Goal: Transaction & Acquisition: Purchase product/service

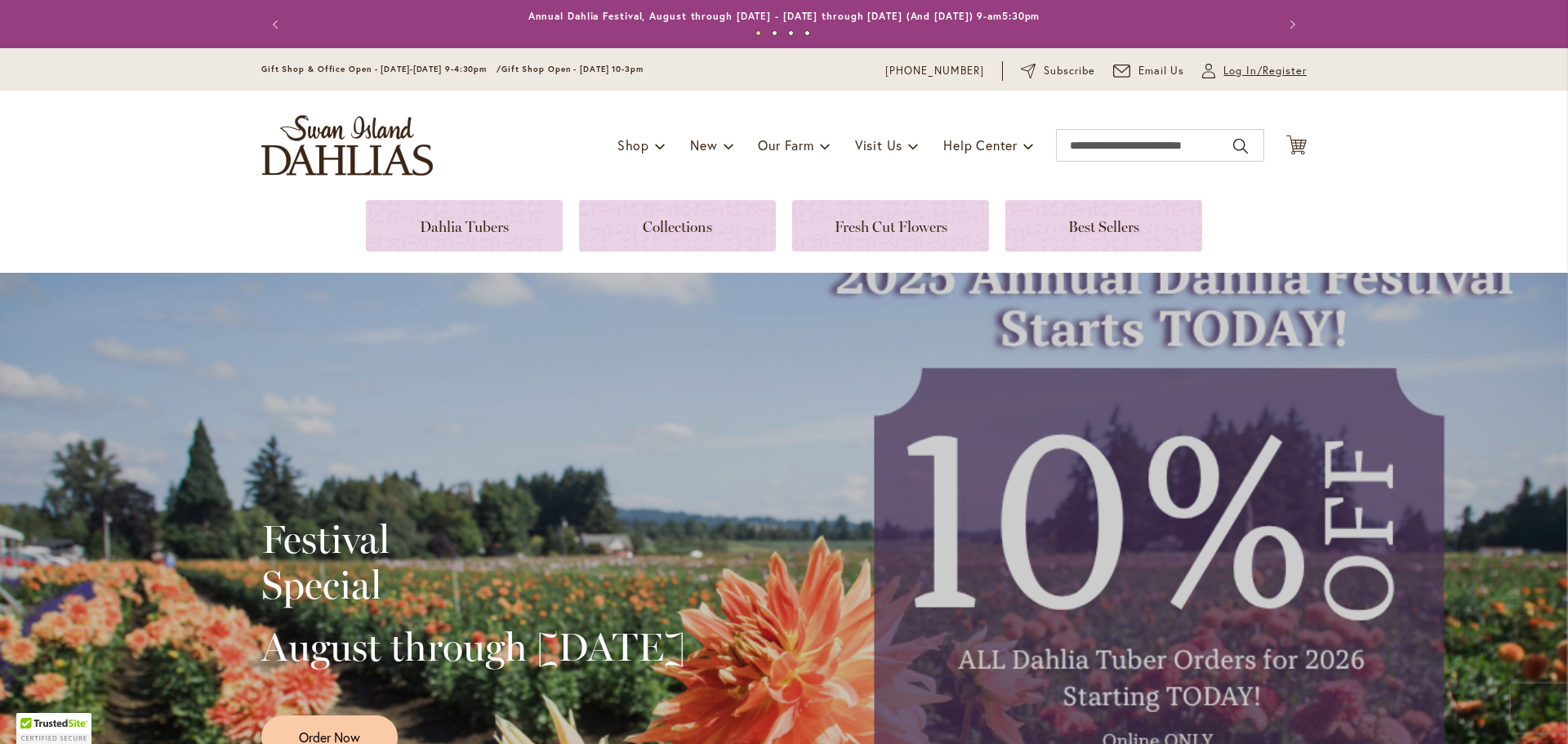
click at [1236, 73] on span "Log In/Register" at bounding box center [1265, 71] width 83 height 16
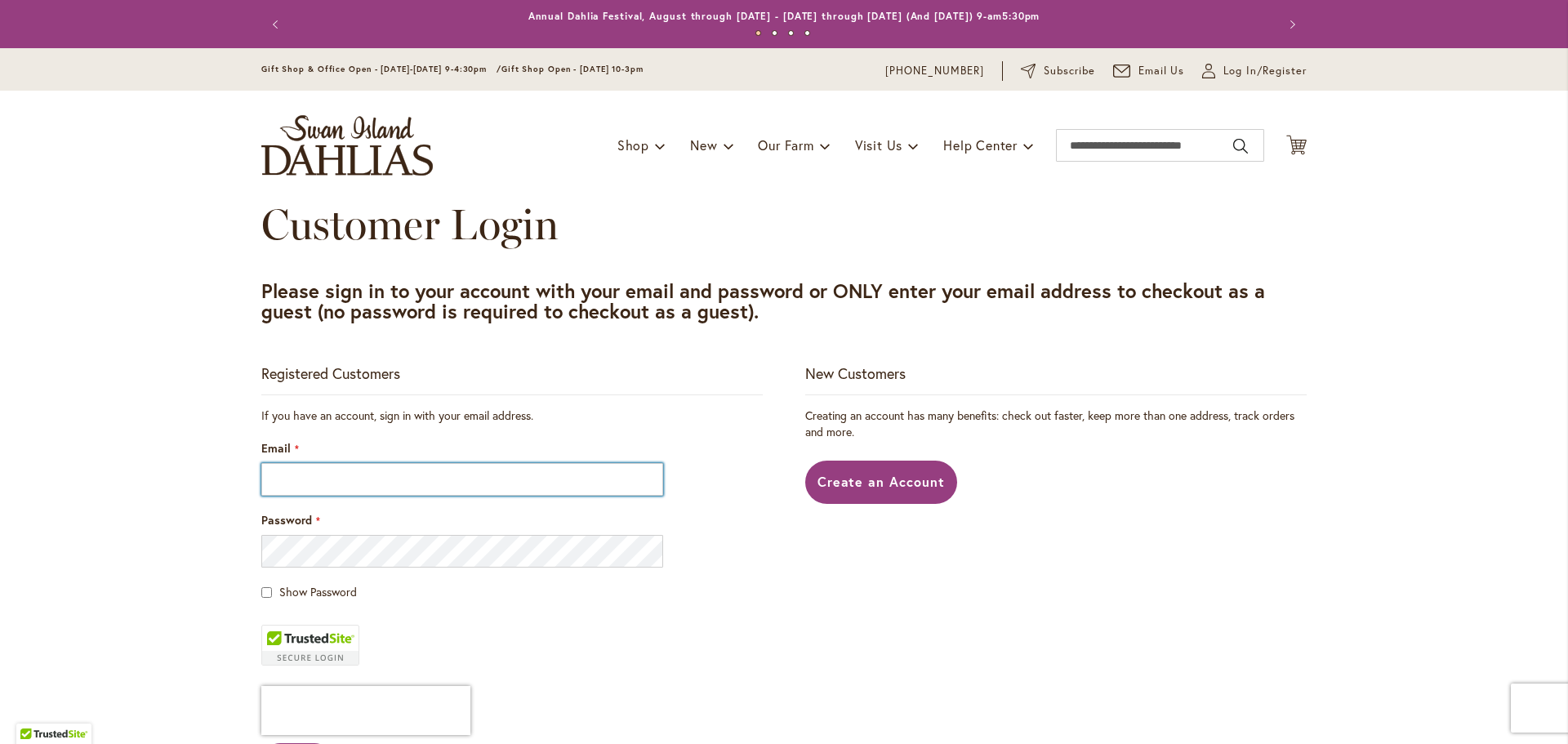
click at [382, 476] on input "Email" at bounding box center [462, 480] width 402 height 32
type input "*"
type input "**********"
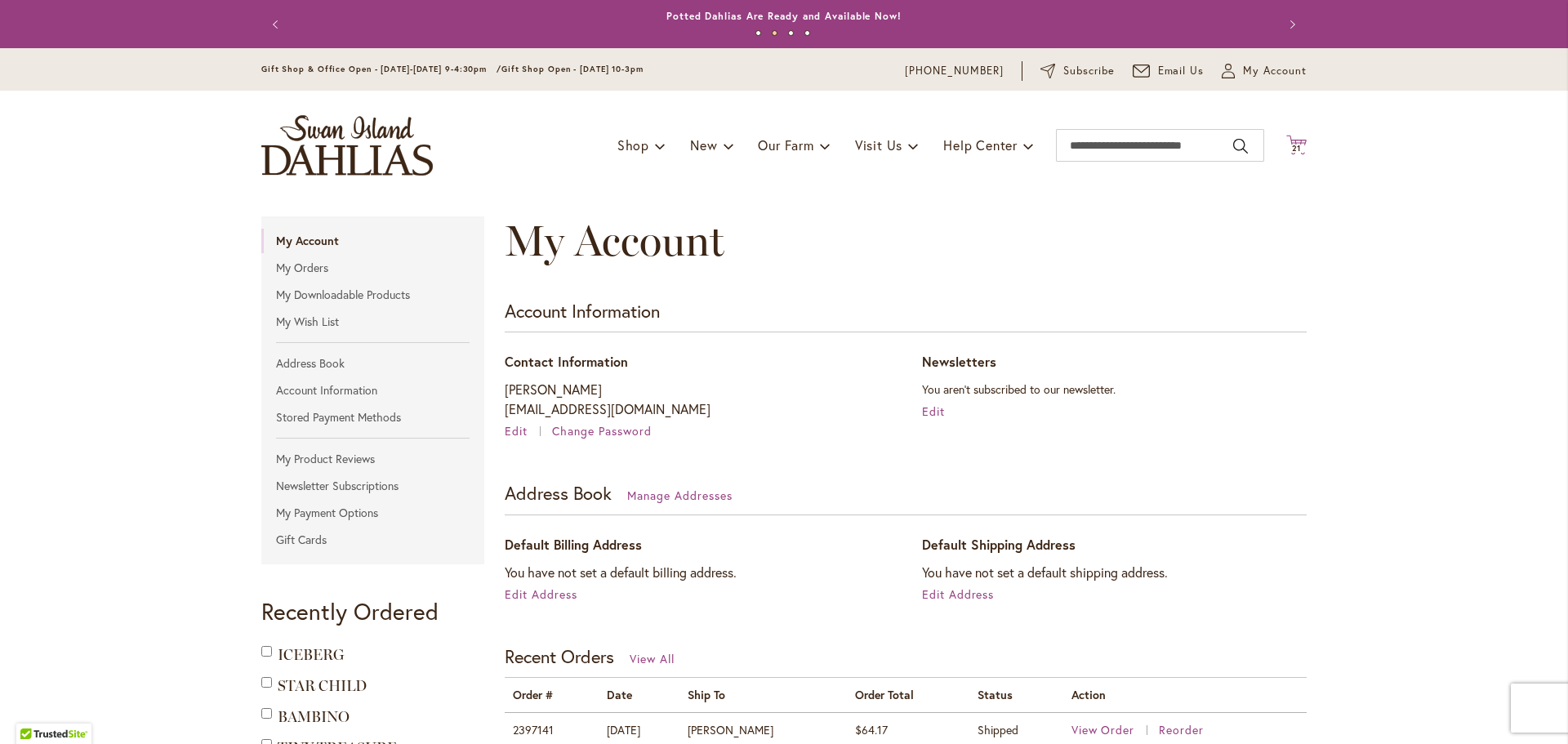
click at [1296, 137] on icon "Cart .cls-1 { fill: #231f20; }" at bounding box center [1297, 145] width 20 height 20
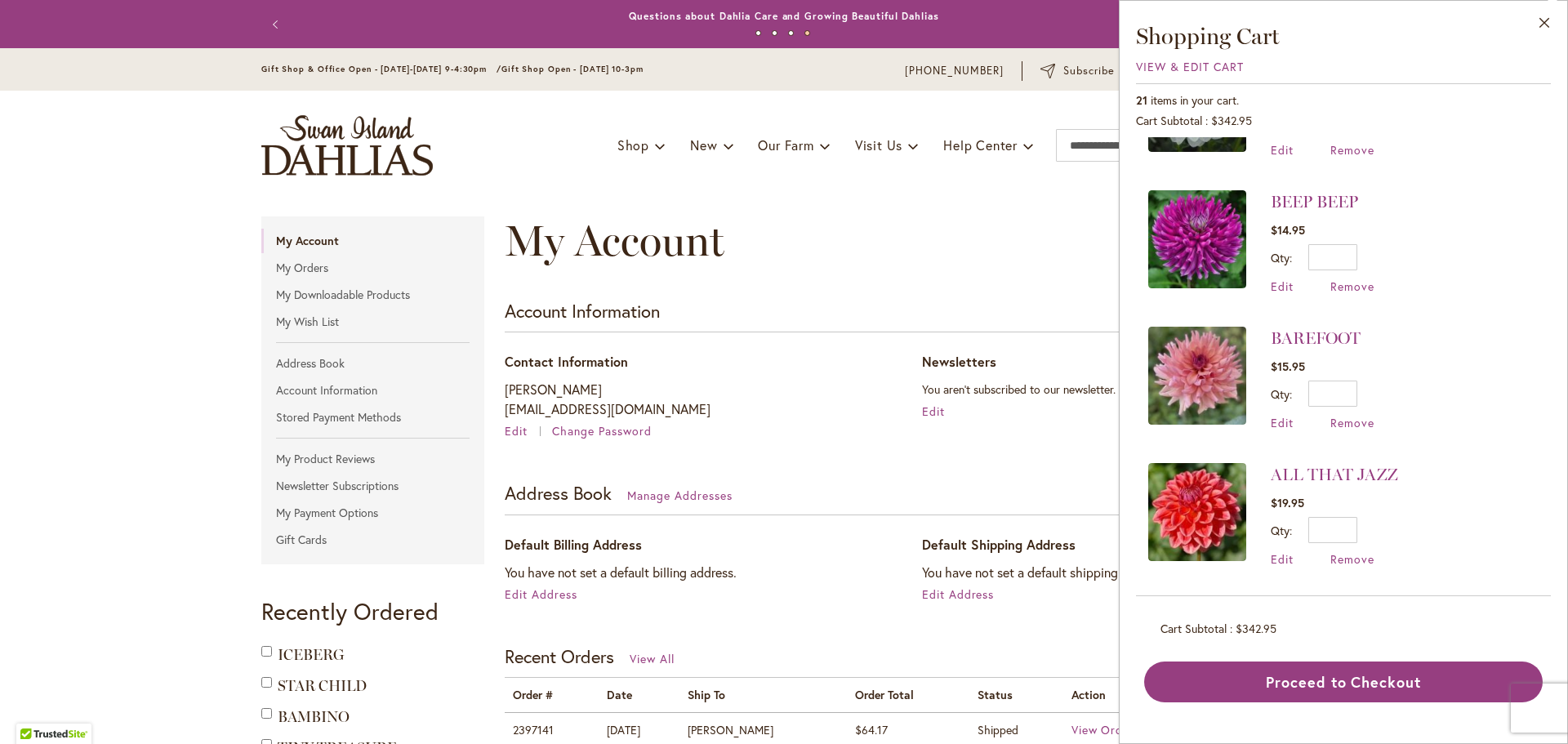
scroll to position [1869, 0]
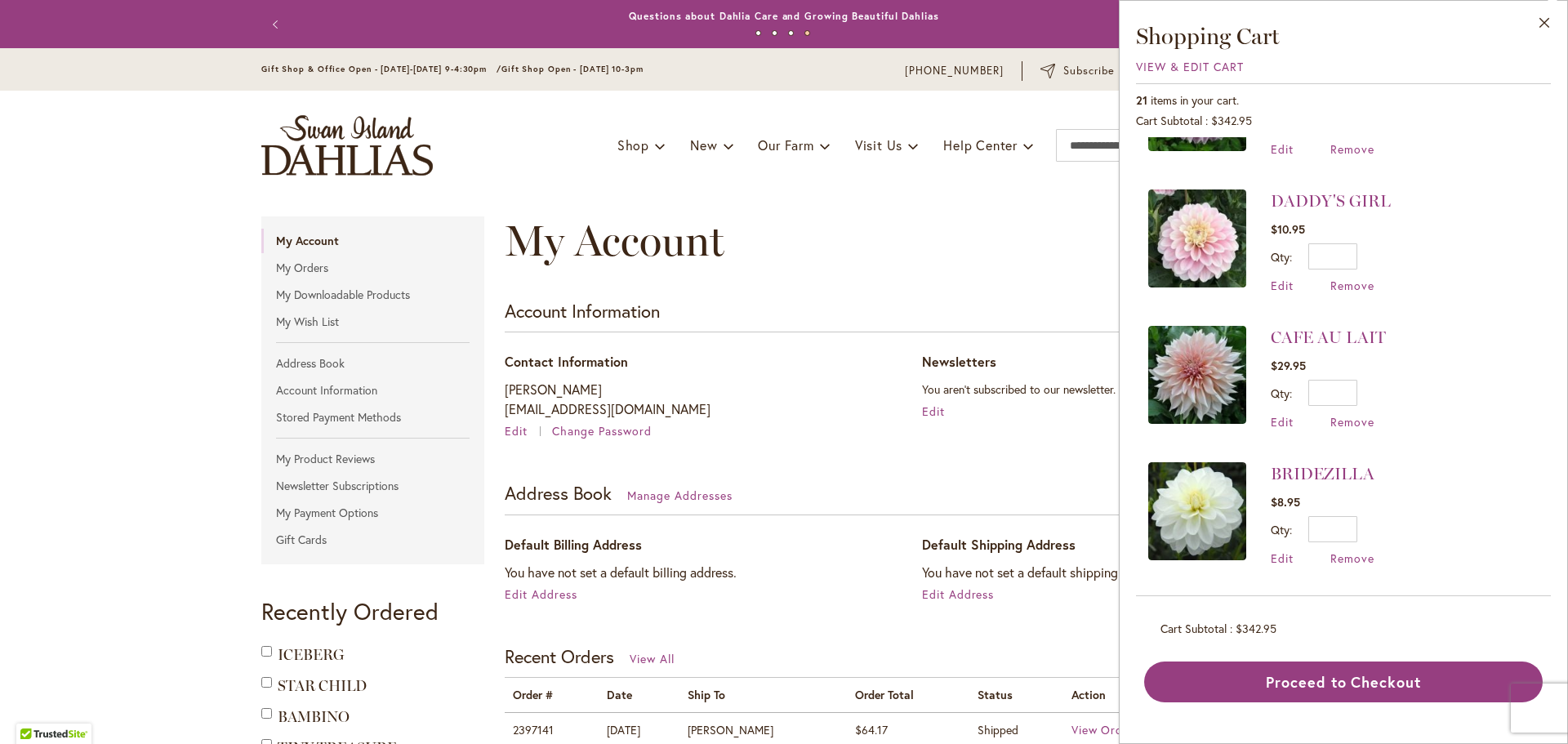
click at [37, 81] on div "Gift Shop & Office Open - Monday-Friday 9-4:30pm / Gift Shop Open - Saturday 10…" at bounding box center [784, 70] width 1568 height 43
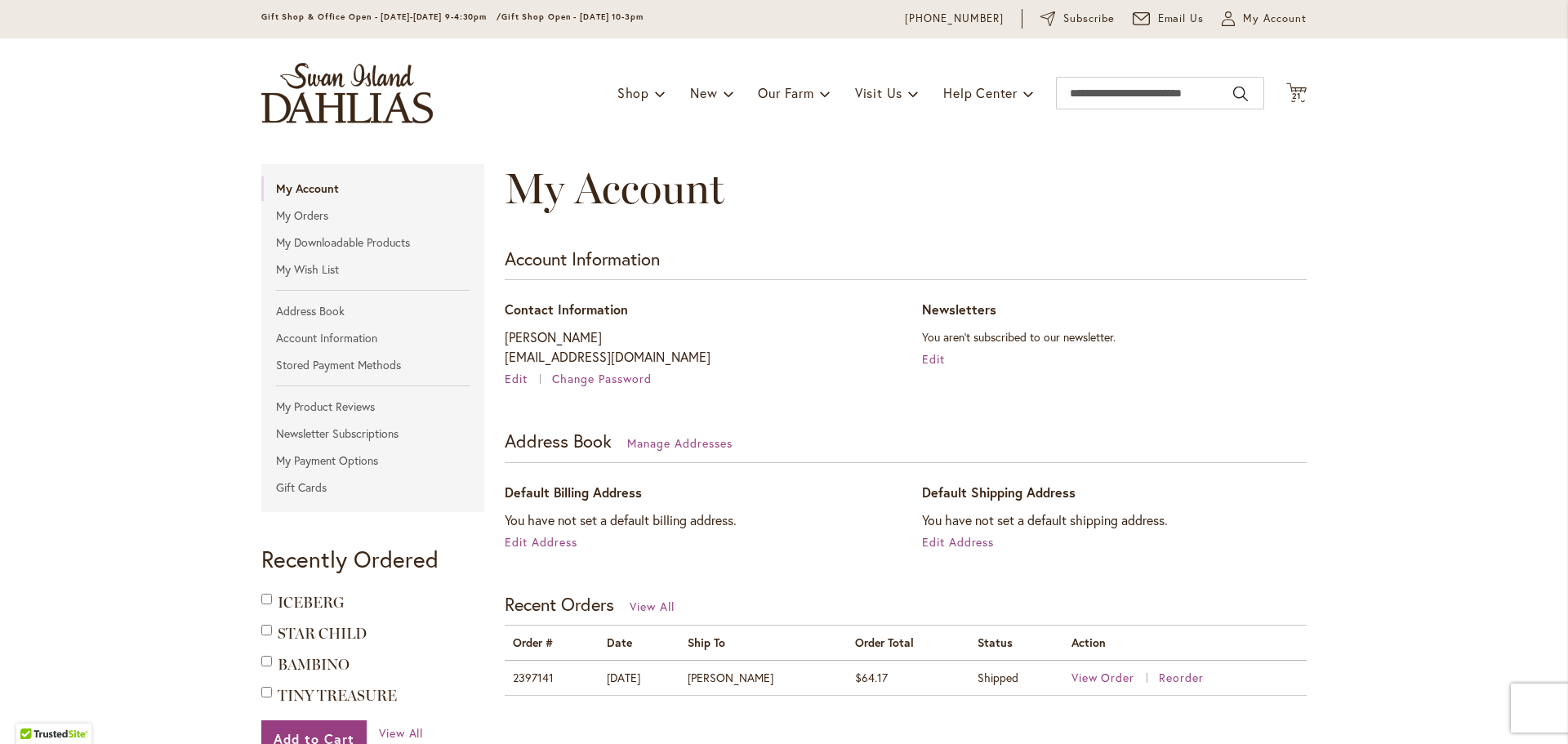
scroll to position [0, 0]
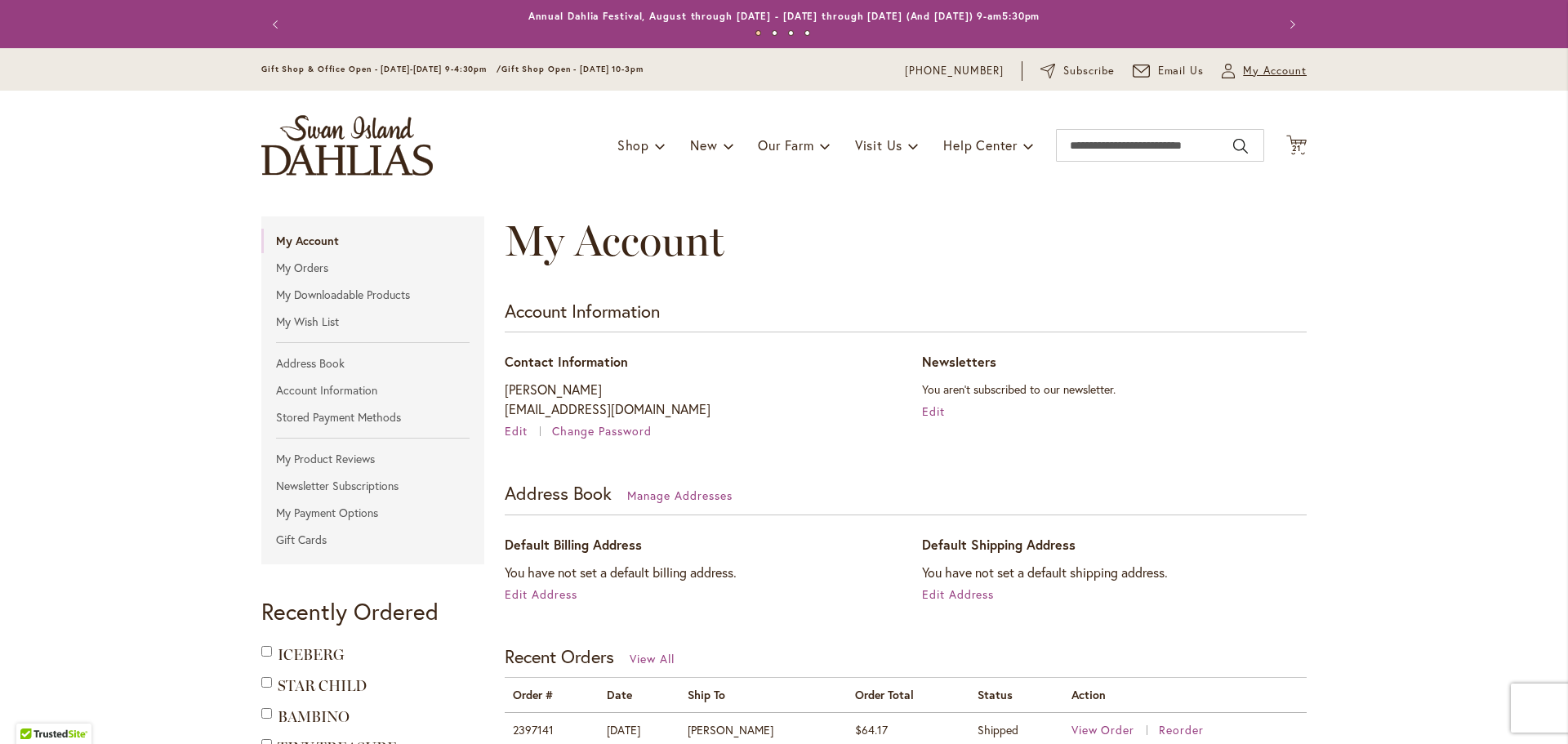
click at [1266, 64] on span "My Account" at bounding box center [1275, 71] width 64 height 16
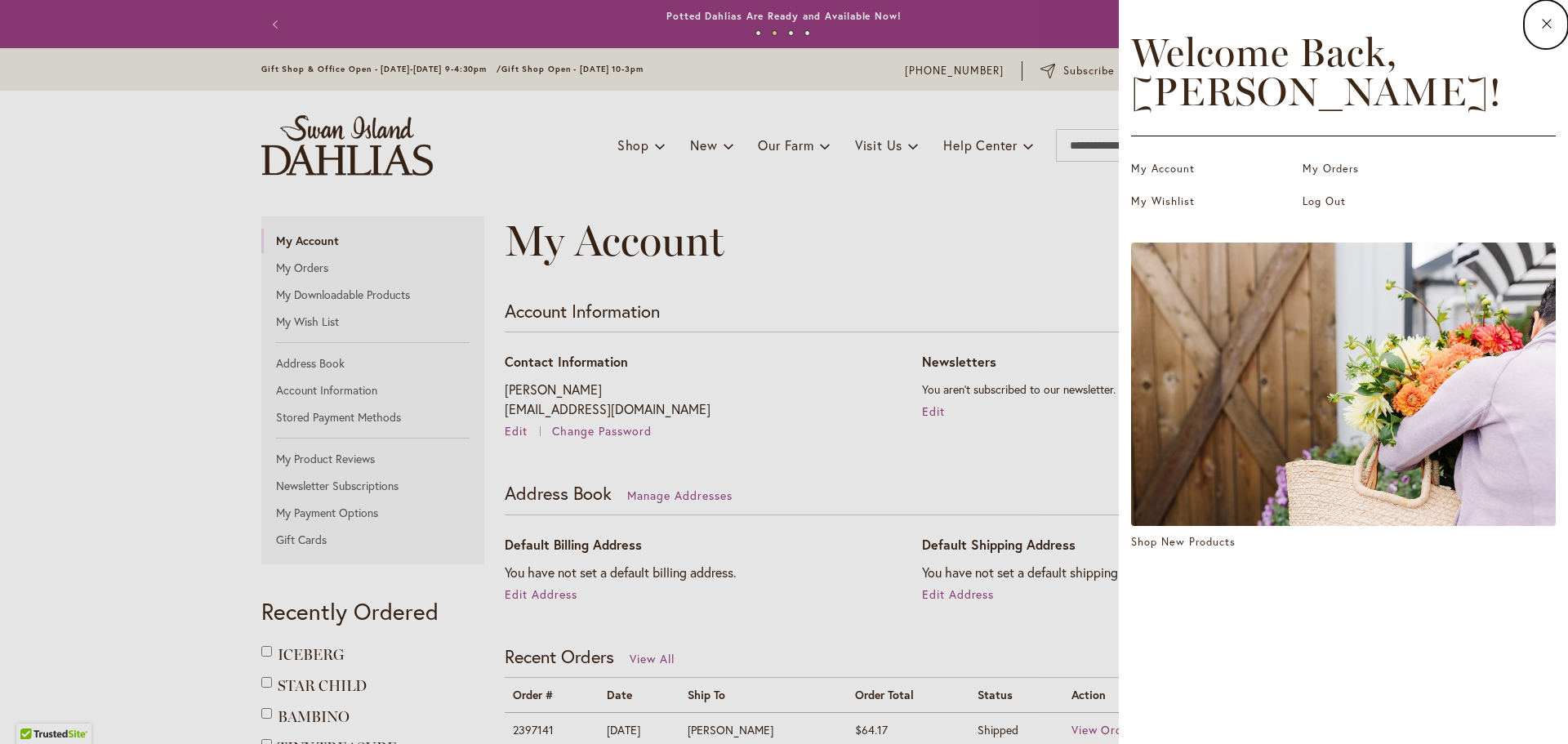
click at [1119, 277] on dialog "Close Welcome Back, Elaine ! My Account My Orders My Wishlist Log Out Shop New …" at bounding box center [1344, 372] width 449 height 744
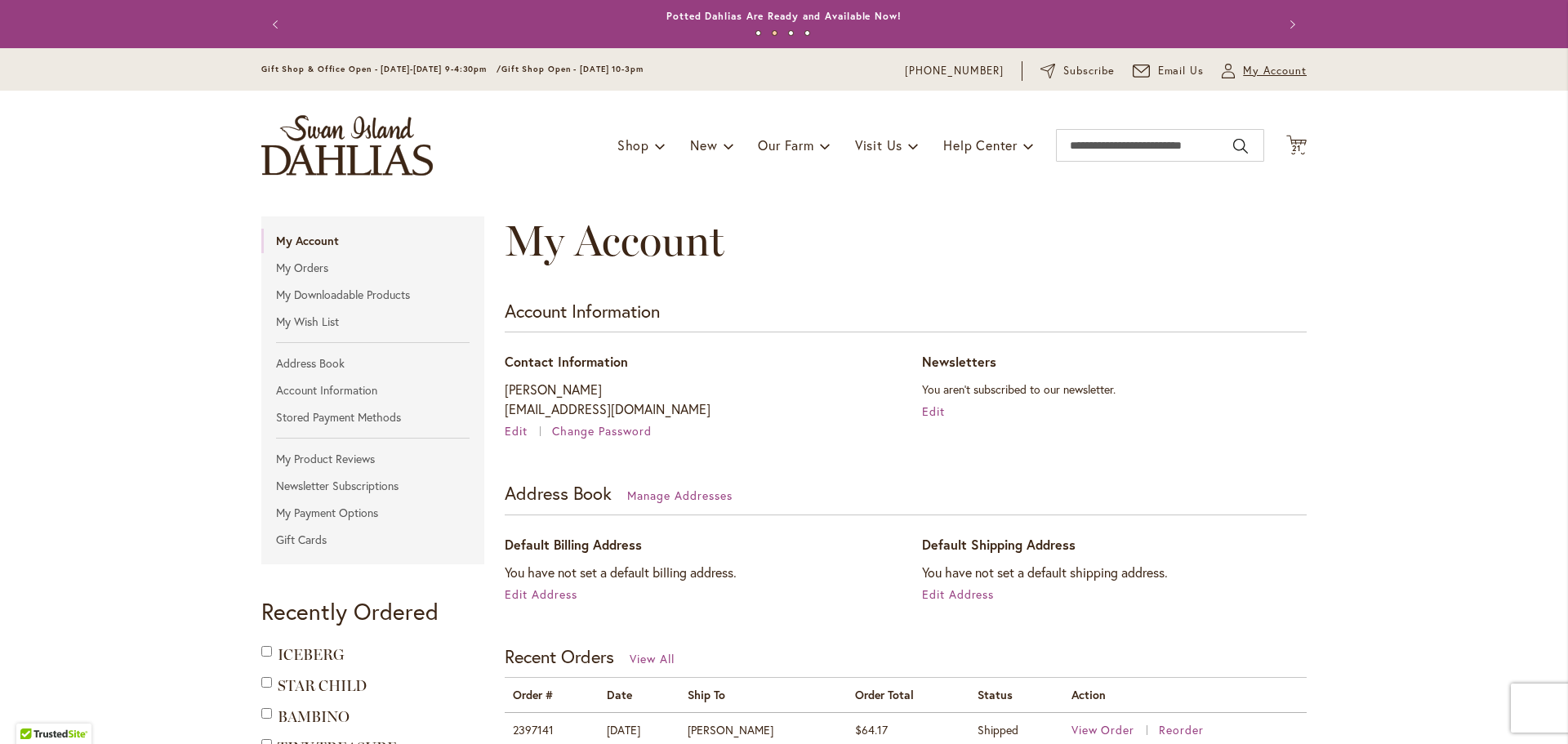
click at [1283, 74] on span "My Account" at bounding box center [1275, 71] width 64 height 16
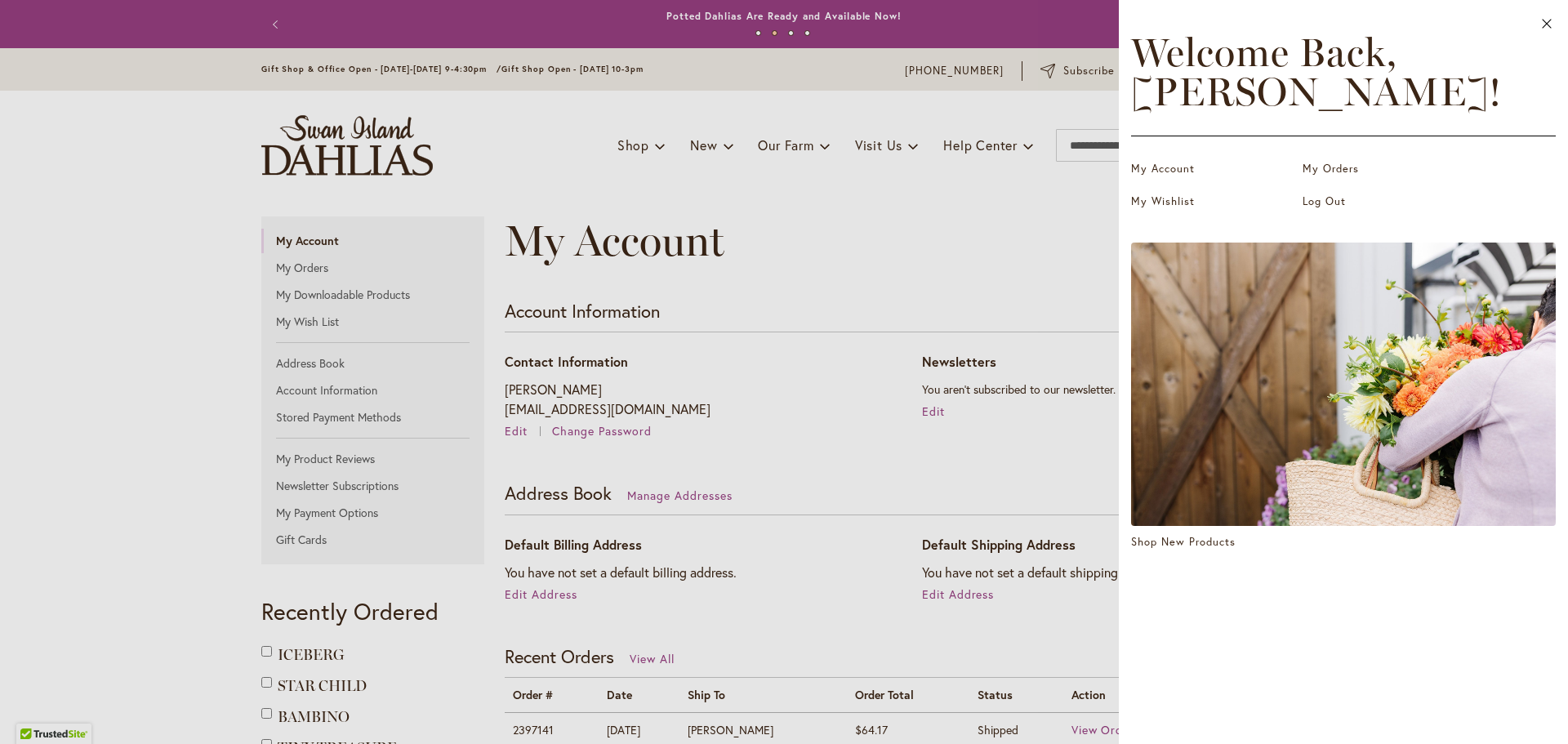
click at [1119, 196] on dialog "Close Welcome Back, Elaine ! My Account My Orders My Wishlist Log Out Shop New …" at bounding box center [1344, 372] width 449 height 744
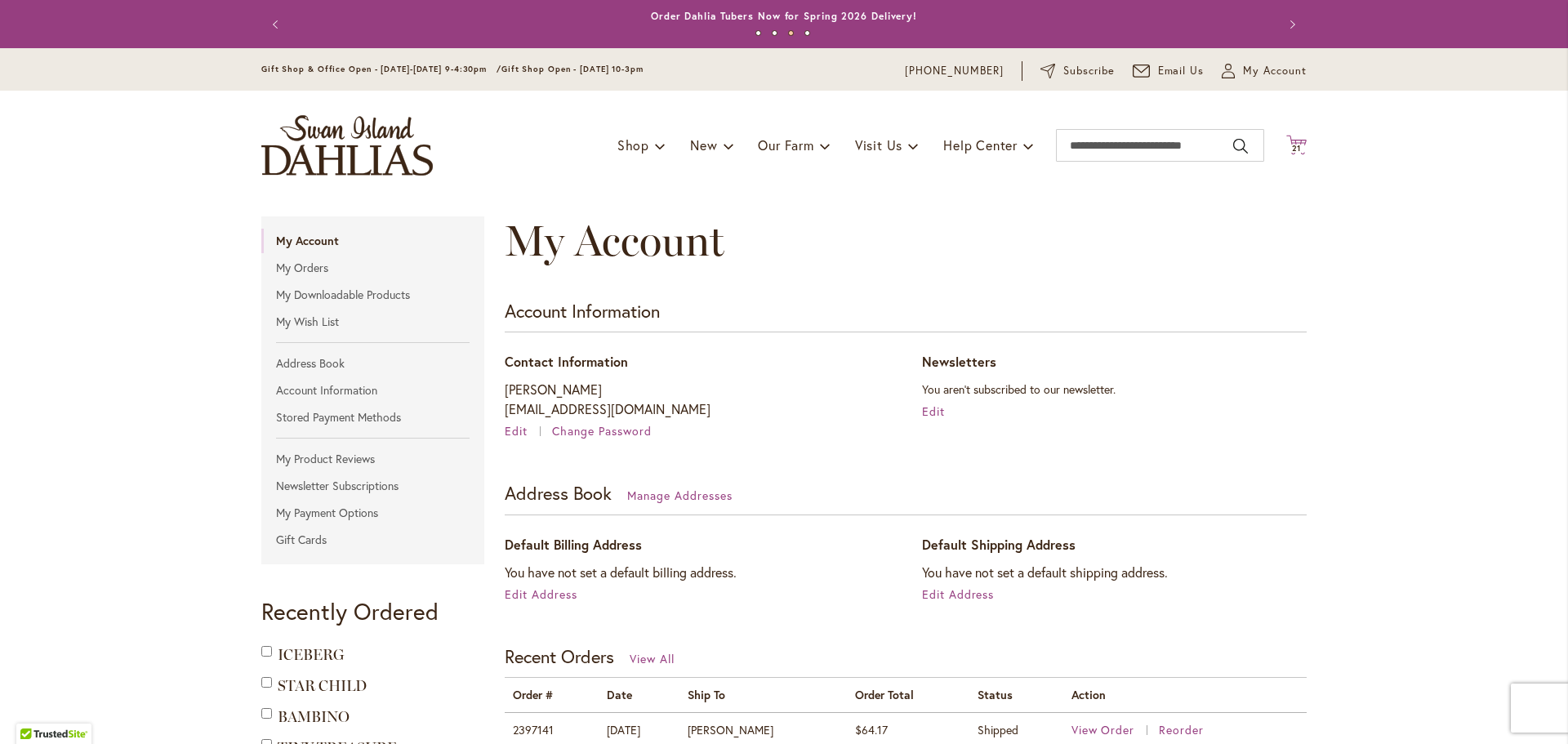
click at [1295, 147] on span "21 21 items" at bounding box center [1297, 149] width 16 height 9
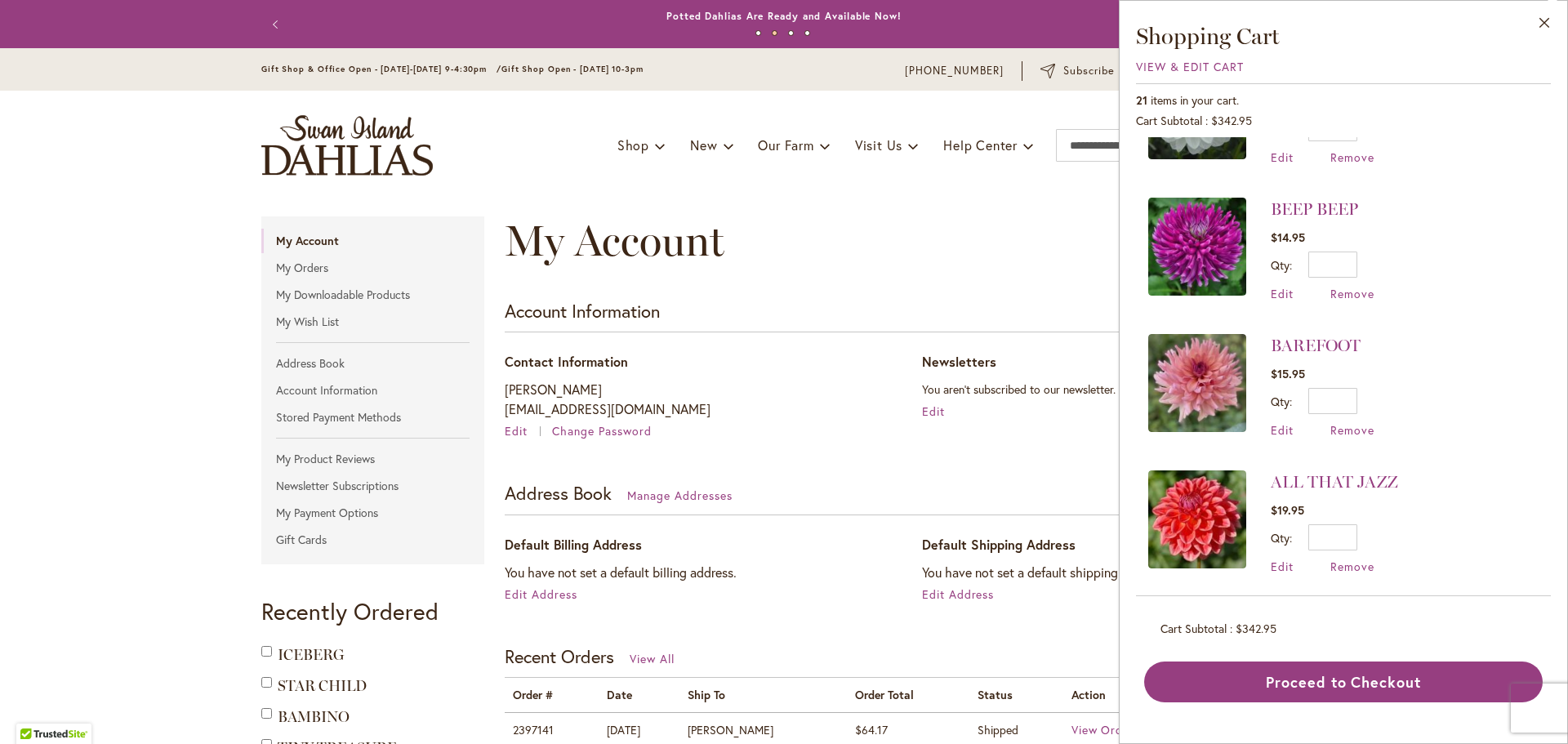
scroll to position [2278, 0]
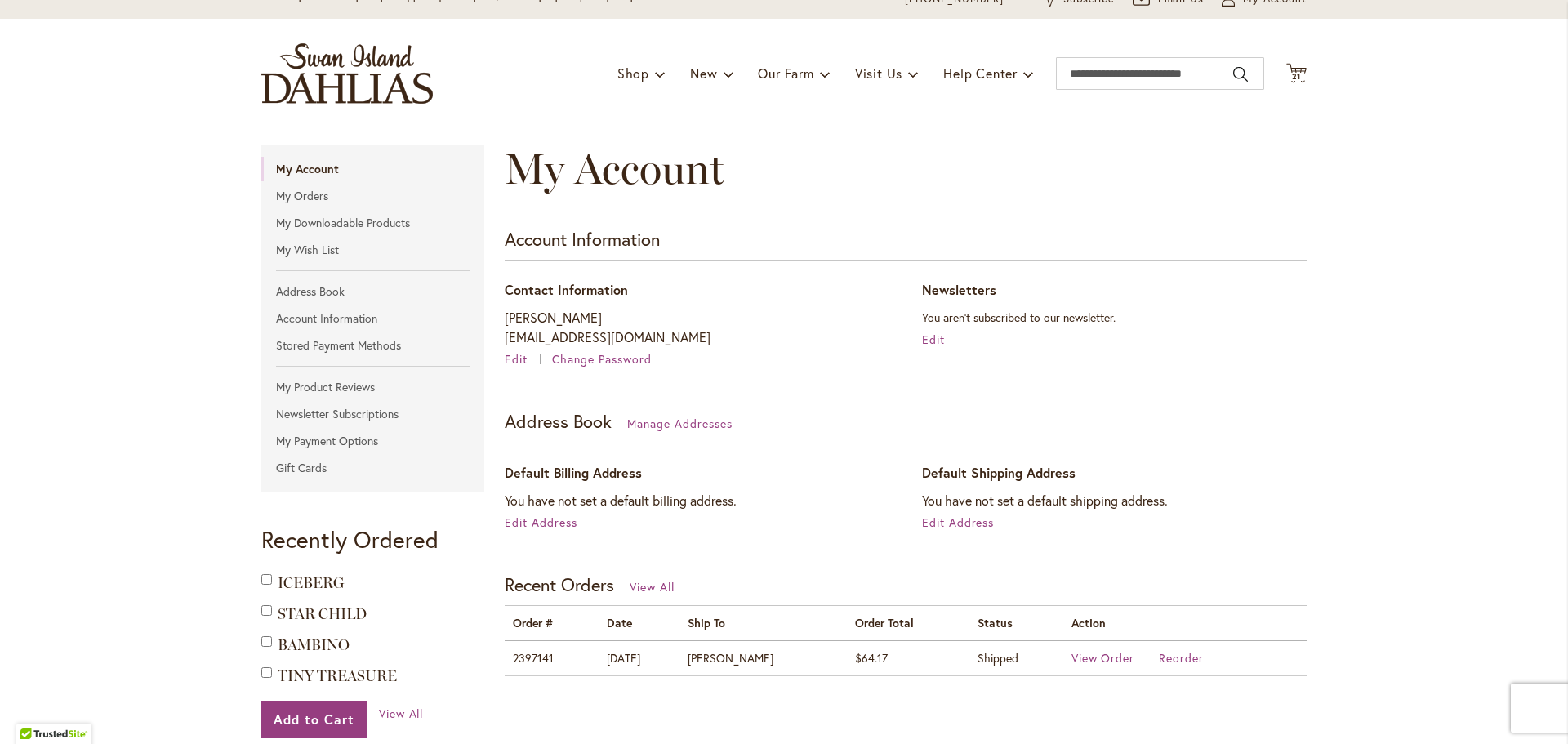
scroll to position [163, 0]
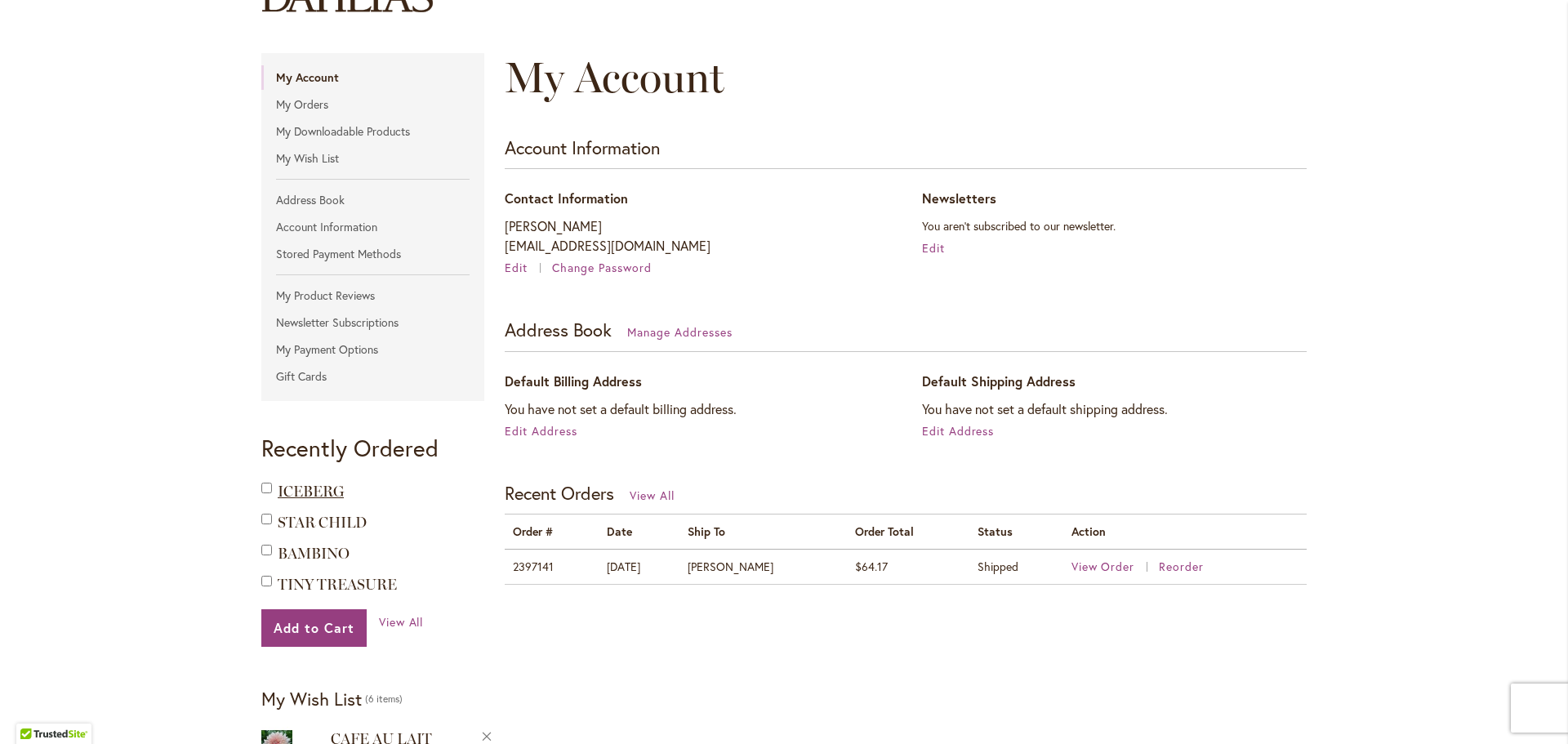
click at [304, 491] on span "ICEBERG" at bounding box center [311, 491] width 66 height 18
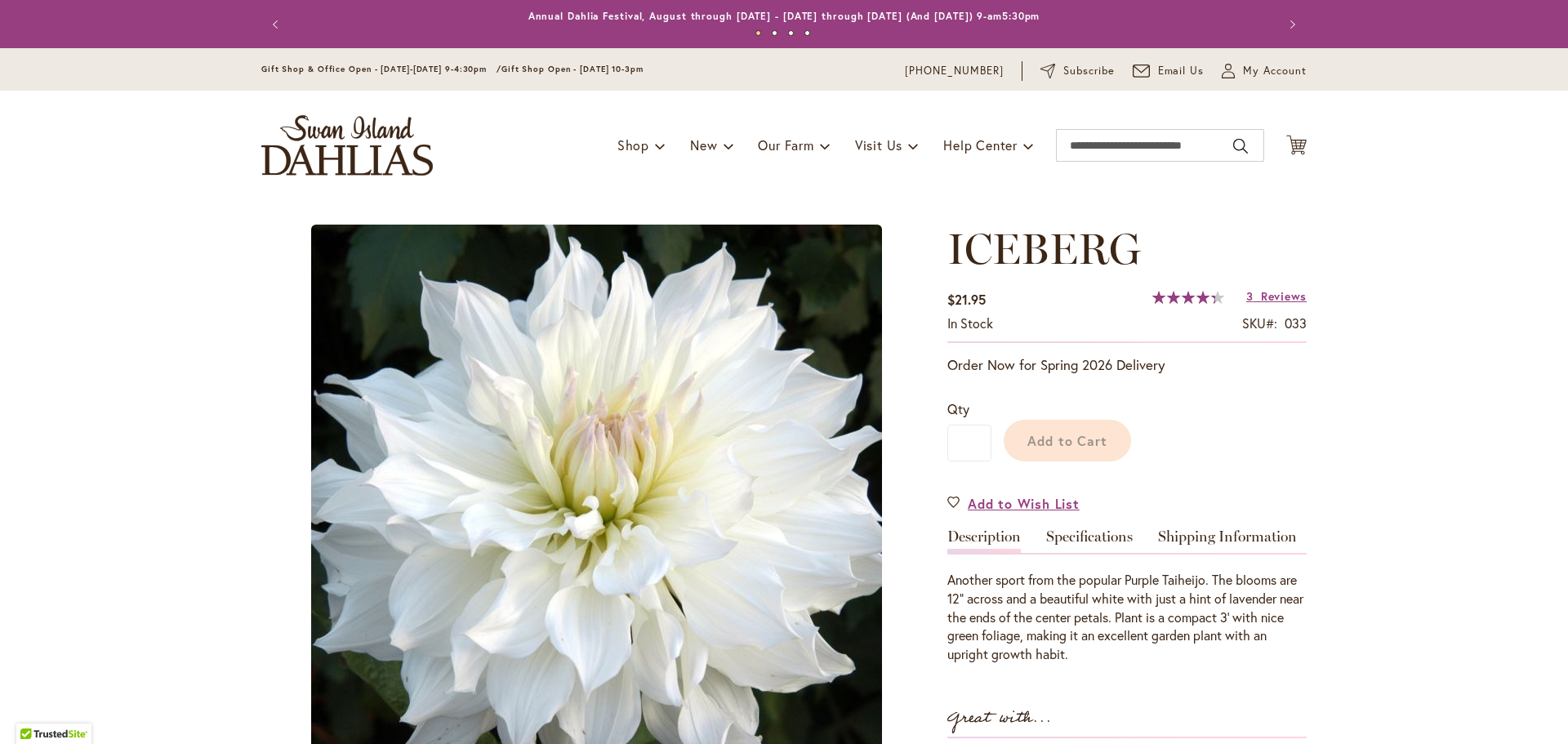
type input "******"
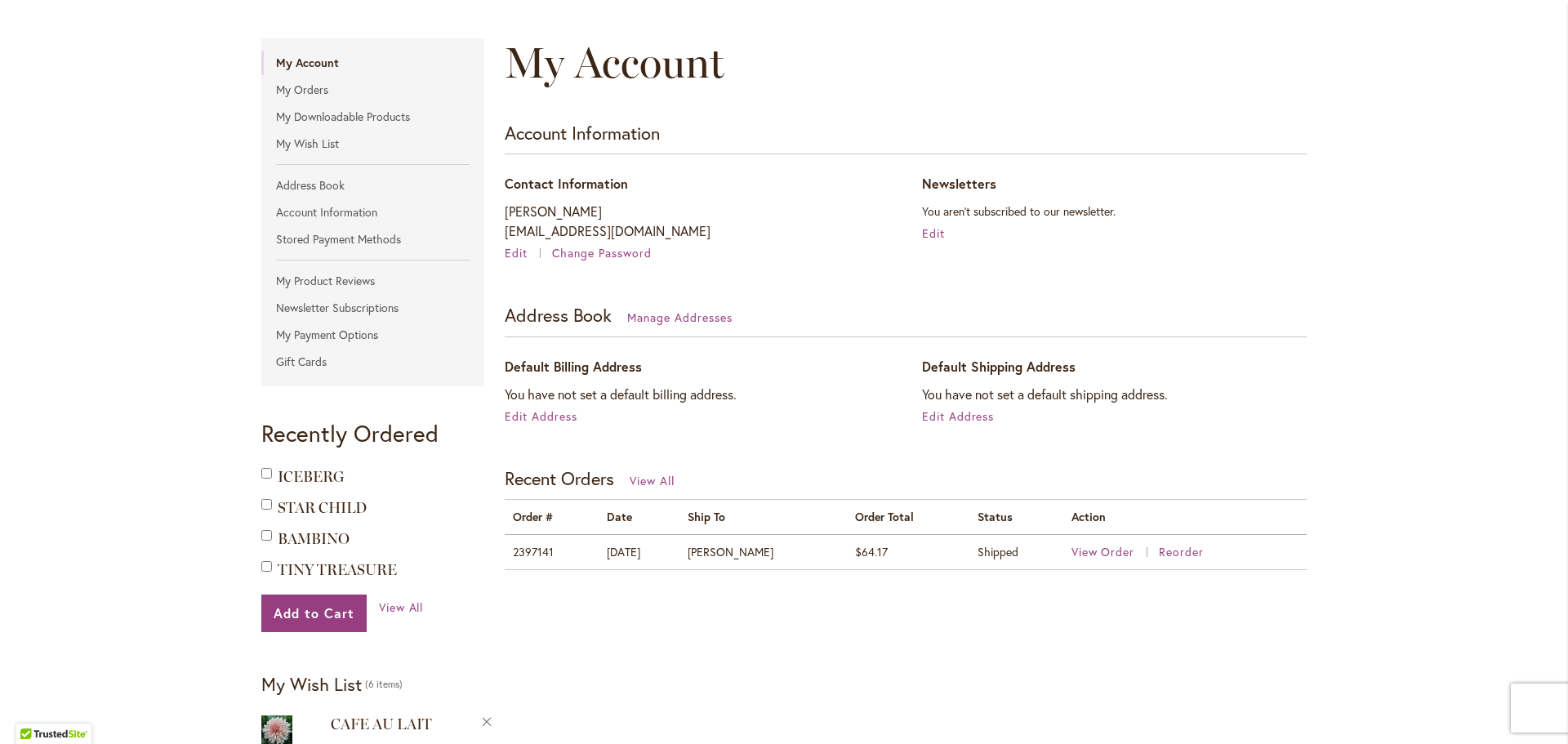
scroll to position [245, 0]
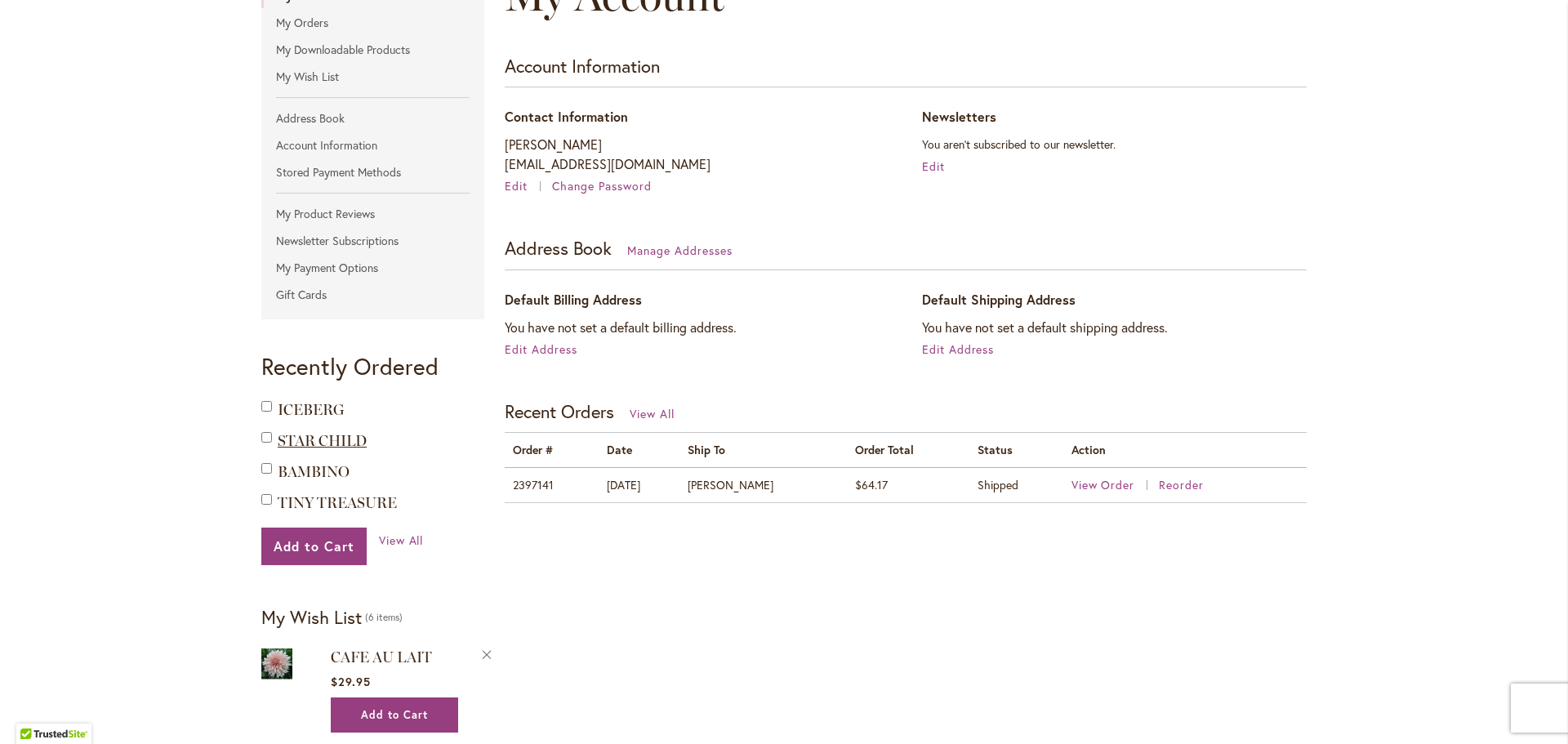
click at [310, 440] on span "STAR CHILD" at bounding box center [322, 440] width 89 height 18
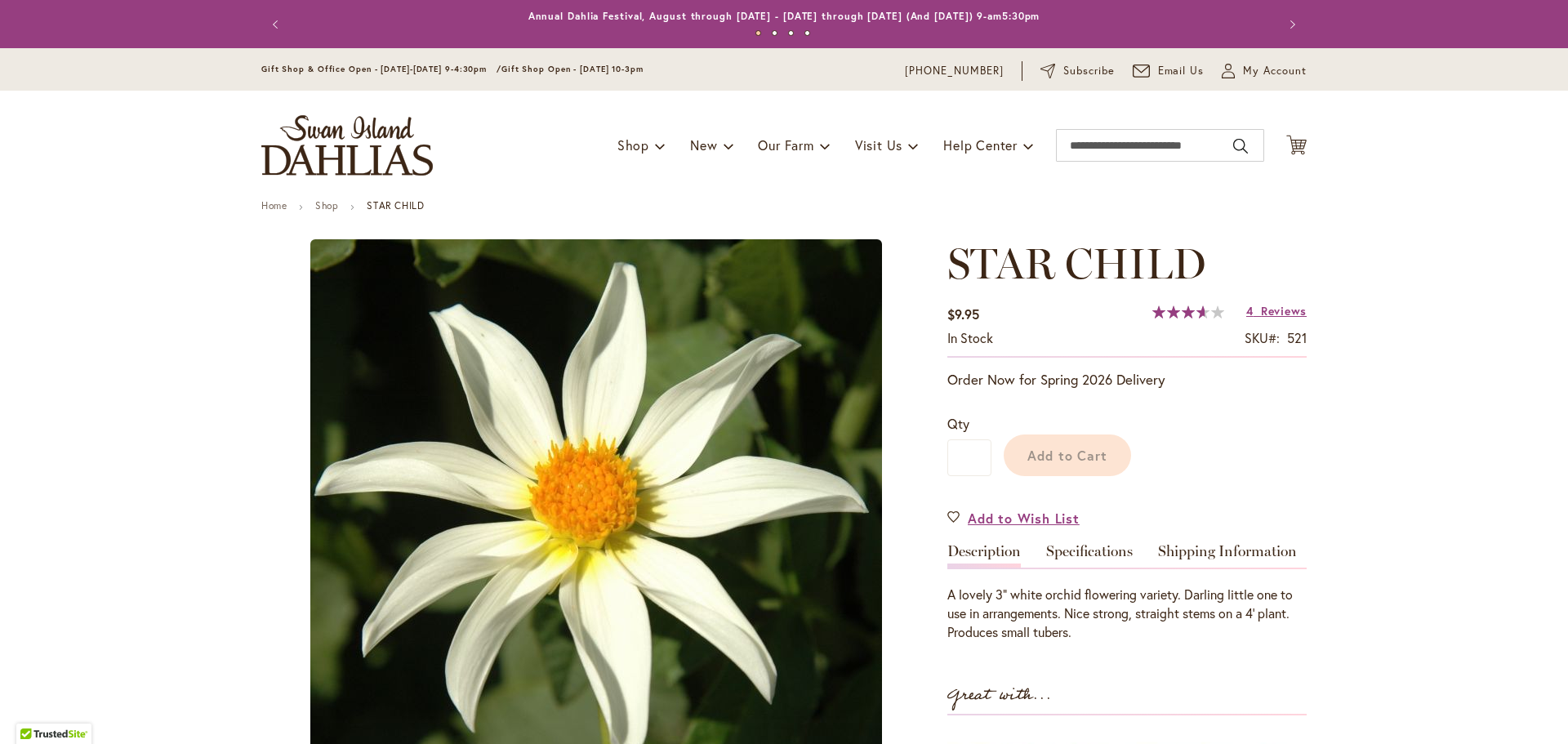
type input "******"
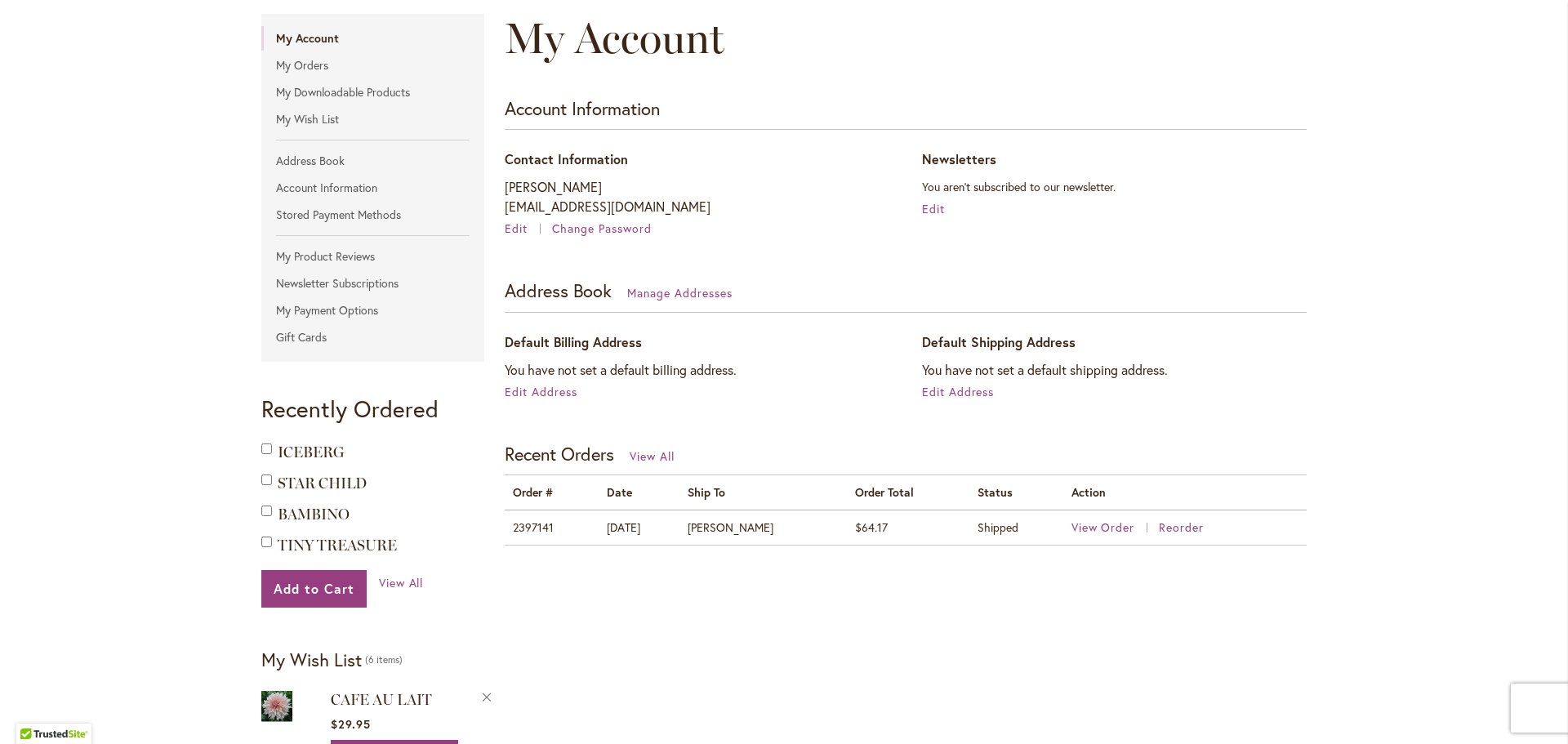
scroll to position [327, 0]
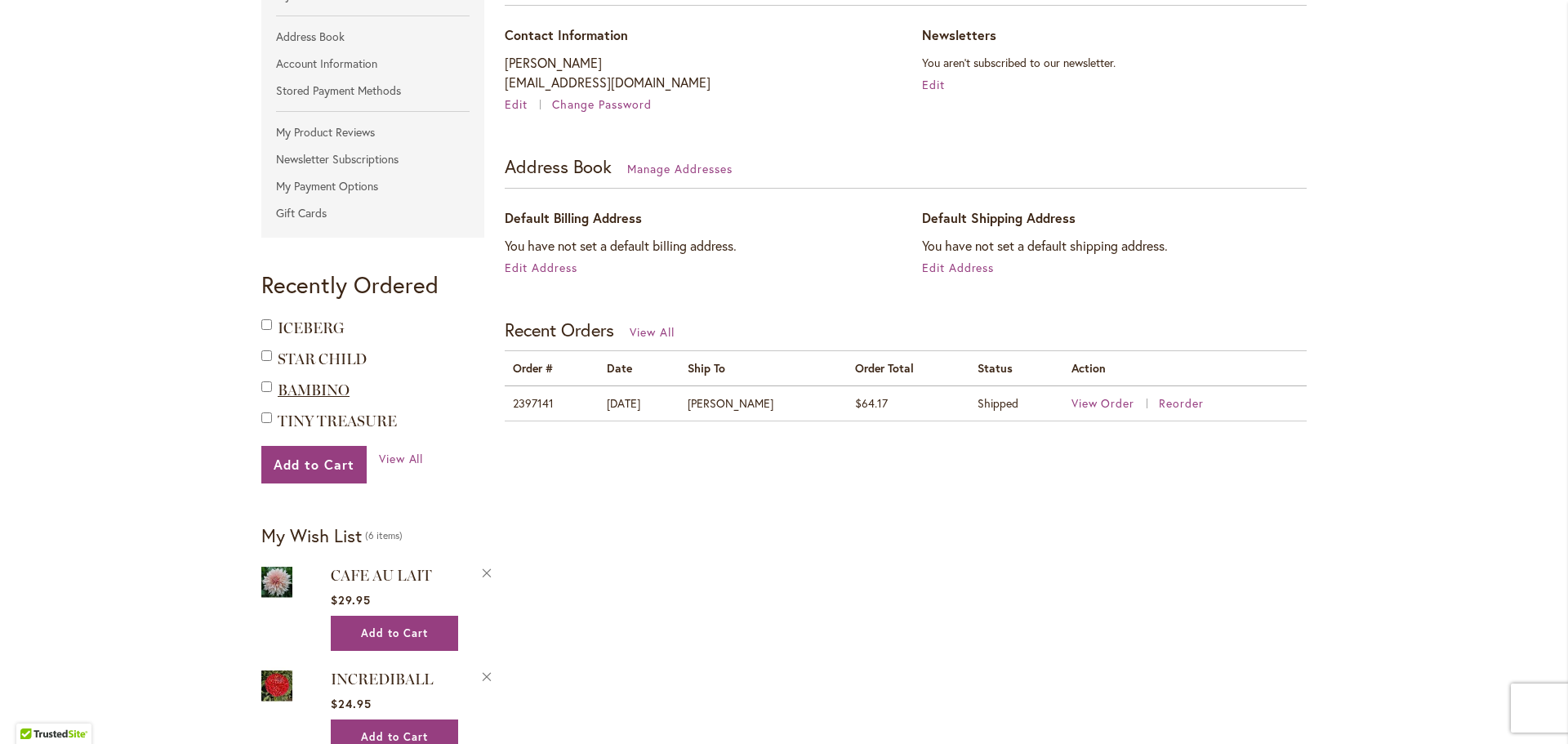
click at [333, 388] on span "BAMBINO" at bounding box center [314, 390] width 72 height 18
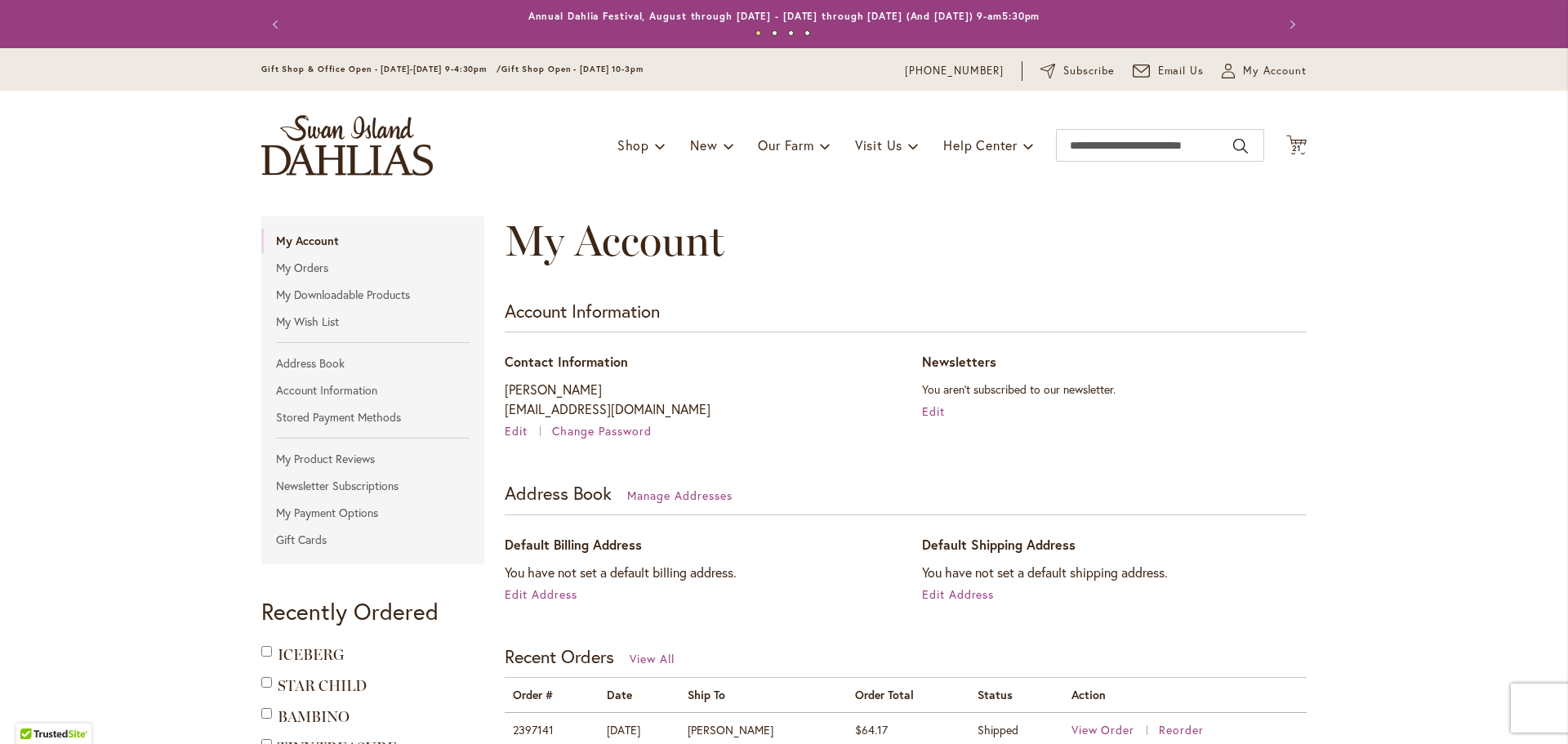
scroll to position [245, 0]
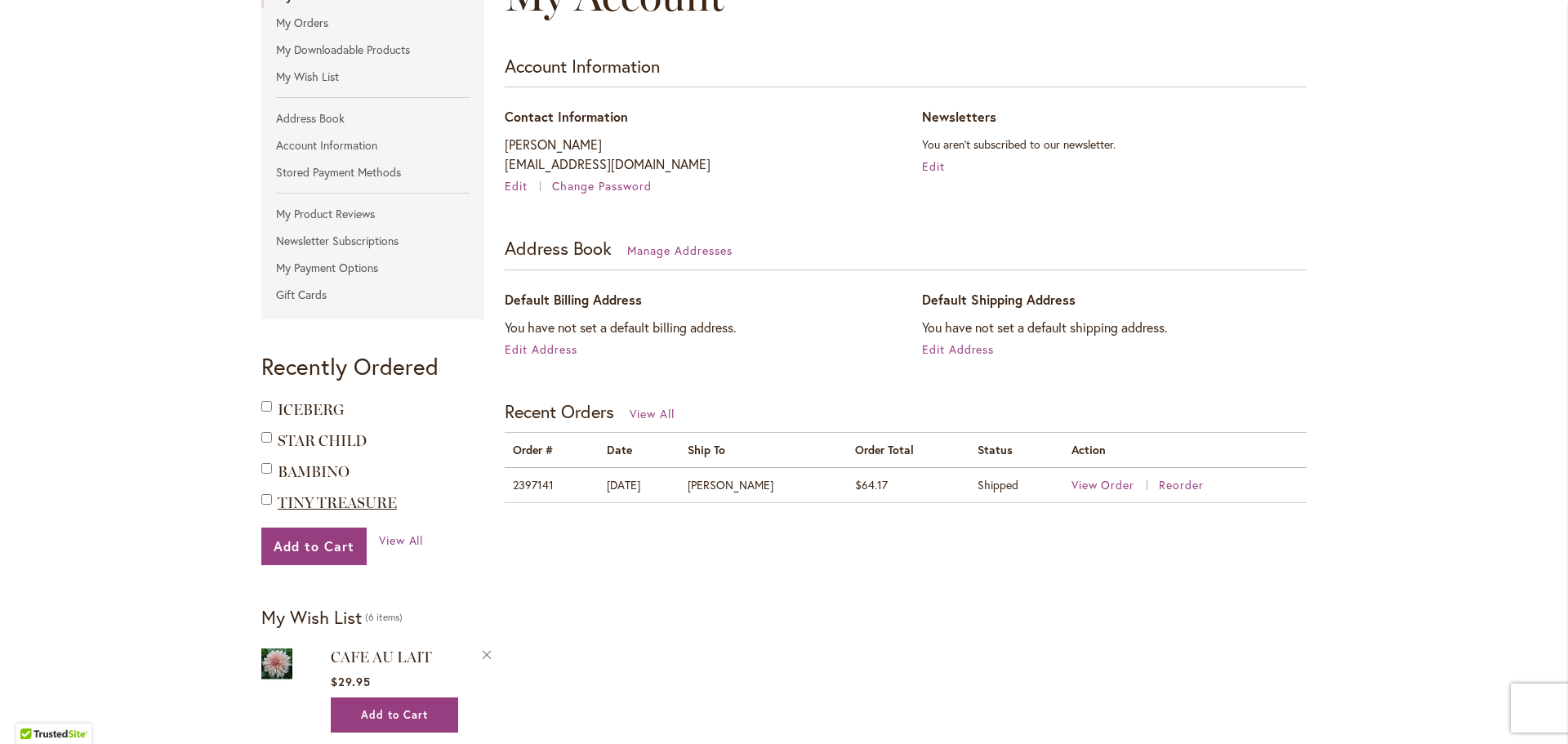
click at [362, 500] on span "TINY TREASURE" at bounding box center [338, 503] width 119 height 18
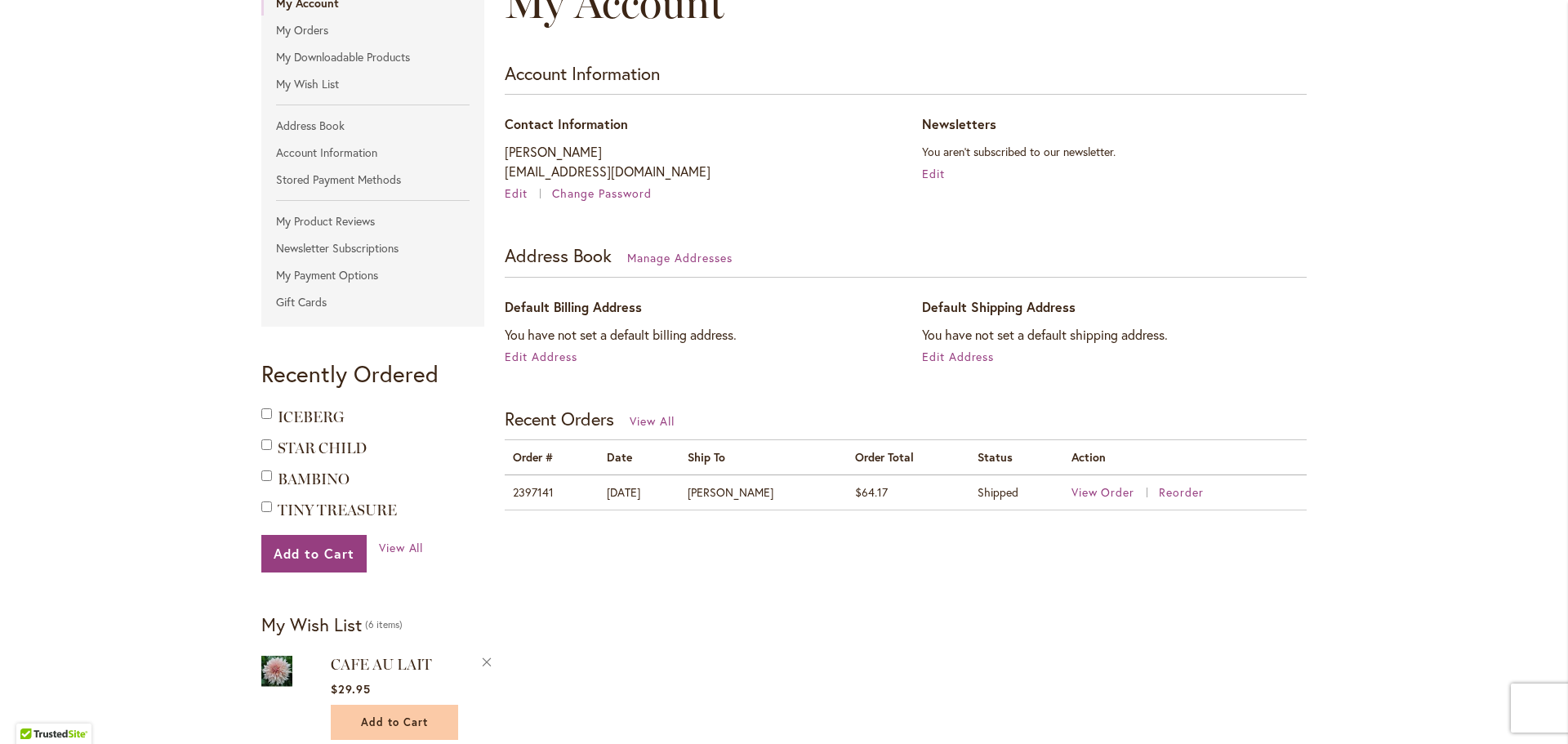
scroll to position [163, 0]
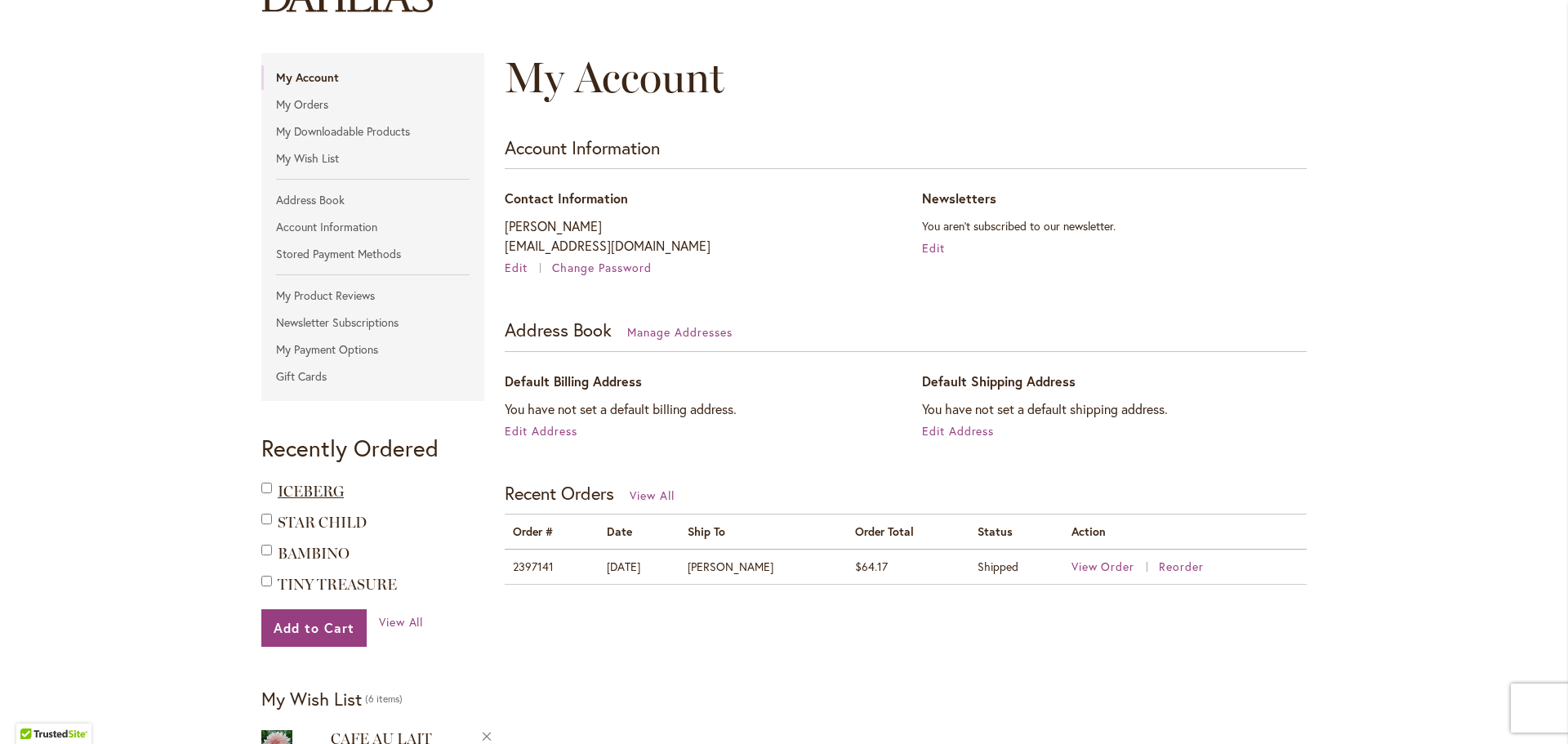
click at [301, 488] on span "ICEBERG" at bounding box center [311, 491] width 66 height 18
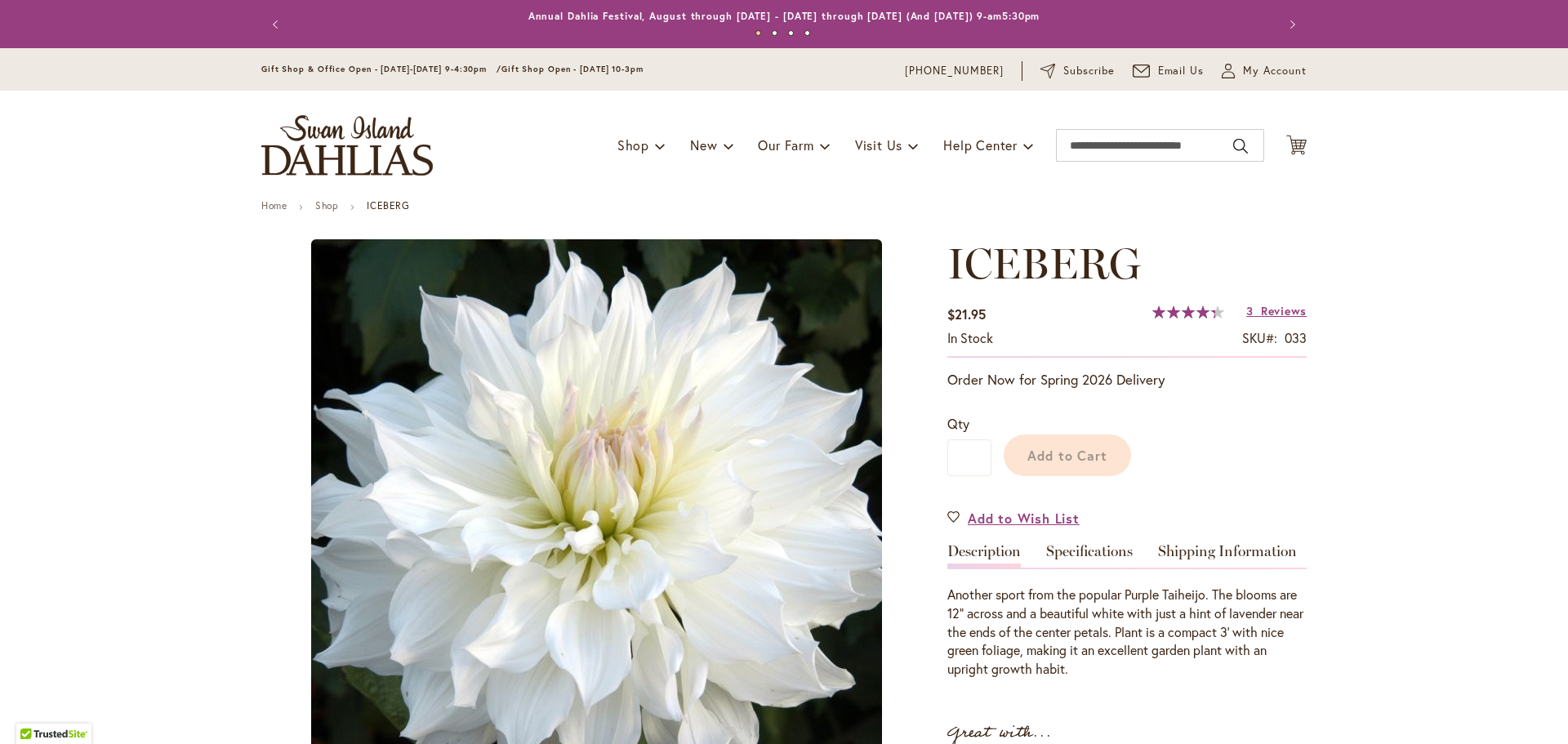
type input "******"
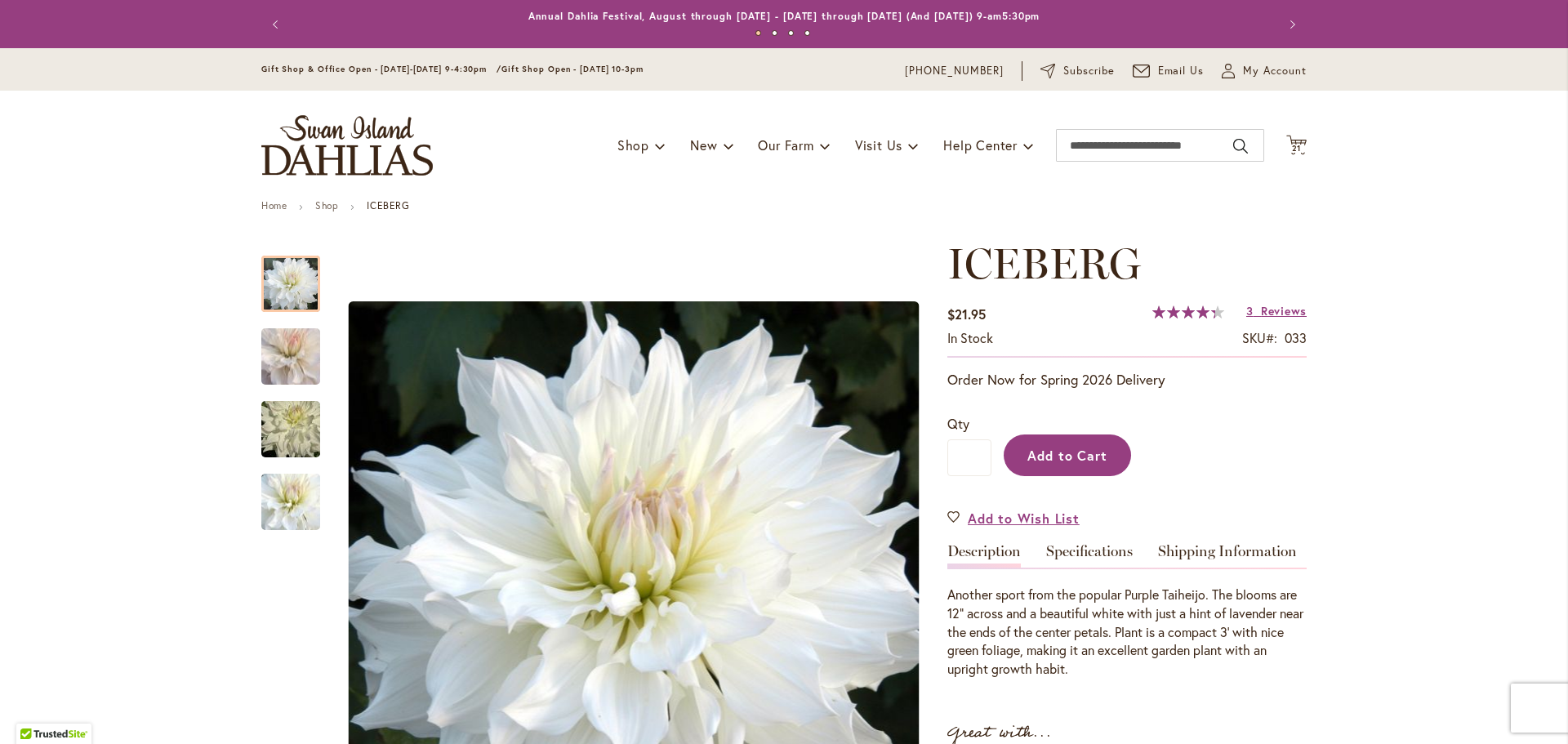
click at [1033, 440] on button "Add to Cart" at bounding box center [1067, 455] width 128 height 42
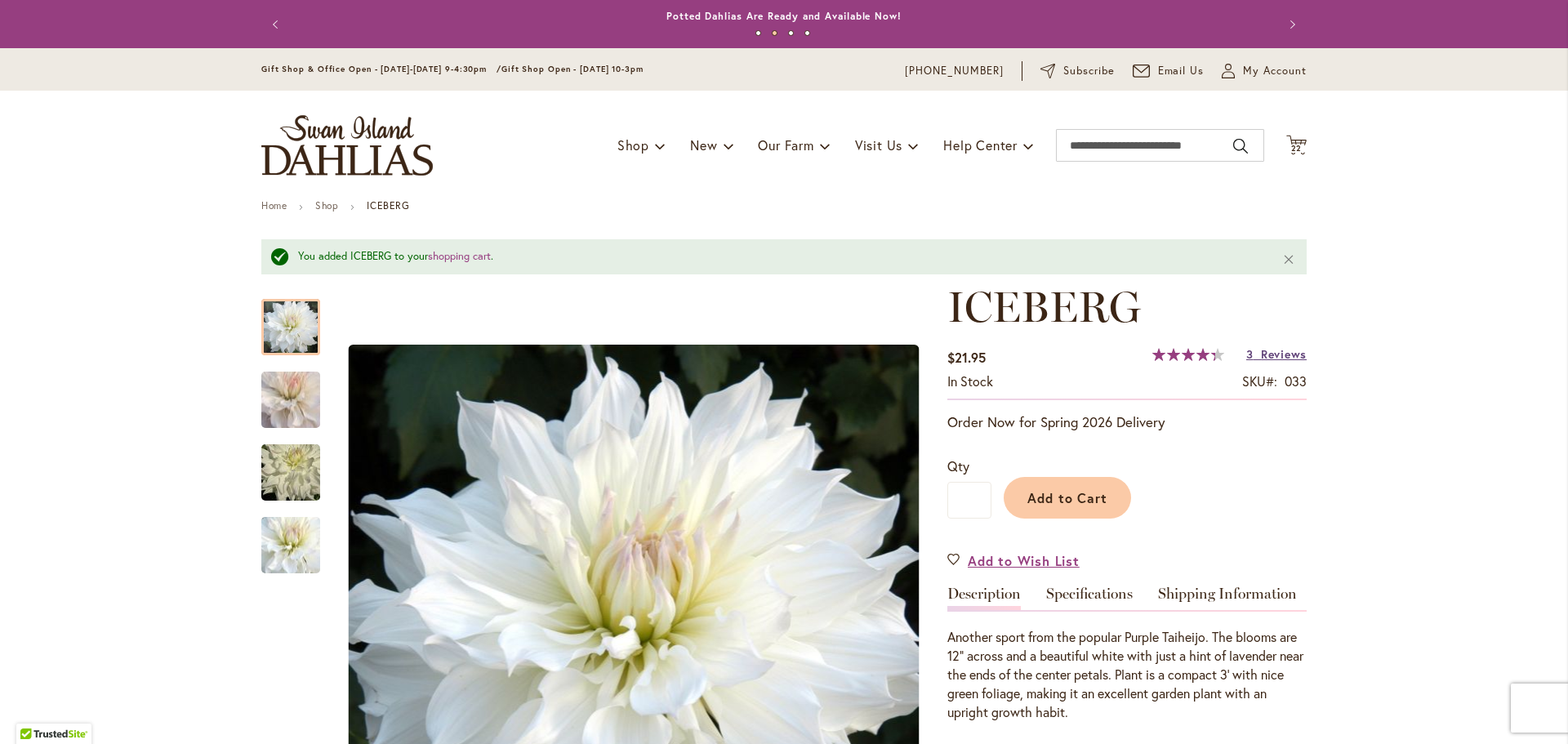
click at [1277, 349] on span "Reviews" at bounding box center [1284, 354] width 46 height 15
click at [1291, 149] on span "22" at bounding box center [1296, 148] width 11 height 10
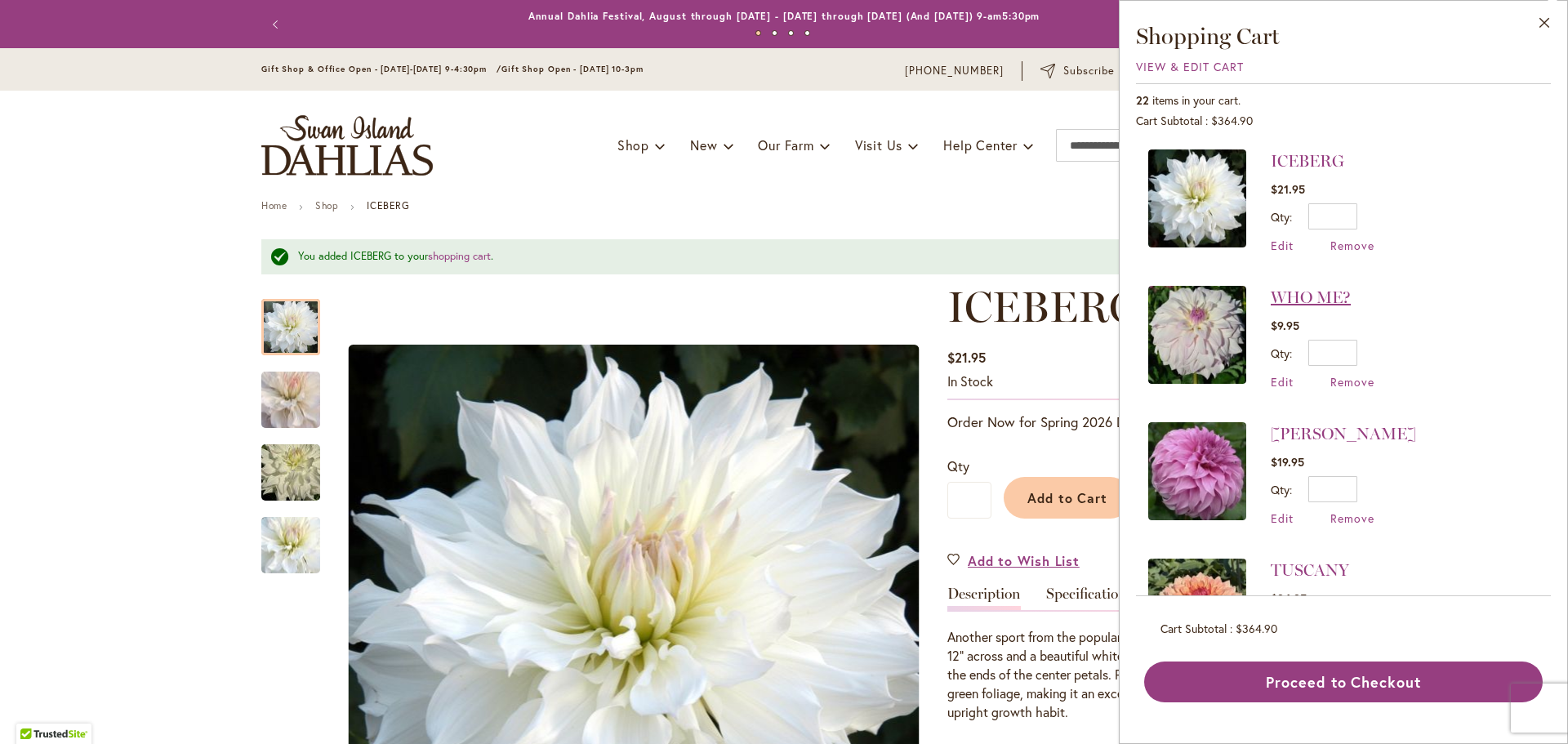
click at [1327, 287] on link "WHO ME?" at bounding box center [1310, 297] width 80 height 20
click at [1317, 298] on link "WHO ME?" at bounding box center [1310, 297] width 80 height 20
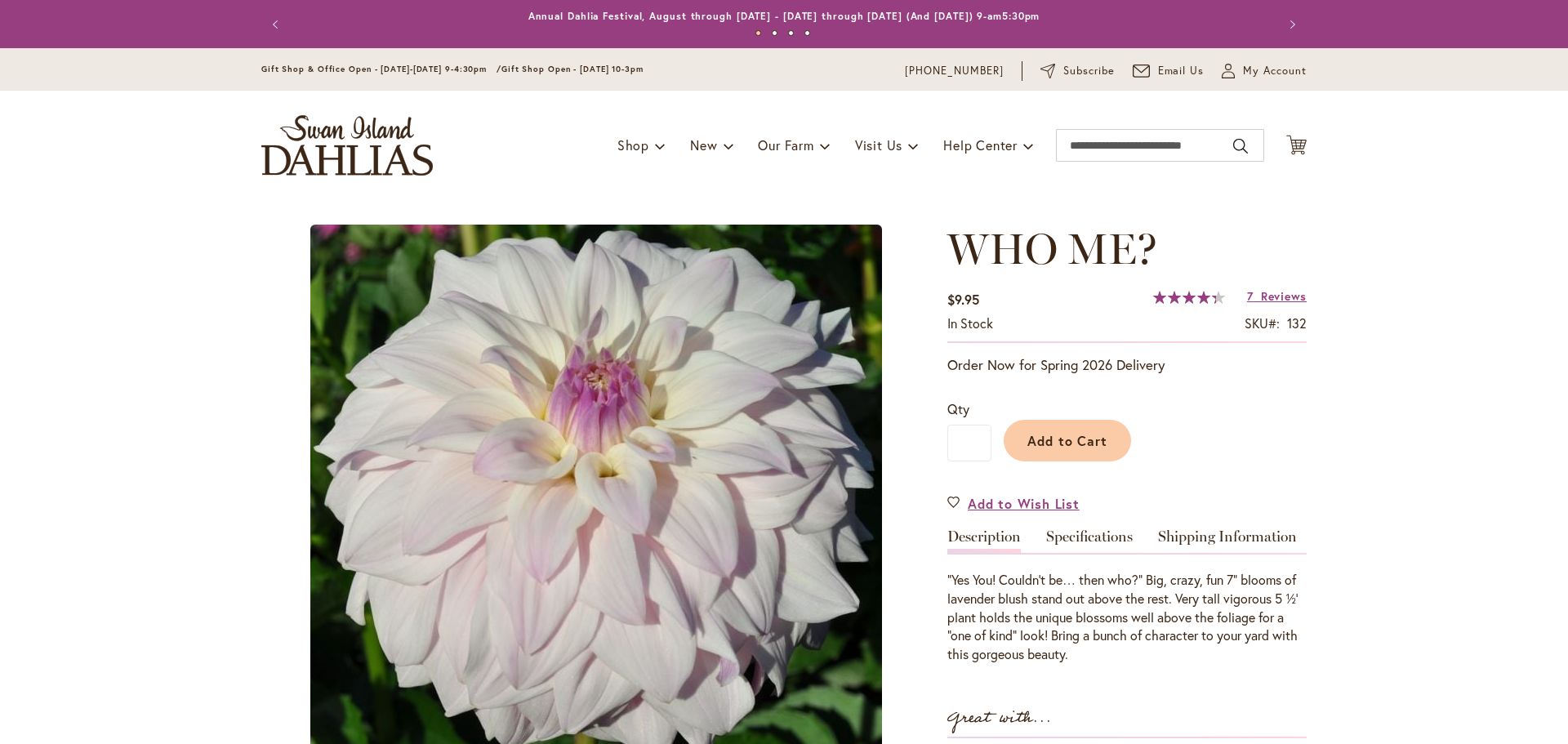
type input "******"
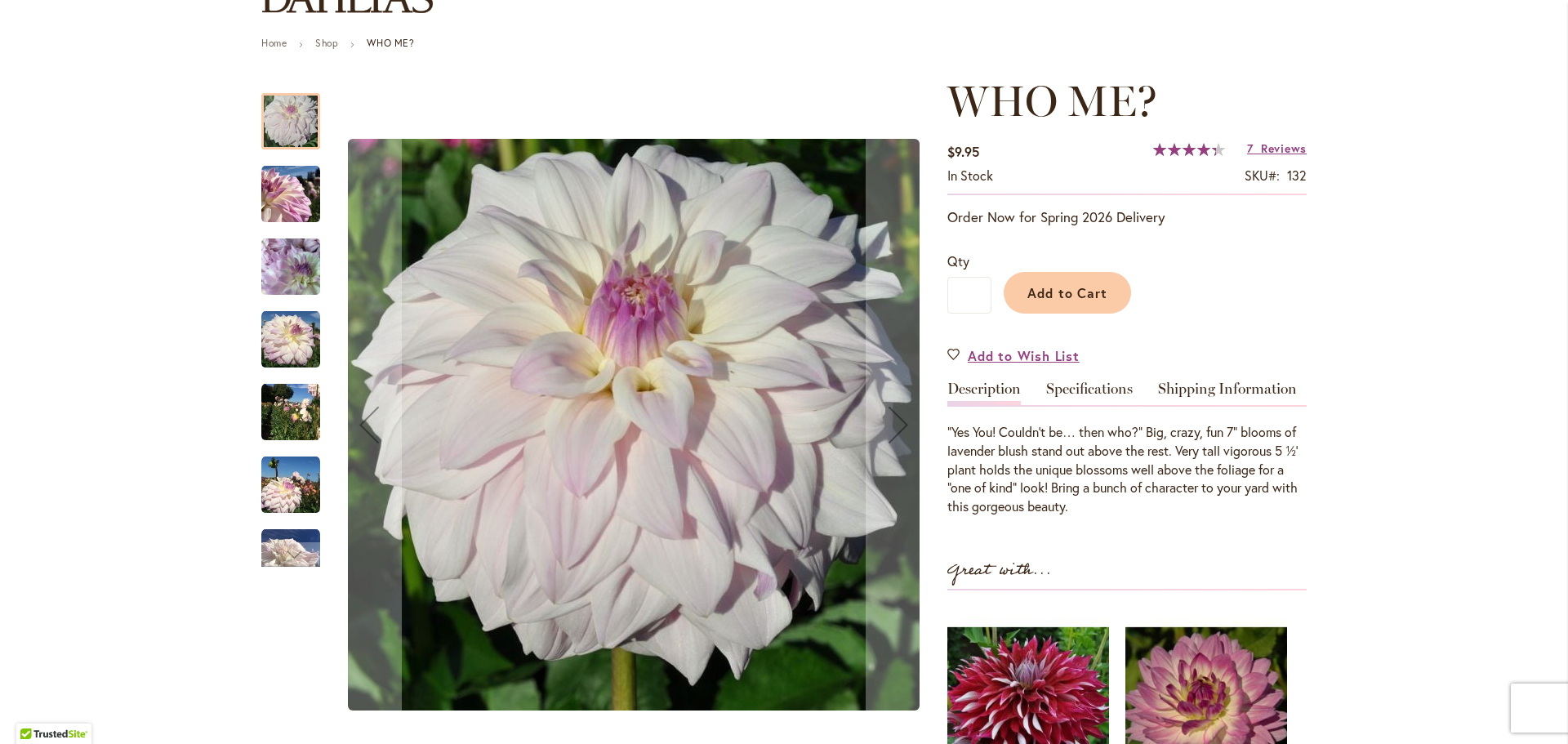
scroll to position [163, 0]
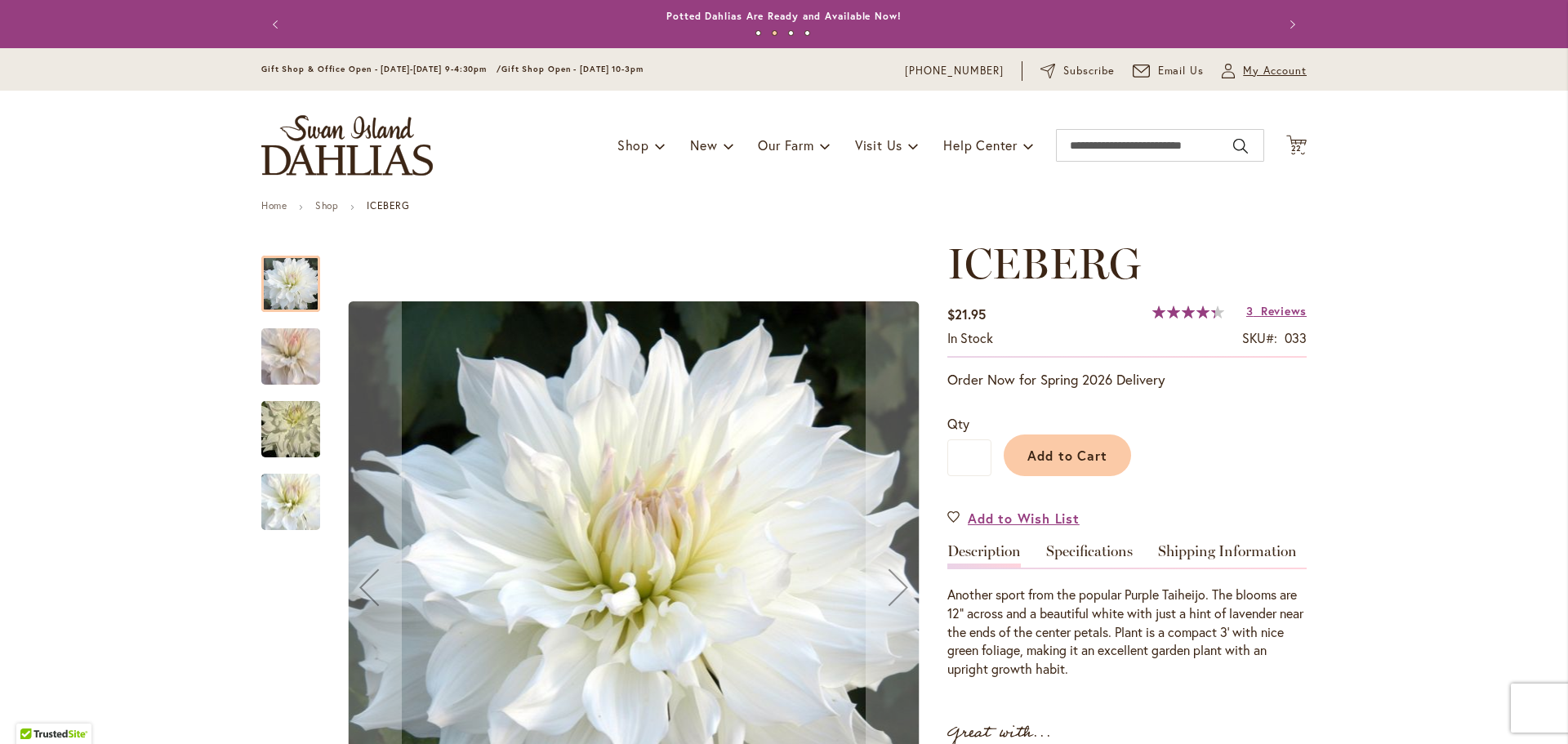
click at [1289, 76] on span "My Account" at bounding box center [1275, 71] width 64 height 16
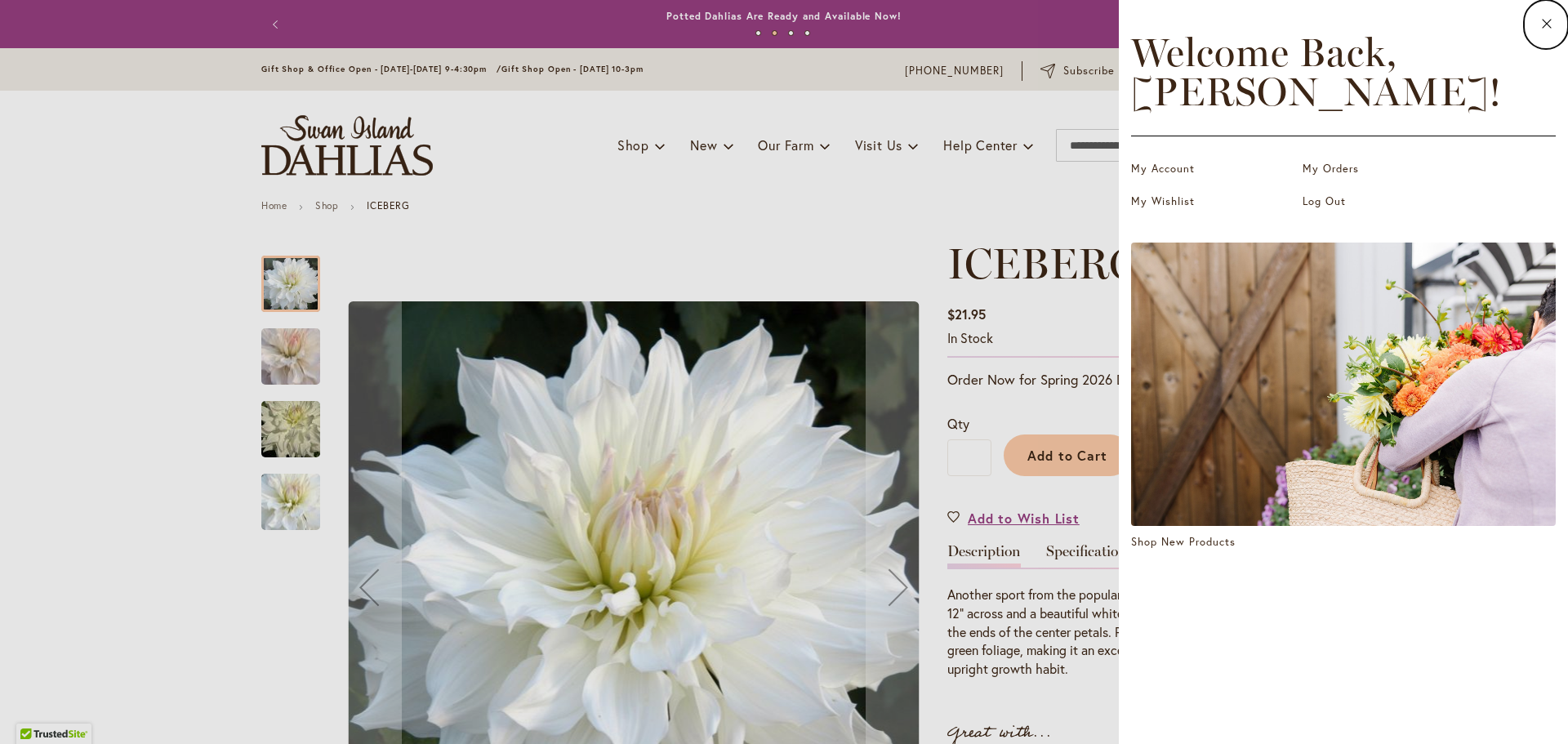
click at [1119, 193] on dialog "Close Welcome Back, Elaine ! My Account My Orders My Wishlist Log Out Shop New …" at bounding box center [1344, 372] width 449 height 744
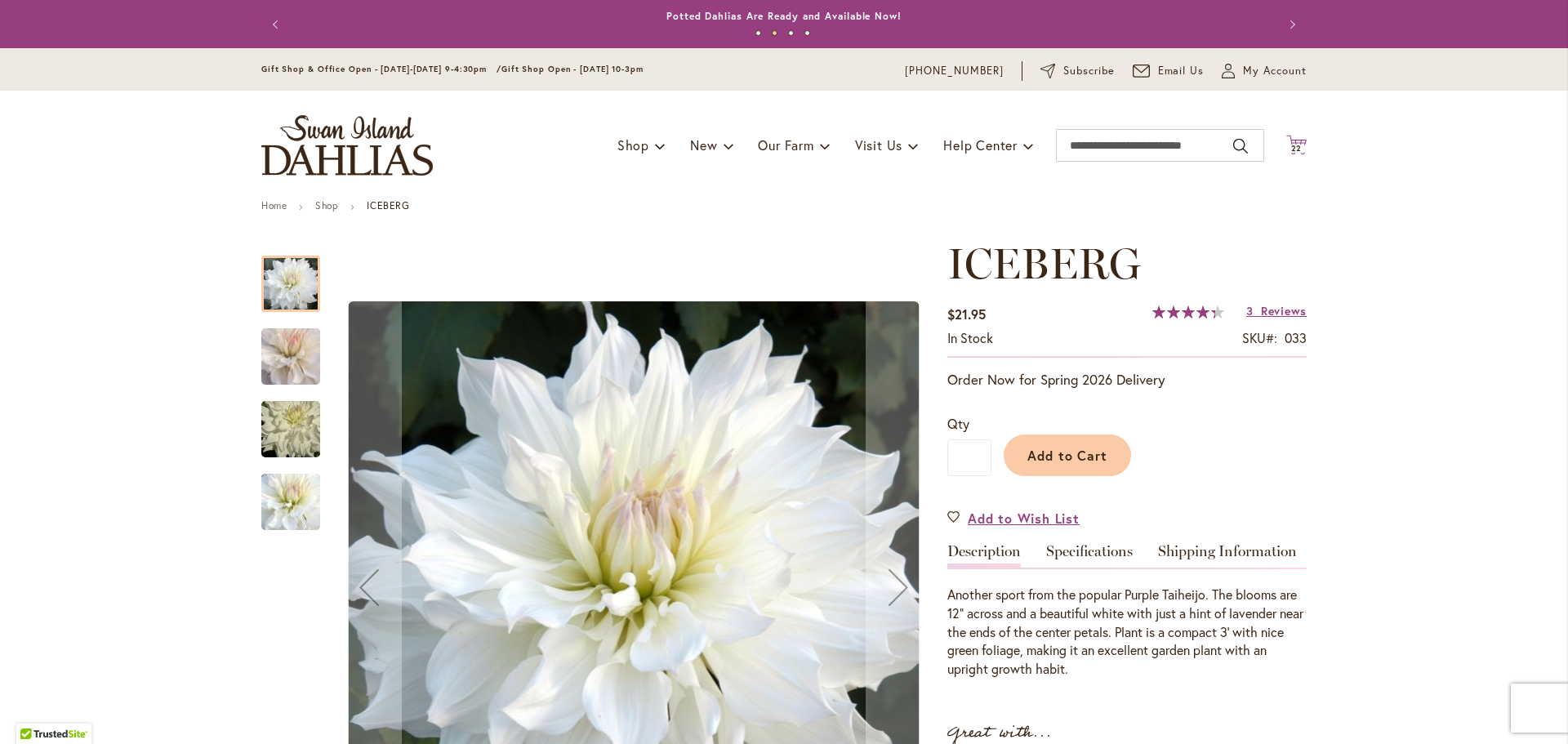
click at [1288, 142] on icon "Cart .cls-1 { fill: #231f20; }" at bounding box center [1297, 145] width 20 height 20
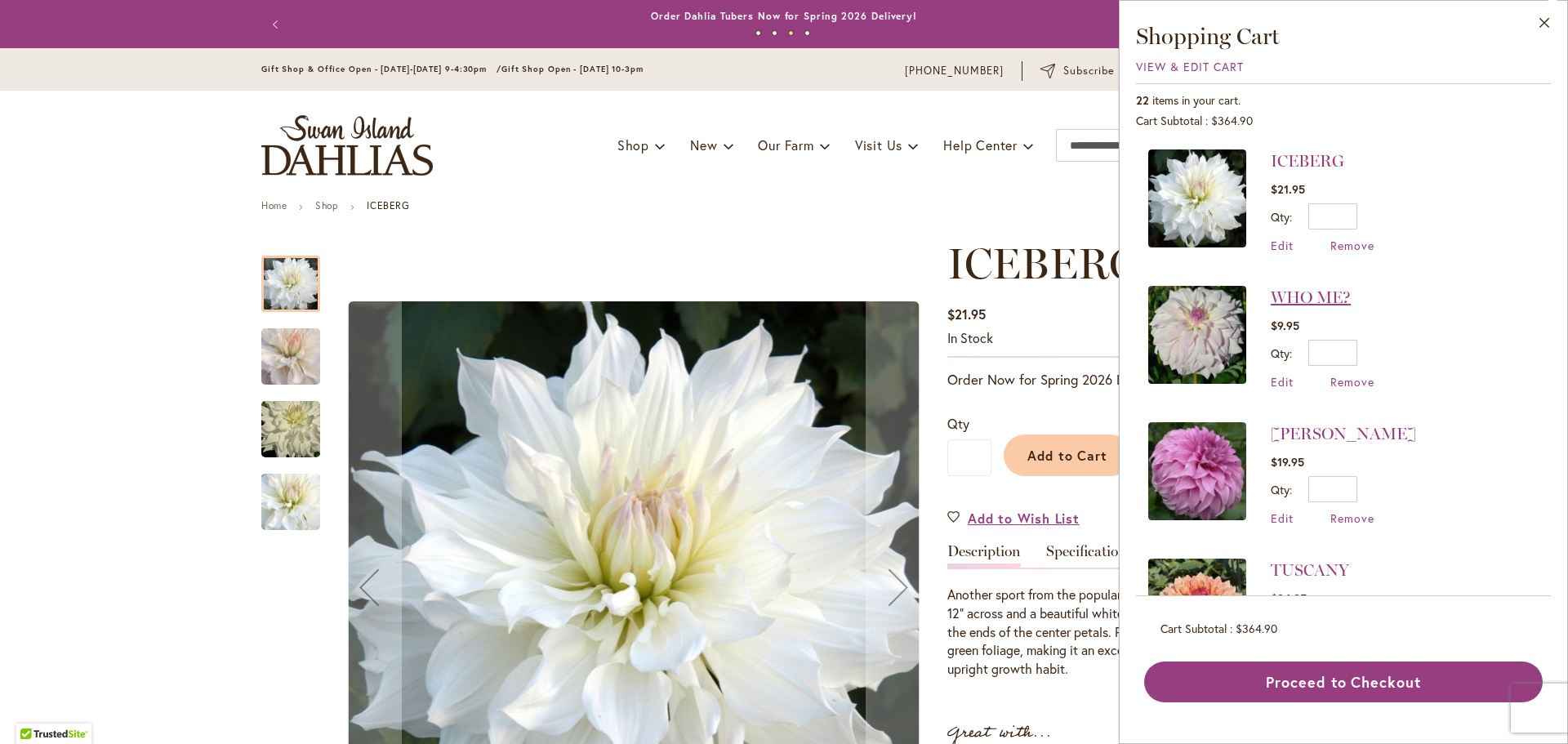
click at [1283, 290] on link "WHO ME?" at bounding box center [1310, 297] width 80 height 20
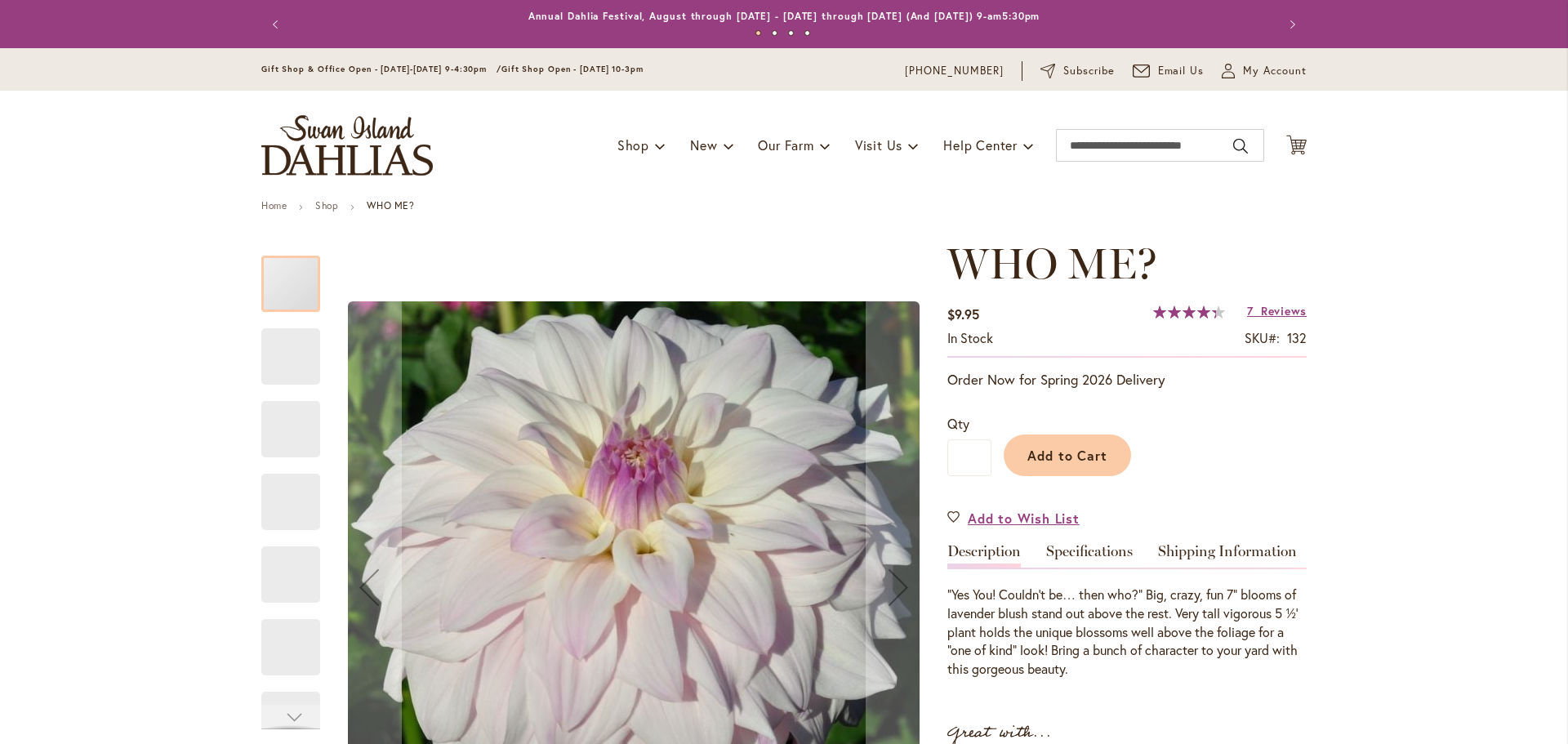
type input "******"
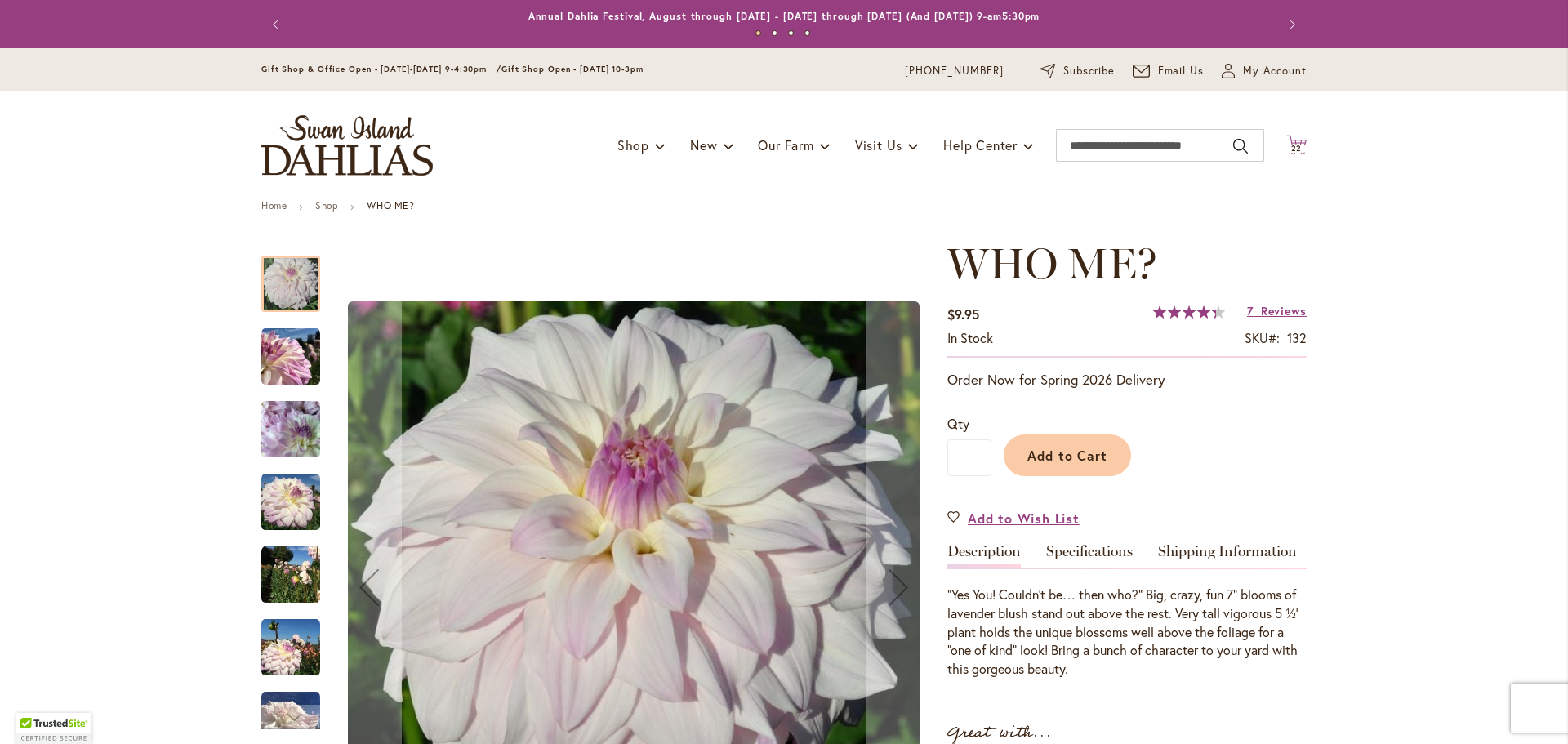
click at [1293, 135] on icon "Cart .cls-1 { fill: #231f20; }" at bounding box center [1297, 145] width 20 height 20
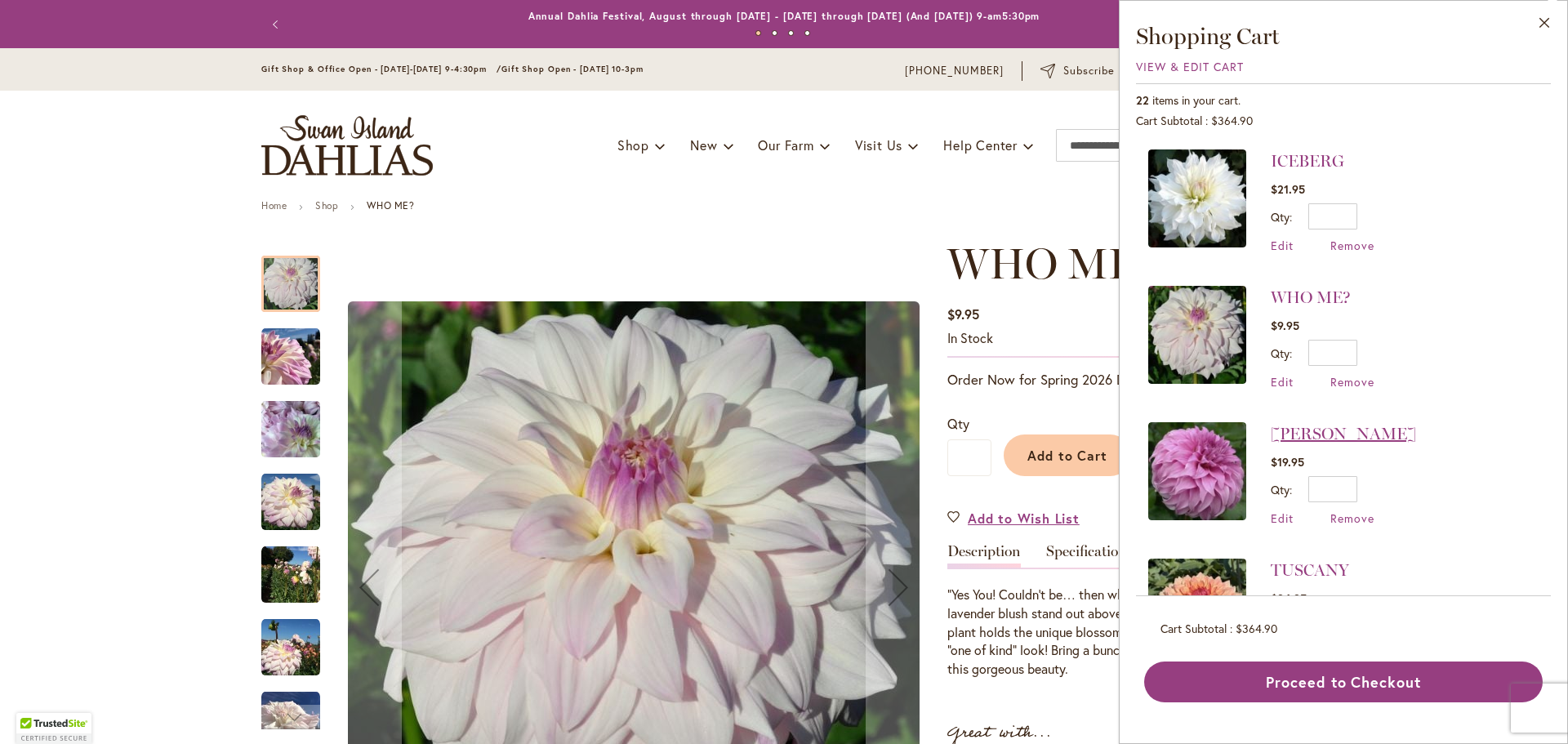
click at [1329, 432] on link "[PERSON_NAME]" at bounding box center [1343, 433] width 145 height 20
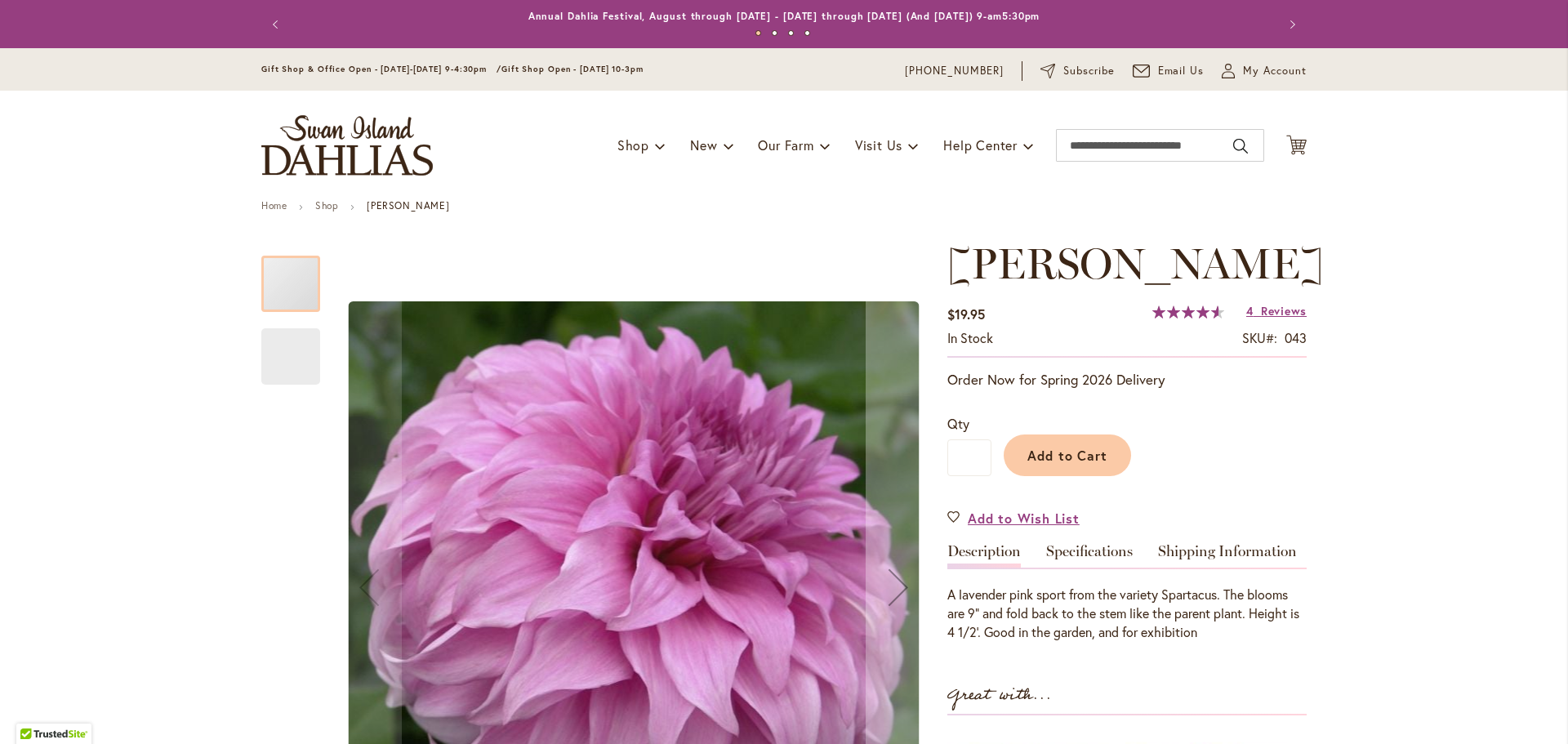
type input "******"
click at [1291, 144] on icon "Cart .cls-1 { fill: #231f20; }" at bounding box center [1297, 145] width 20 height 20
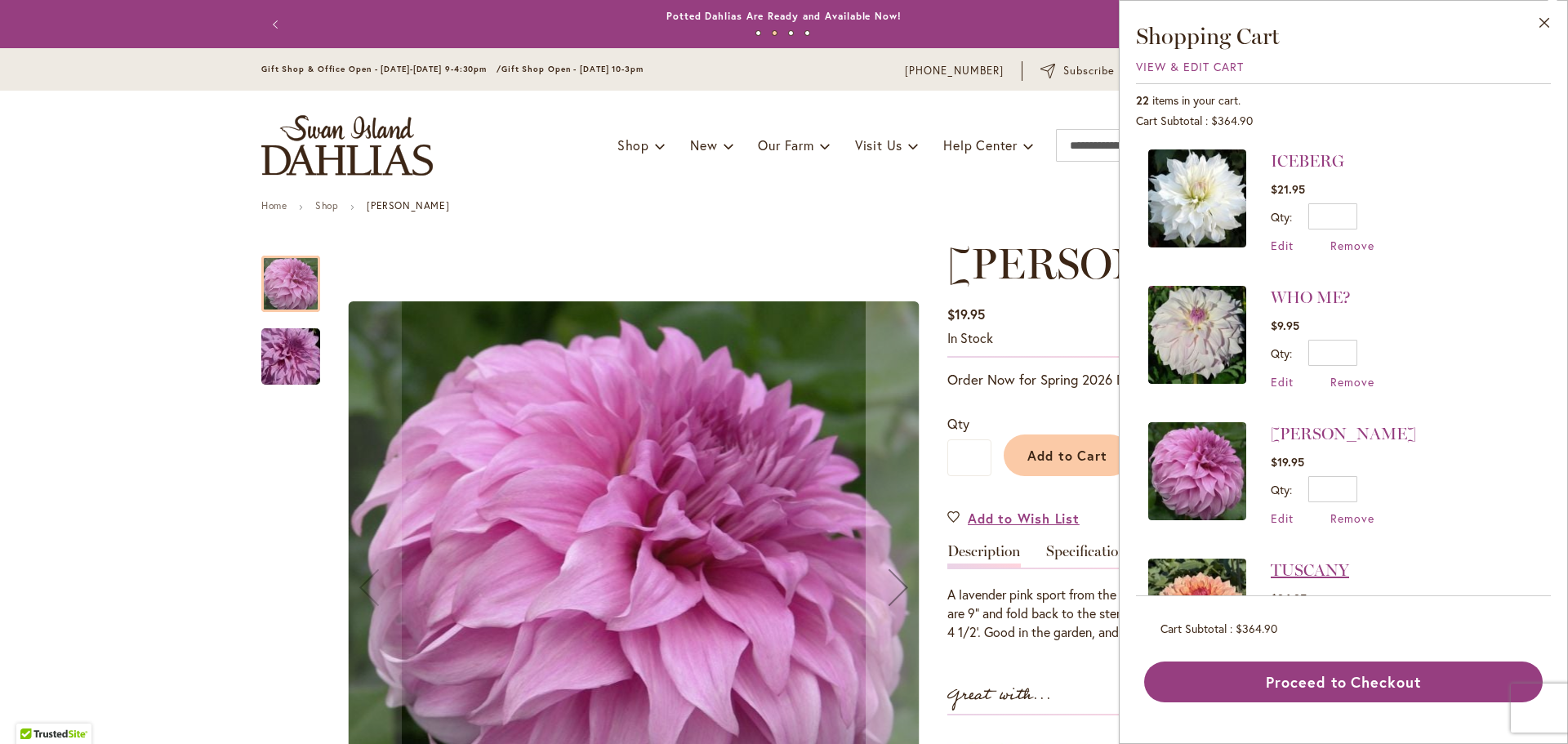
click at [1328, 565] on link "TUSCANY" at bounding box center [1310, 570] width 78 height 20
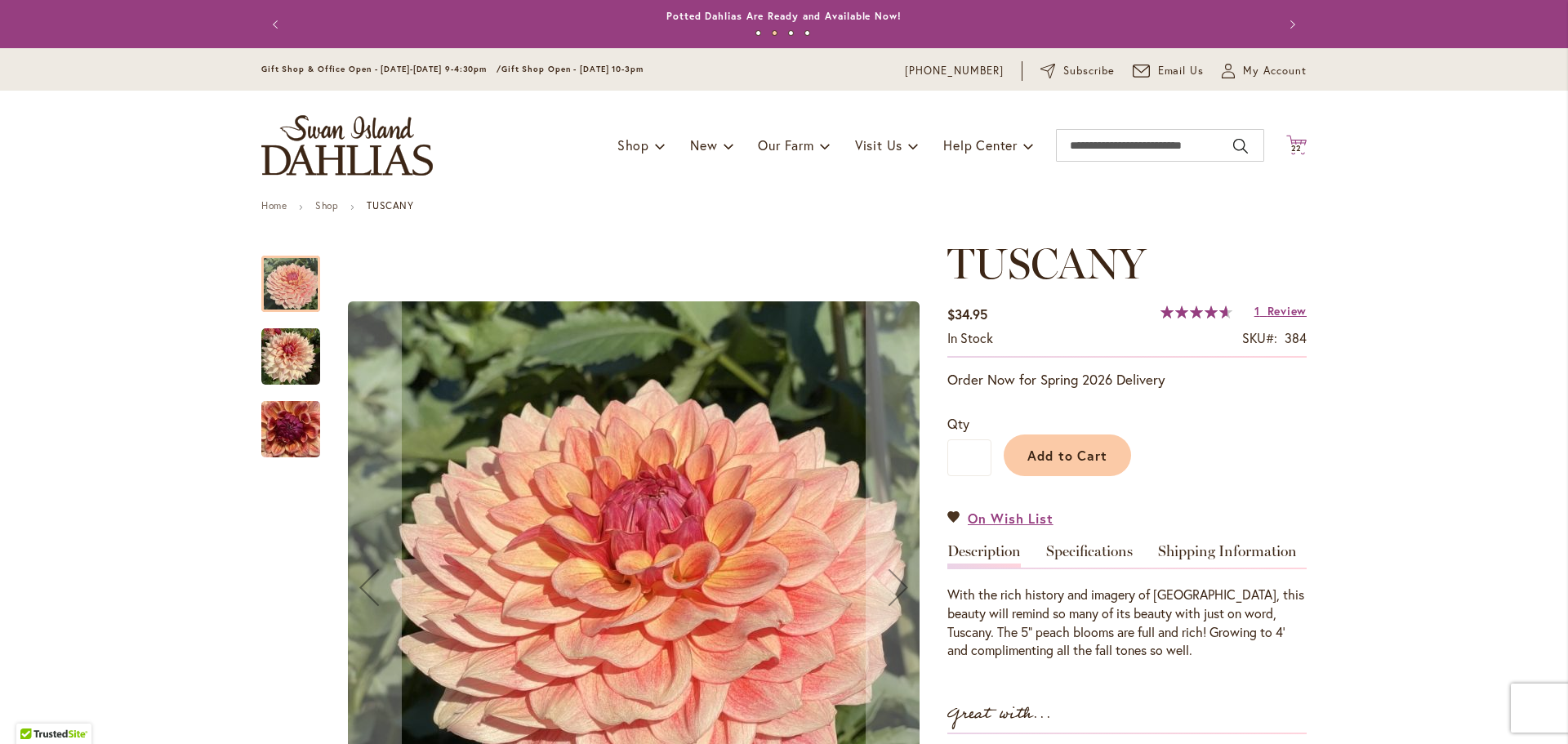
click at [1291, 145] on span "22" at bounding box center [1296, 148] width 11 height 10
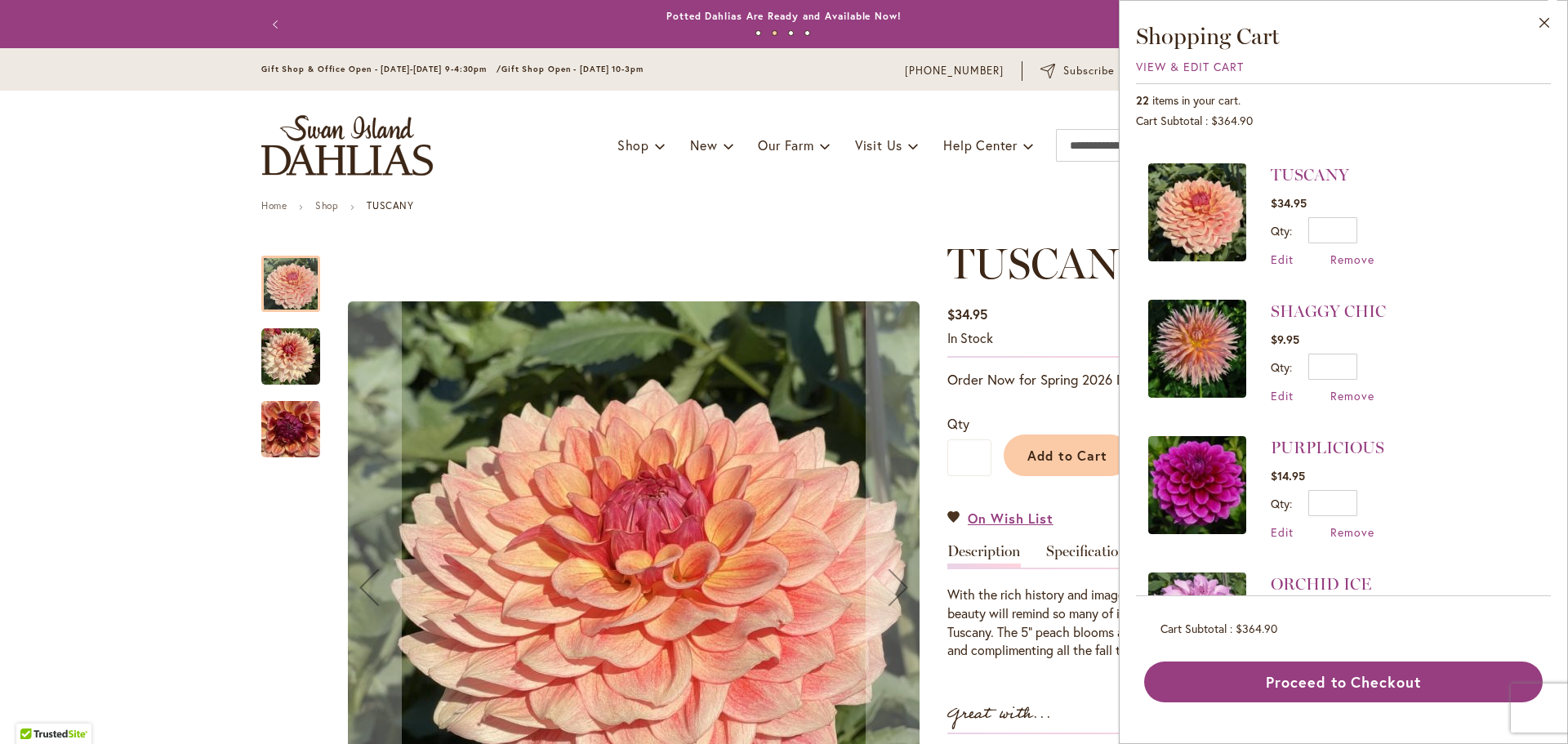
scroll to position [408, 0]
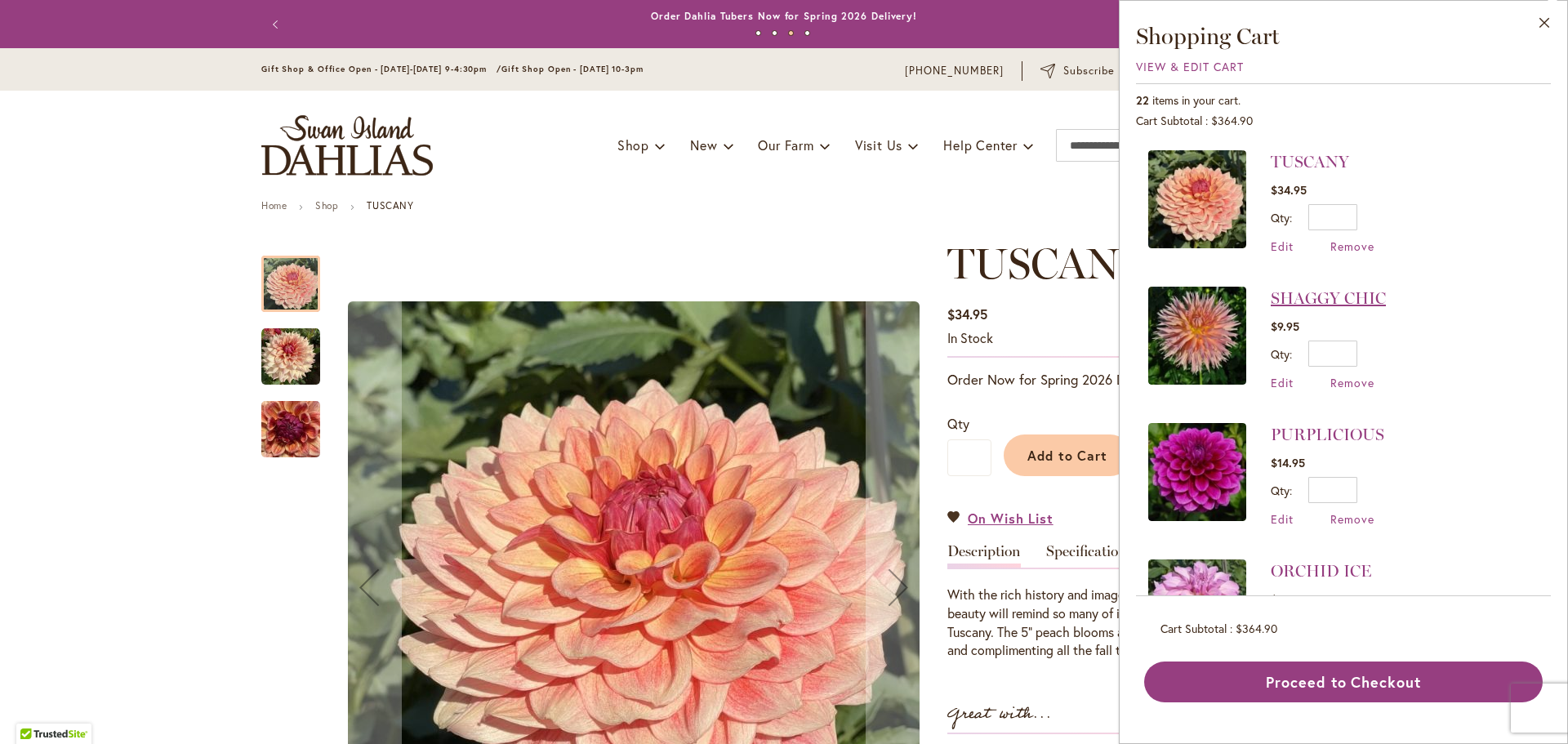
click at [1332, 303] on link "SHAGGY CHIC" at bounding box center [1327, 298] width 115 height 20
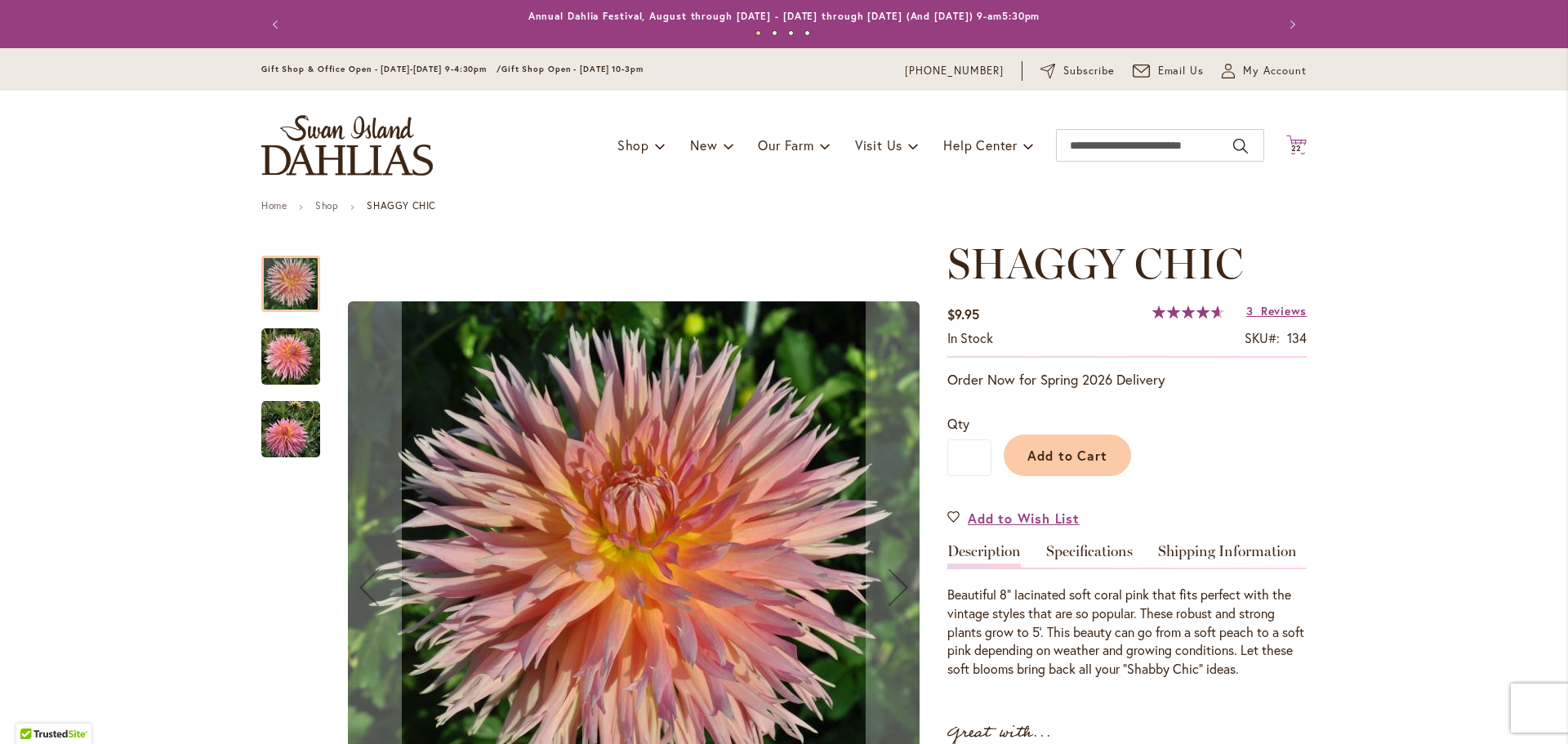
click at [1293, 147] on span "22" at bounding box center [1296, 148] width 11 height 10
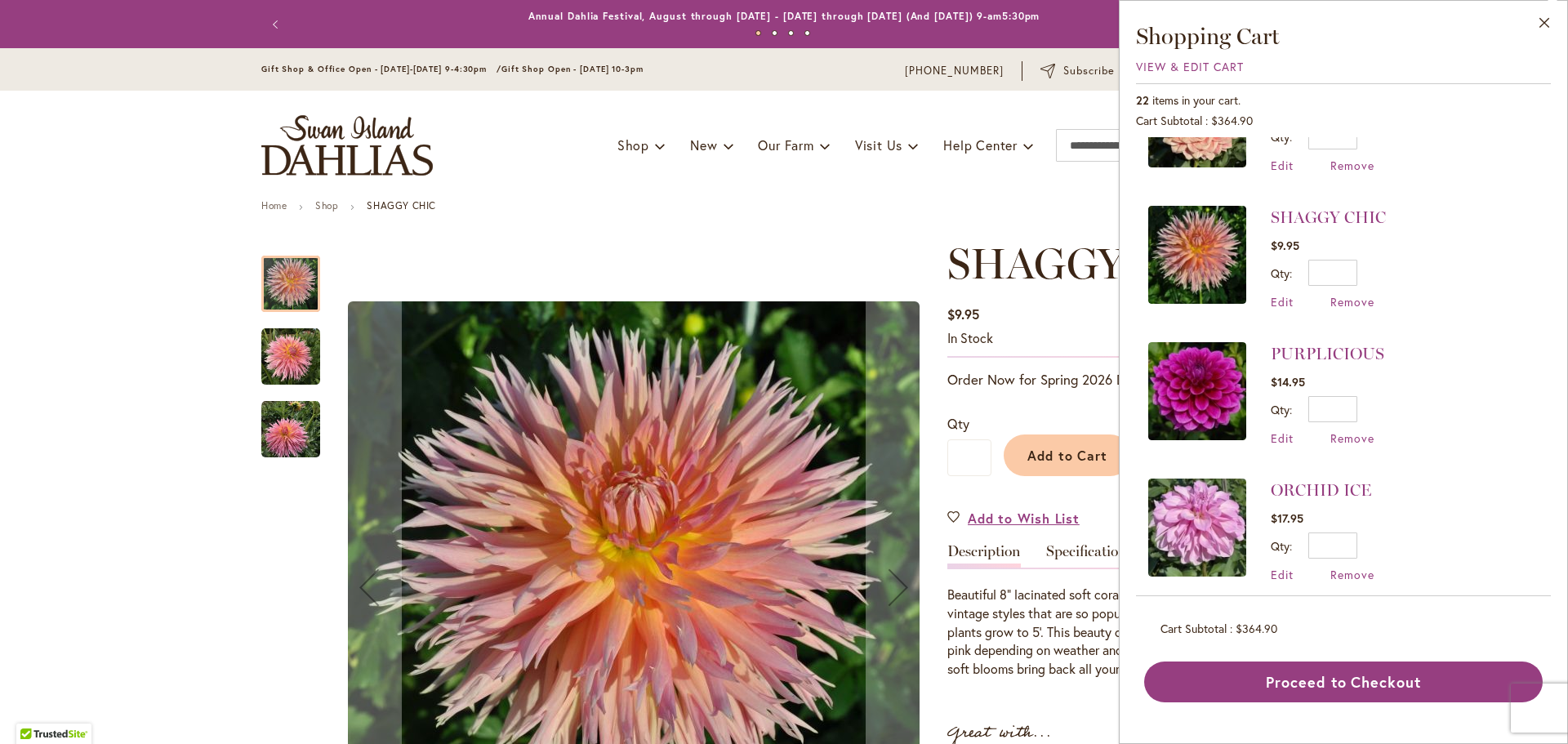
scroll to position [490, 0]
click at [1297, 352] on link "PURPLICIOUS" at bounding box center [1327, 352] width 114 height 20
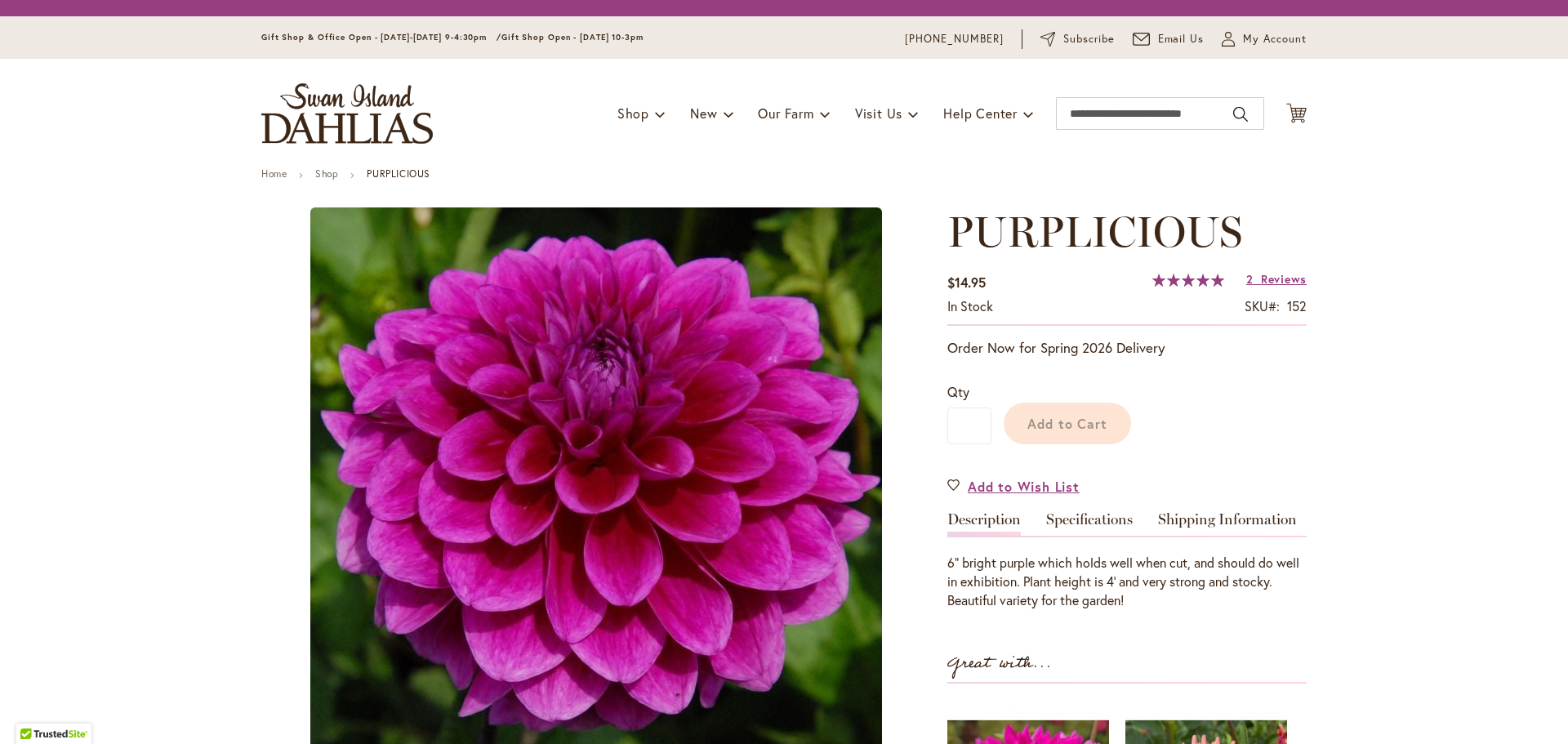
type input "******"
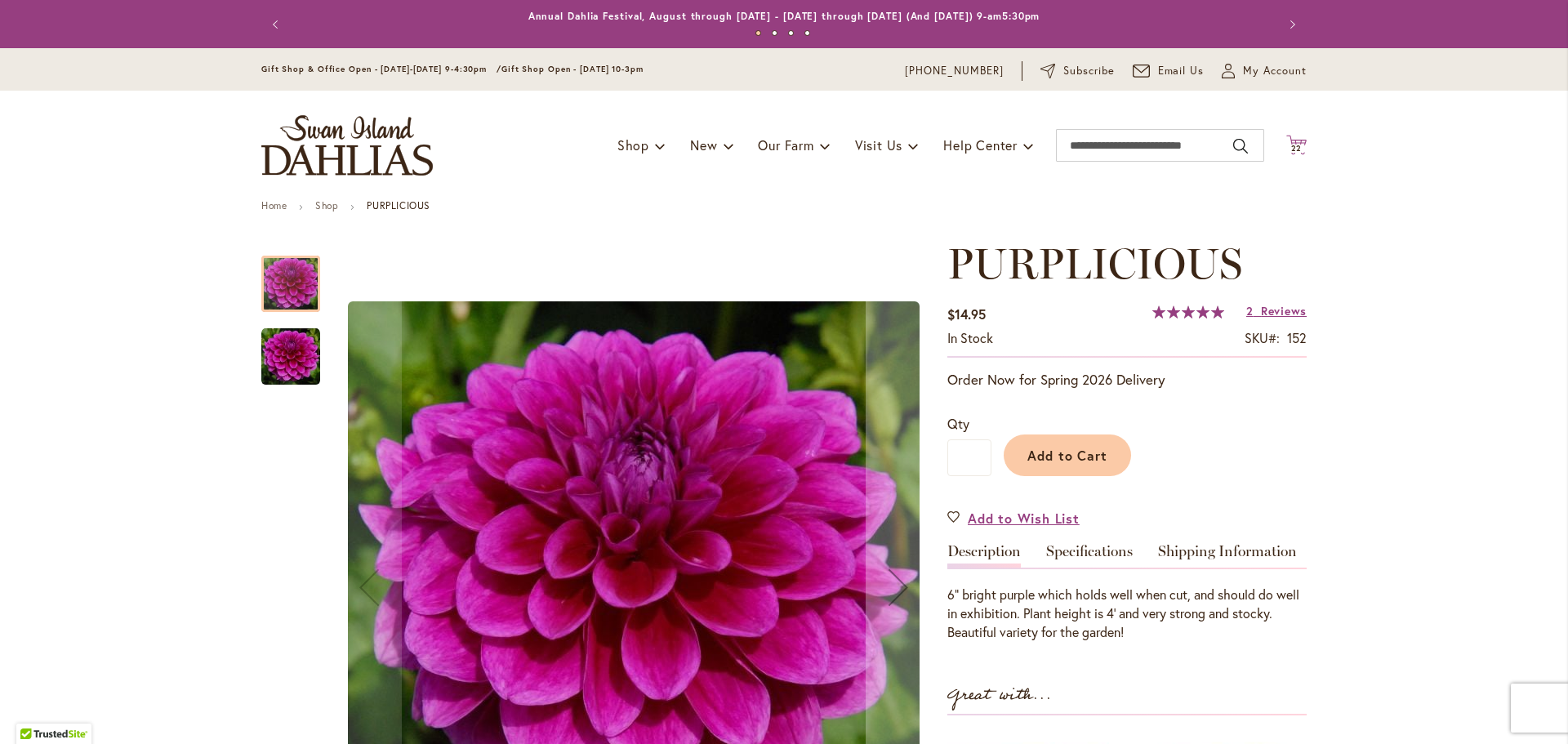
click at [1289, 146] on span "22 22 items" at bounding box center [1297, 149] width 16 height 9
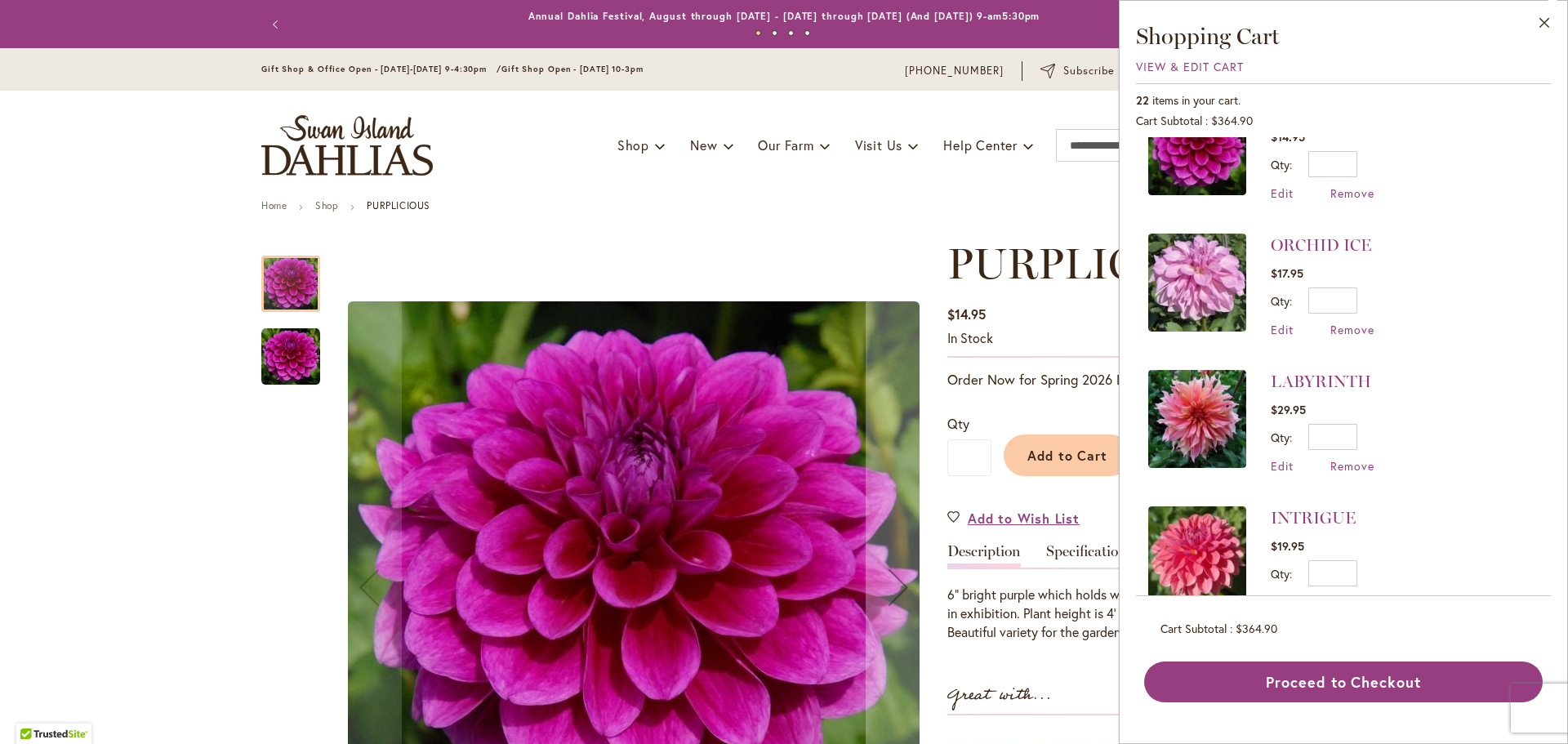
scroll to position [735, 0]
click at [1315, 246] on link "ORCHID ICE" at bounding box center [1321, 244] width 100 height 20
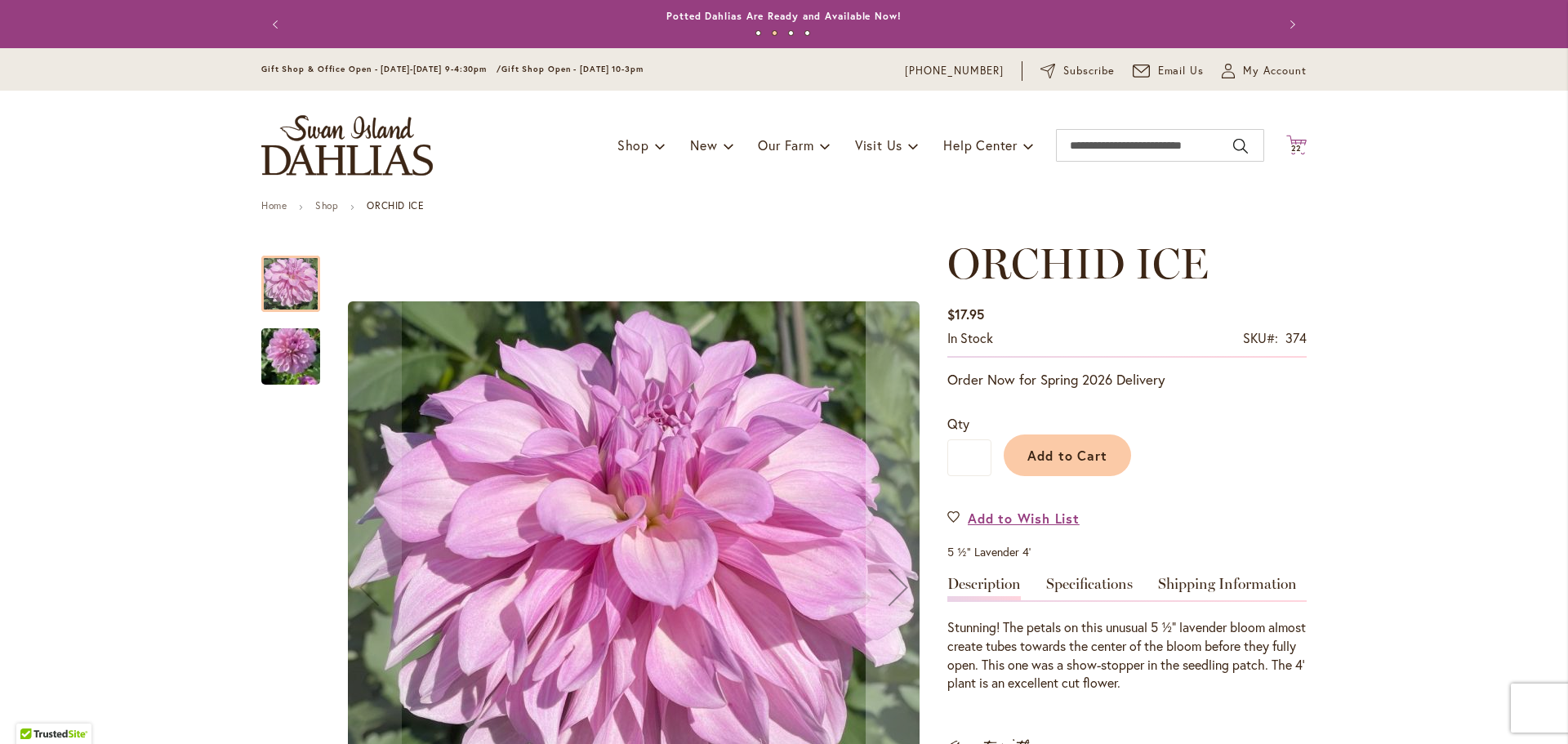
click at [1294, 141] on icon "Cart .cls-1 { fill: #231f20; }" at bounding box center [1297, 145] width 20 height 20
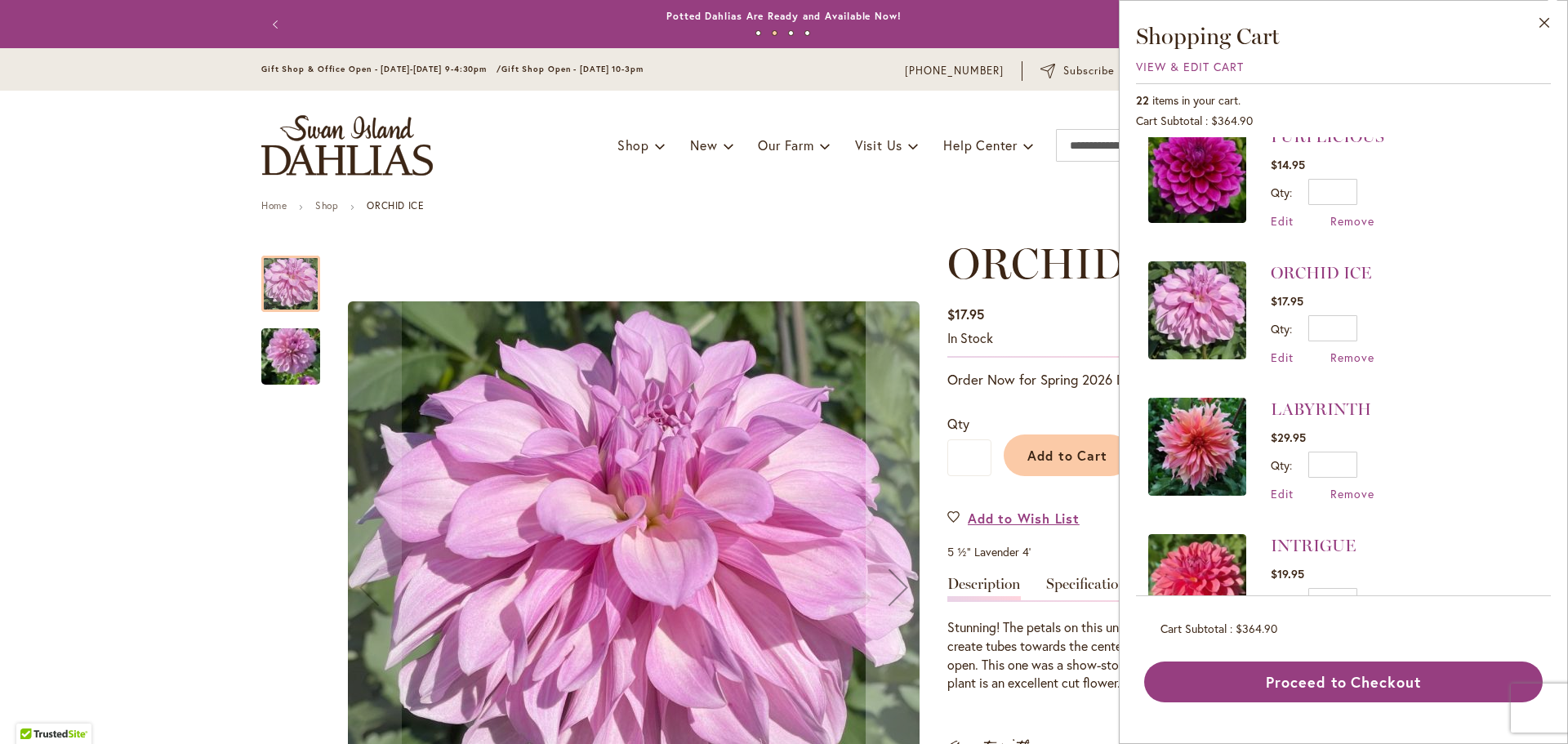
scroll to position [735, 0]
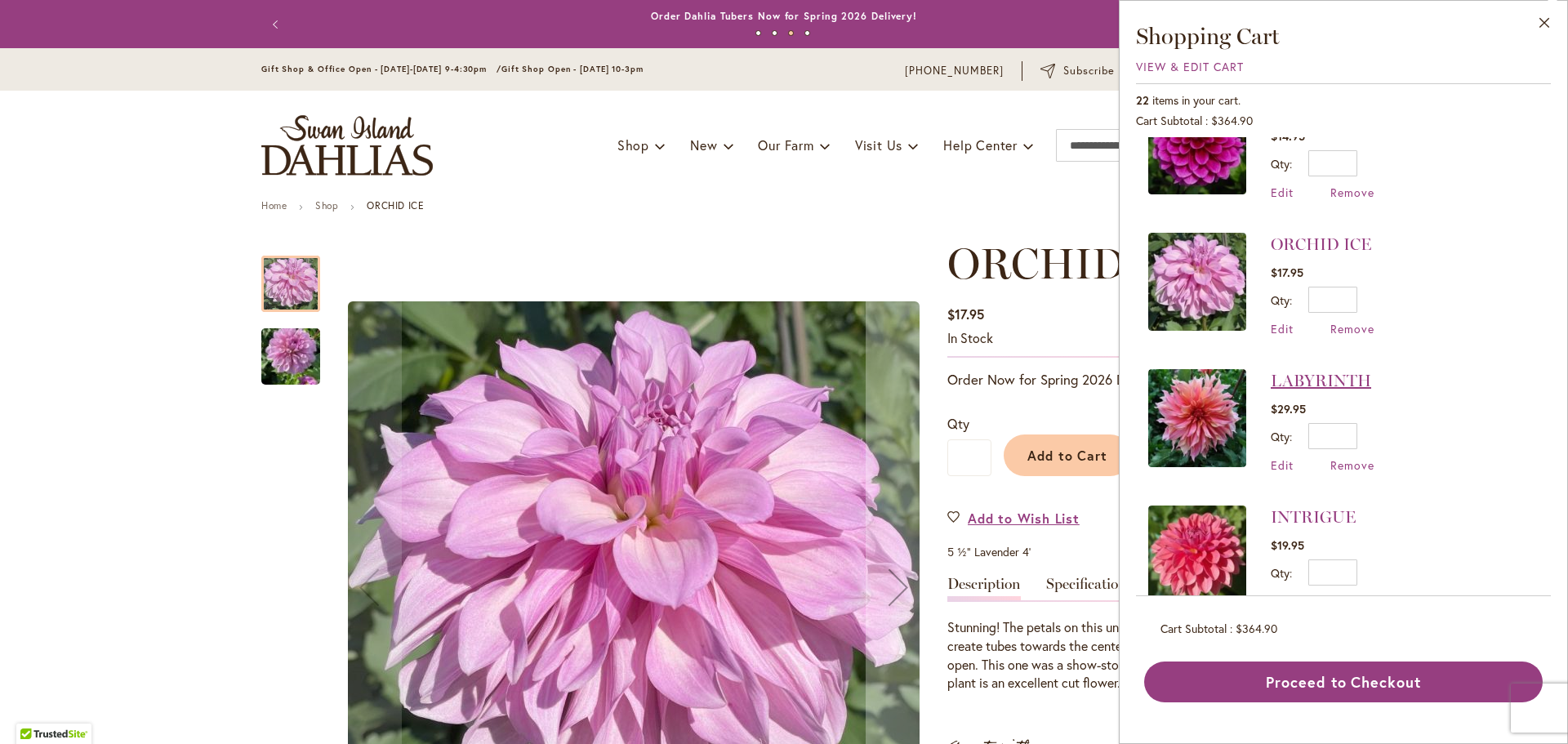
click at [1304, 373] on link "LABYRINTH" at bounding box center [1321, 380] width 100 height 20
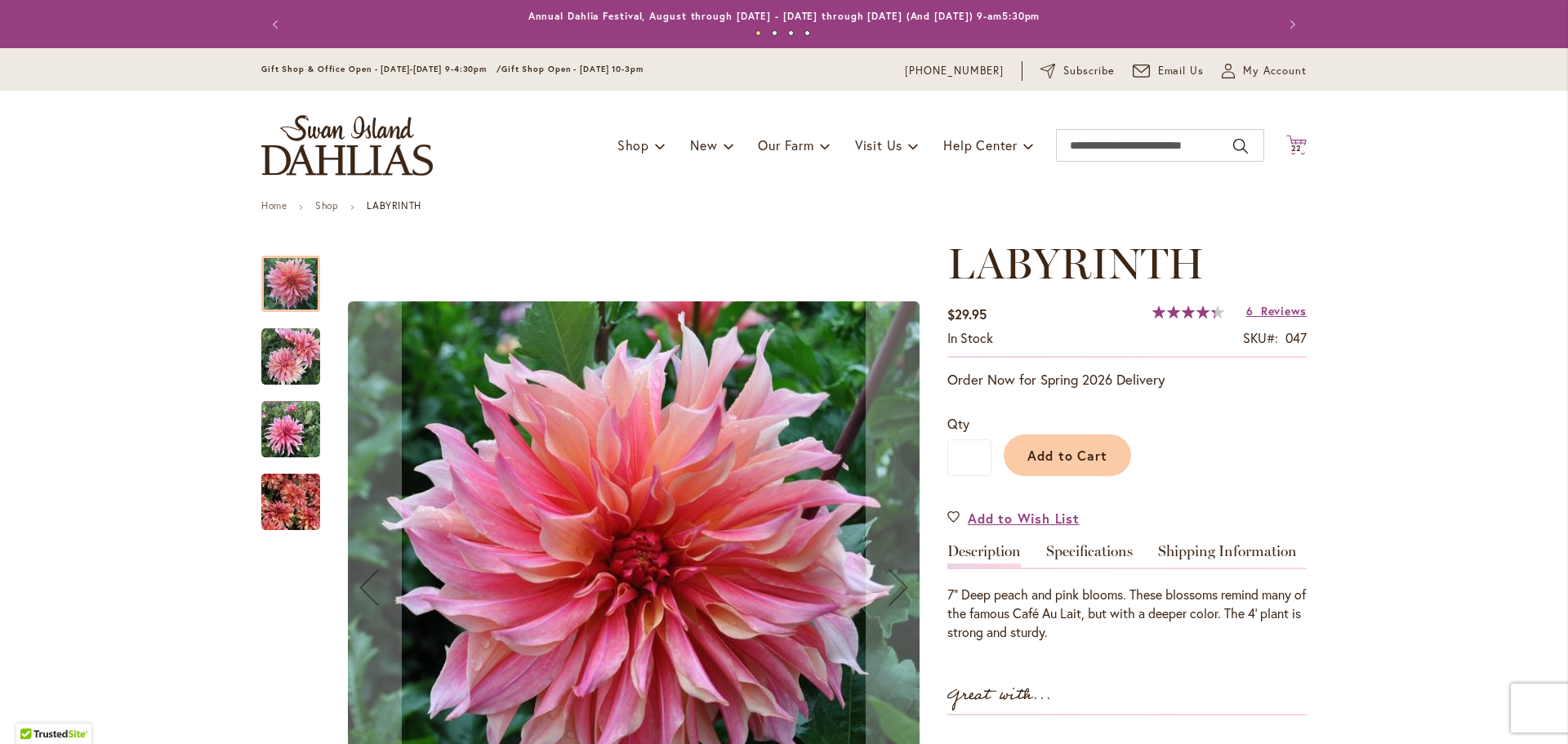
click at [1296, 145] on span "22 22 items" at bounding box center [1297, 149] width 16 height 9
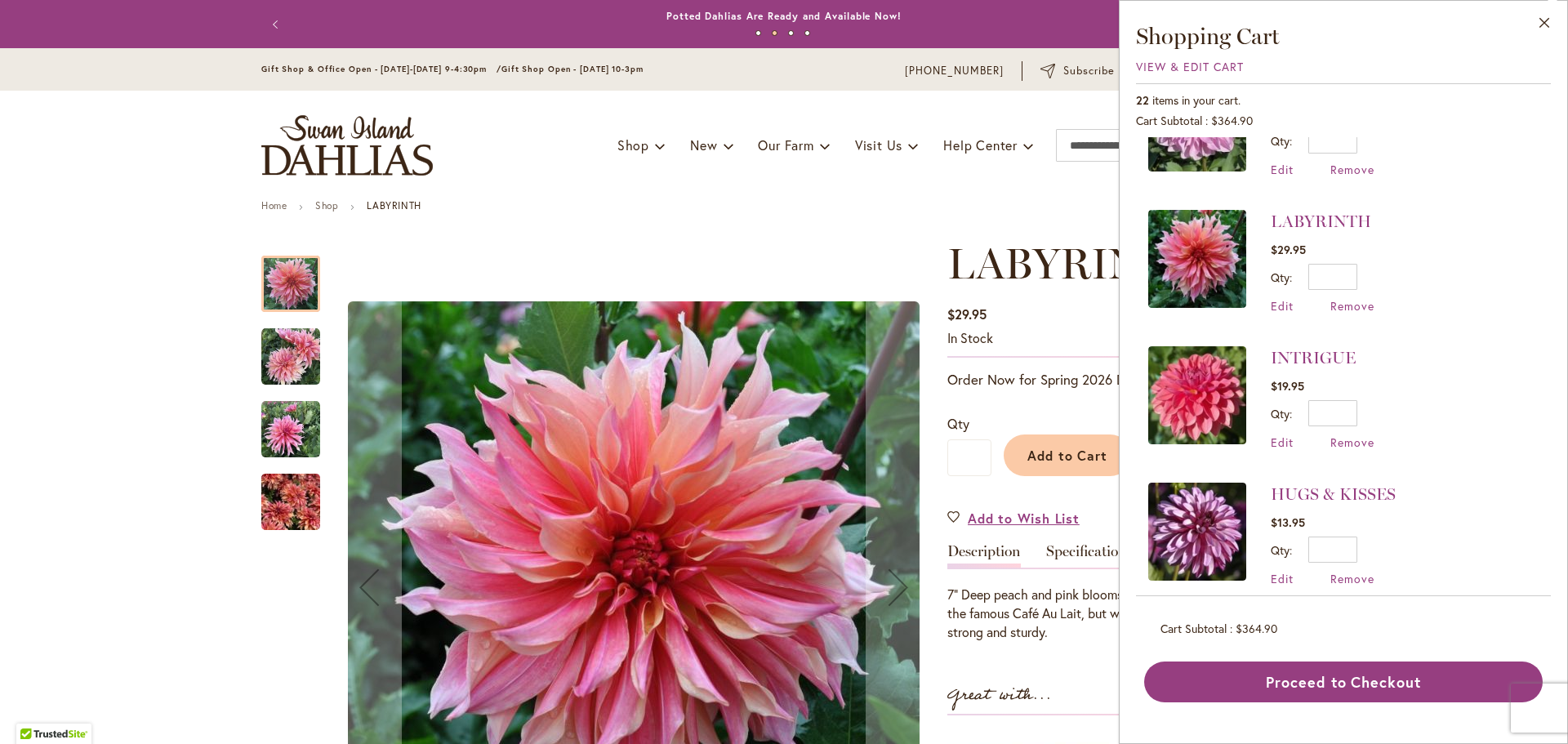
scroll to position [898, 0]
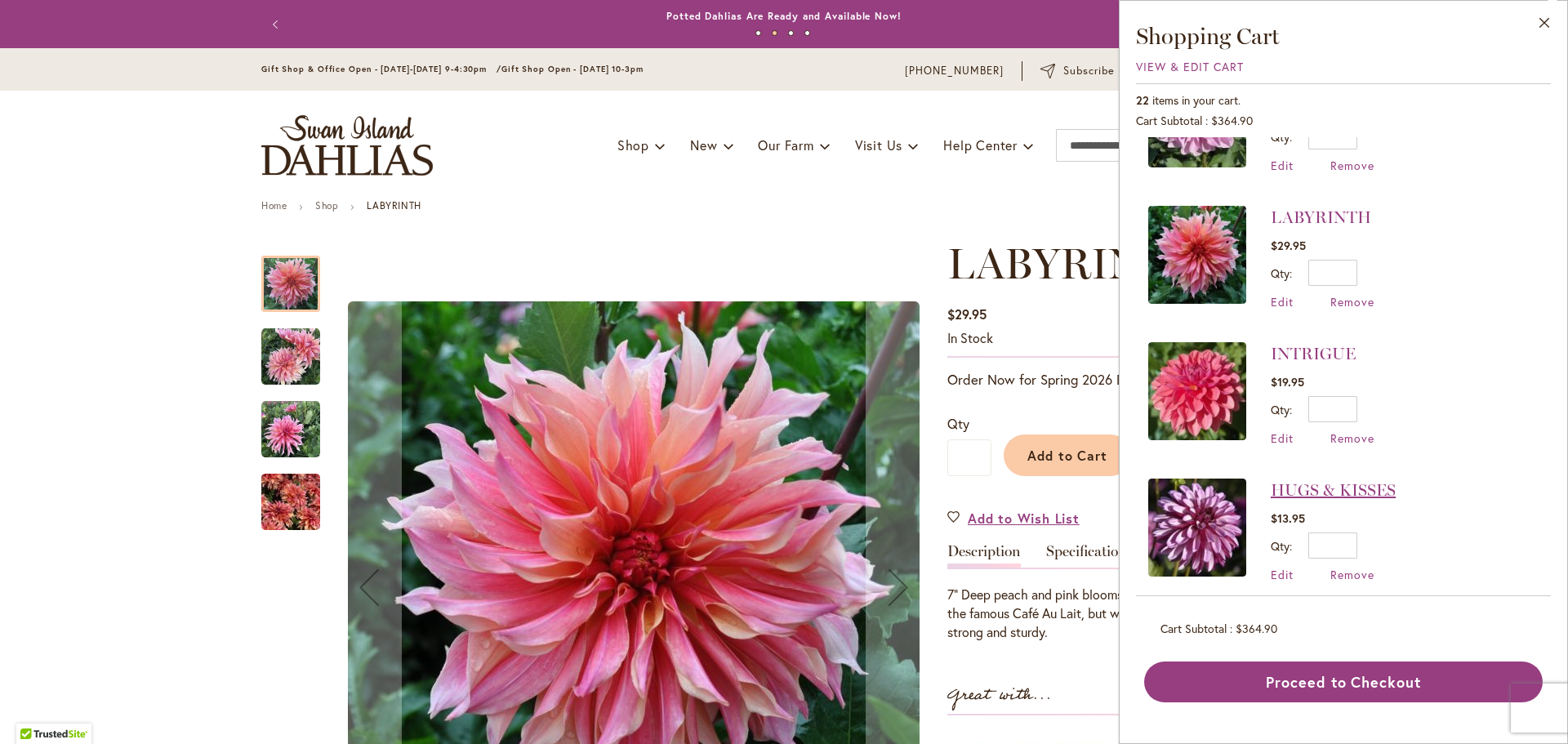
click at [1367, 485] on link "HUGS & KISSES" at bounding box center [1332, 490] width 125 height 20
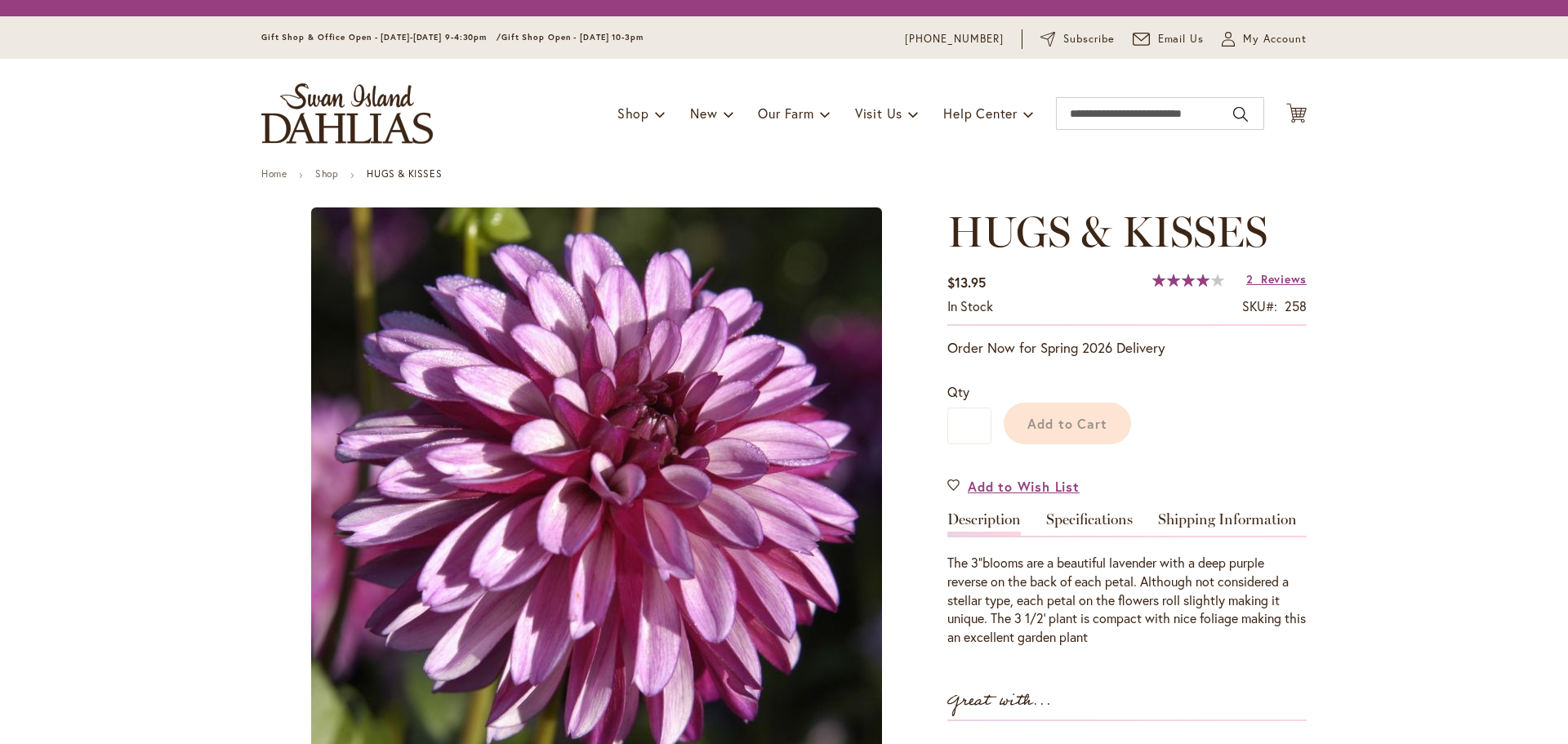
type input "******"
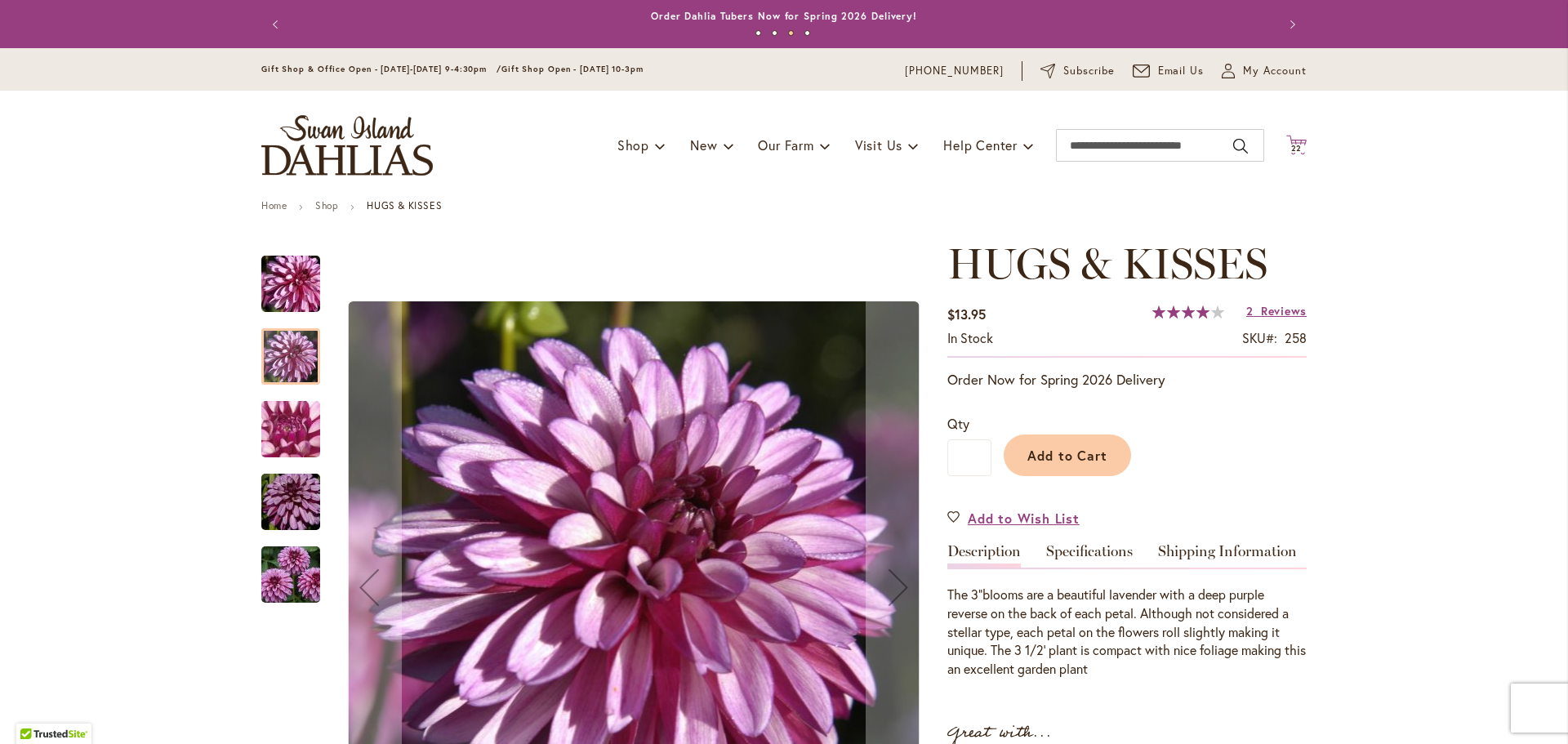
click at [1297, 144] on icon "Cart .cls-1 { fill: #231f20; }" at bounding box center [1297, 145] width 20 height 20
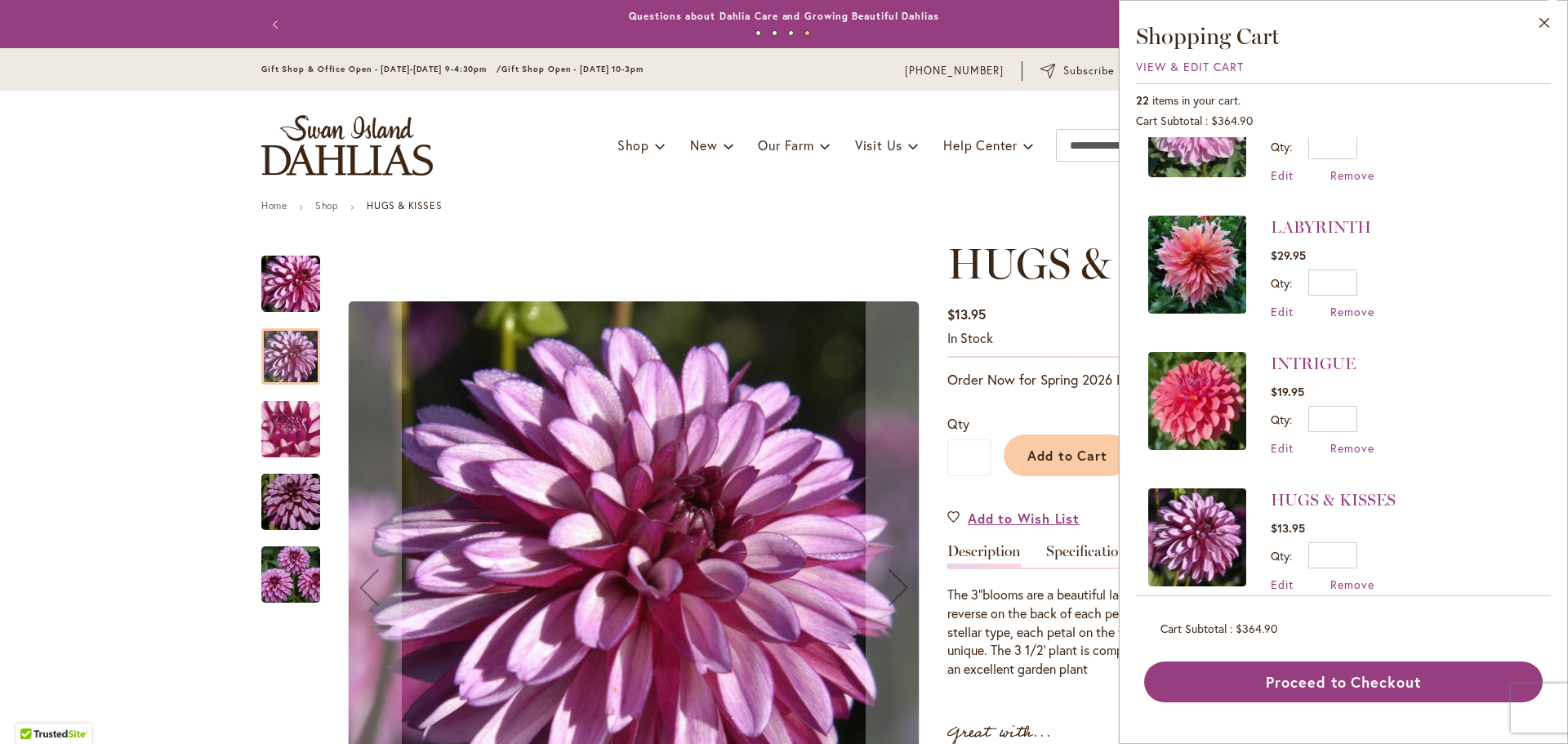
scroll to position [980, 0]
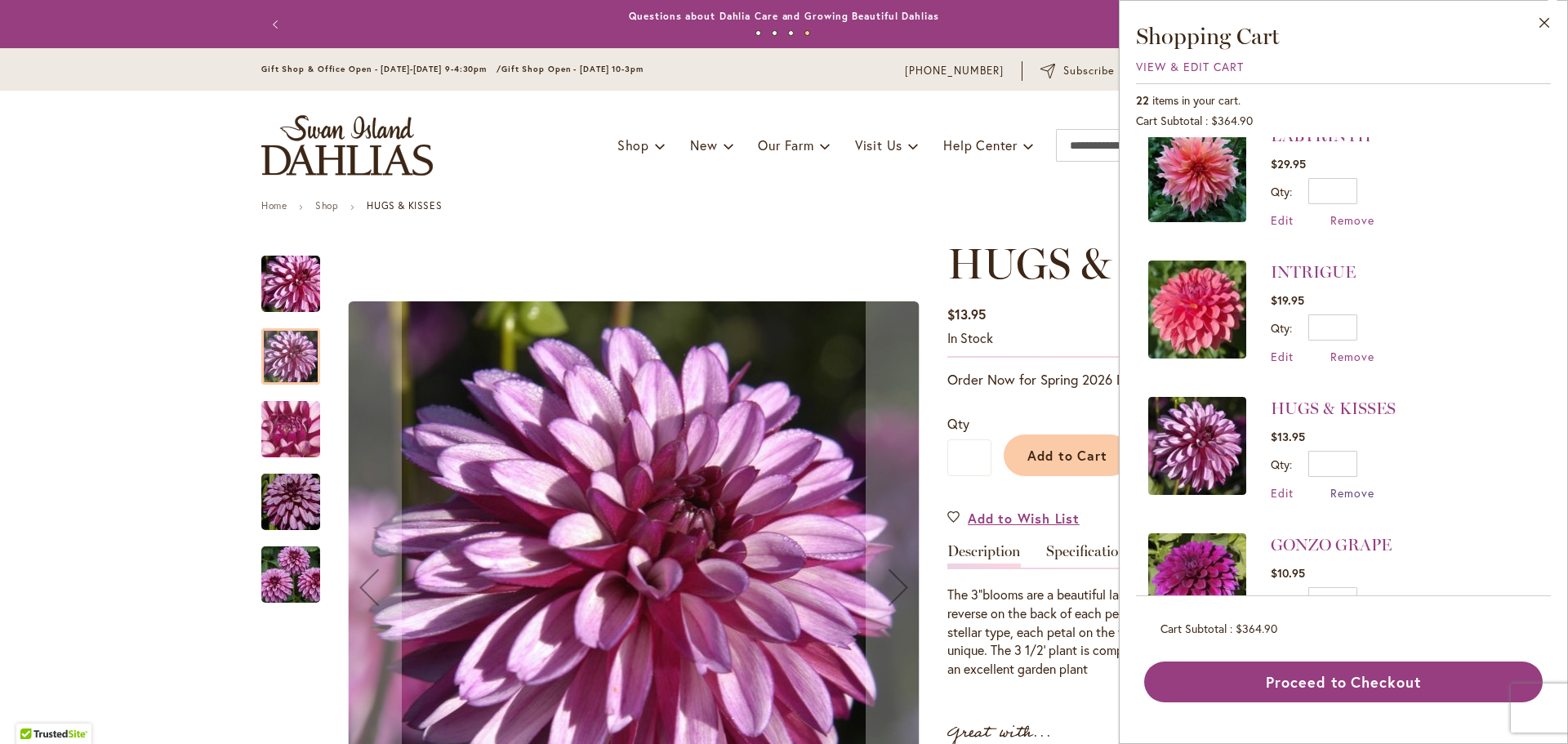
click at [1349, 492] on span "Remove" at bounding box center [1353, 493] width 44 height 15
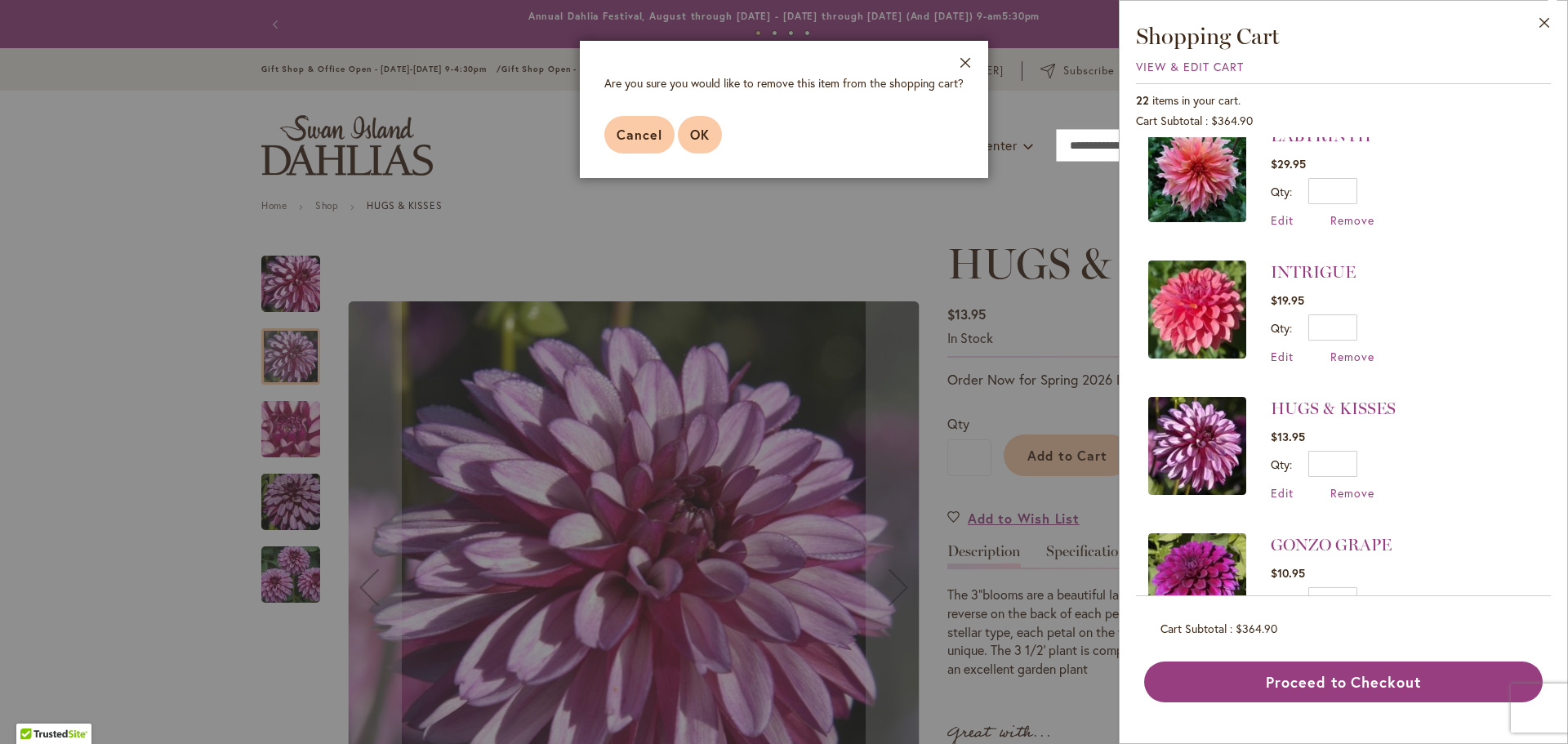
click at [690, 140] on span "OK" at bounding box center [700, 134] width 20 height 17
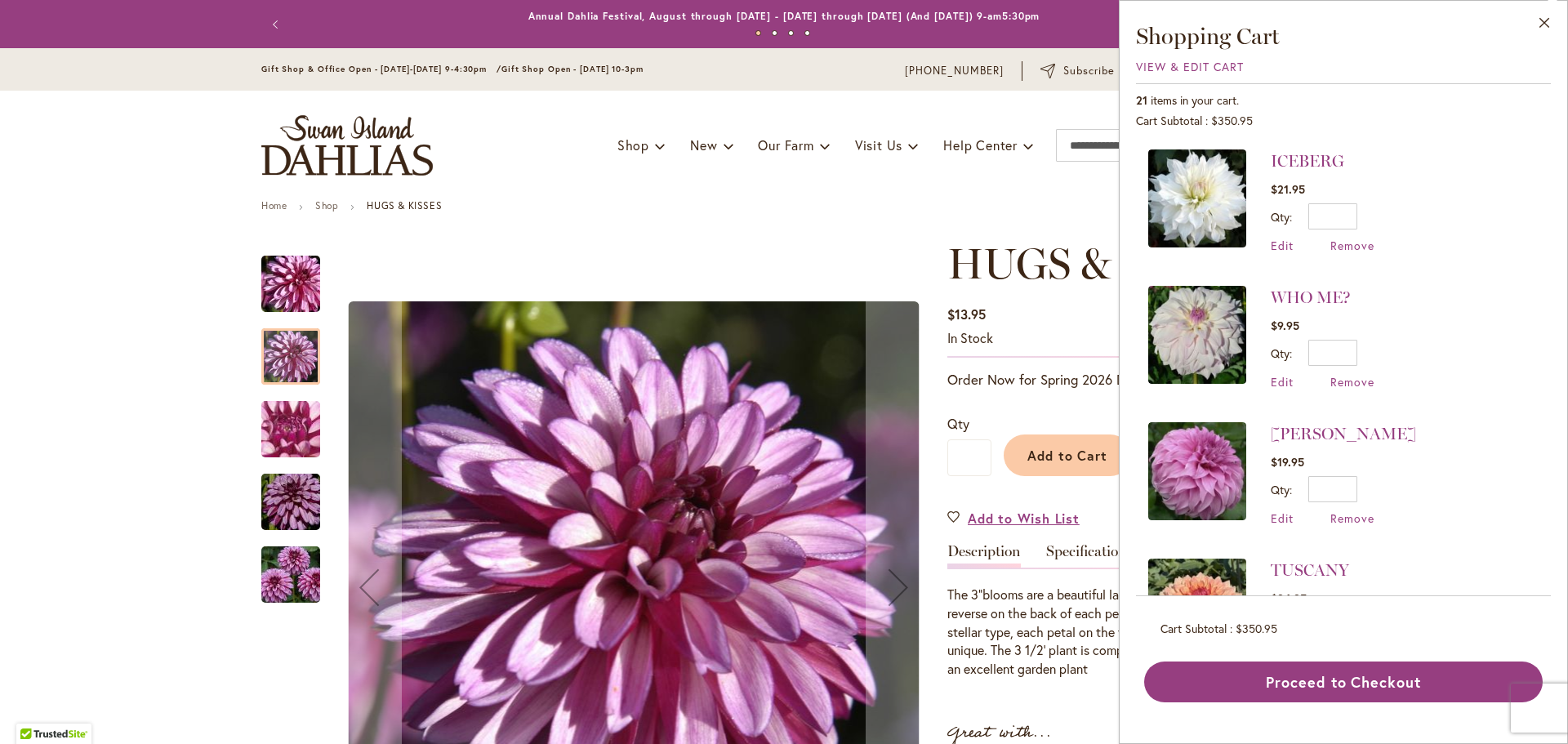
click at [1332, 546] on li "TUSCANY $34.95 Qty * Update Edit Remove" at bounding box center [1343, 611] width 390 height 136
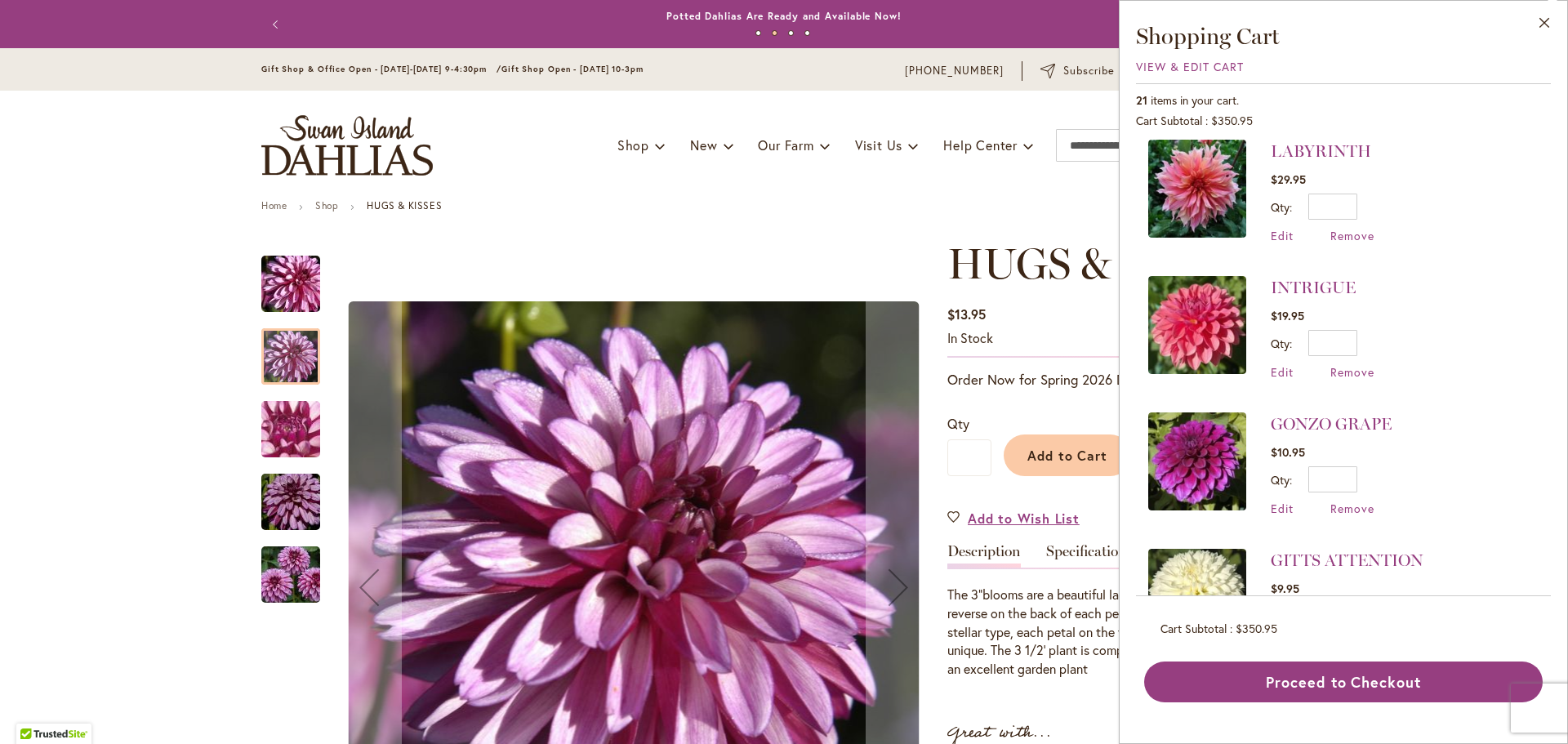
scroll to position [980, 0]
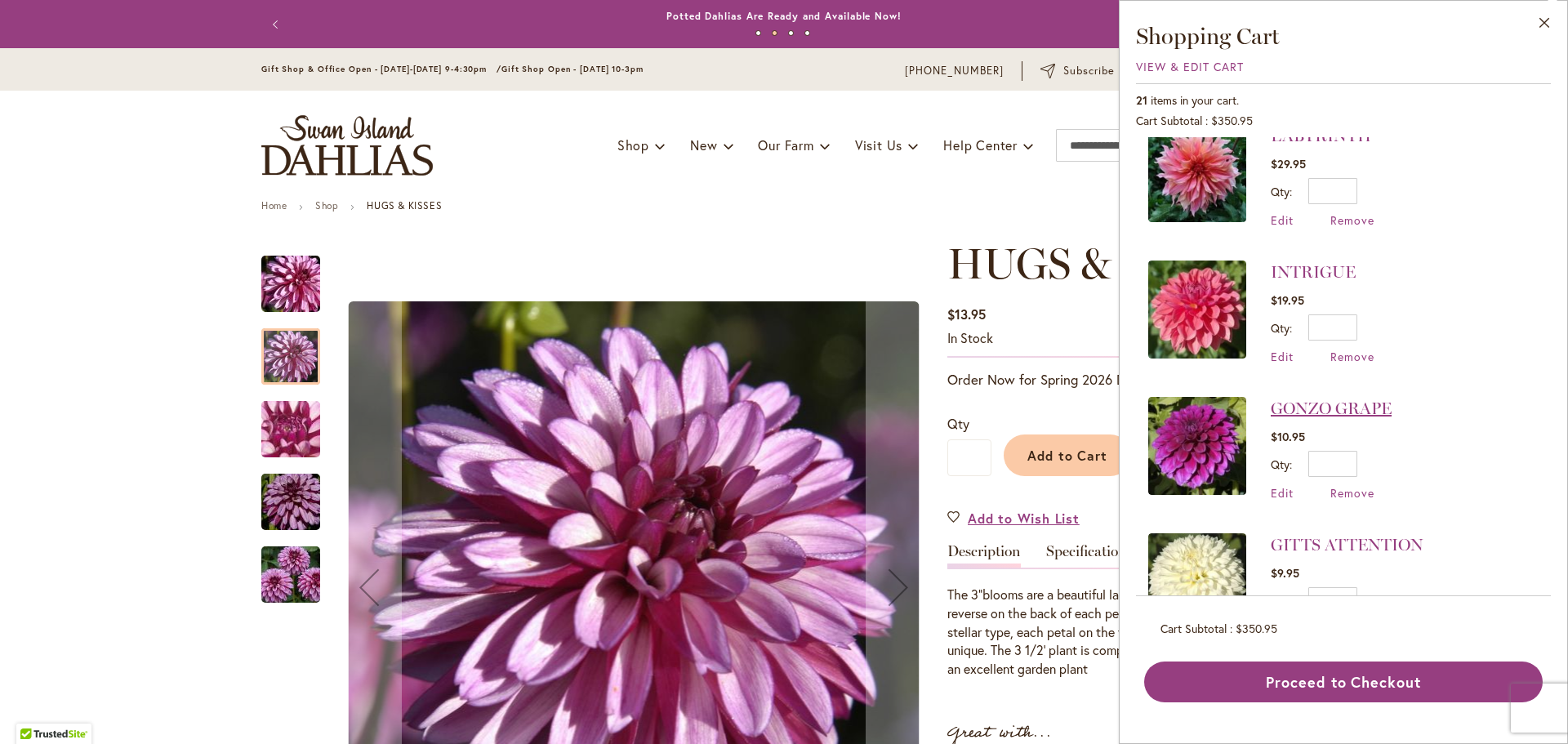
click at [1341, 408] on link "GONZO GRAPE" at bounding box center [1331, 408] width 121 height 20
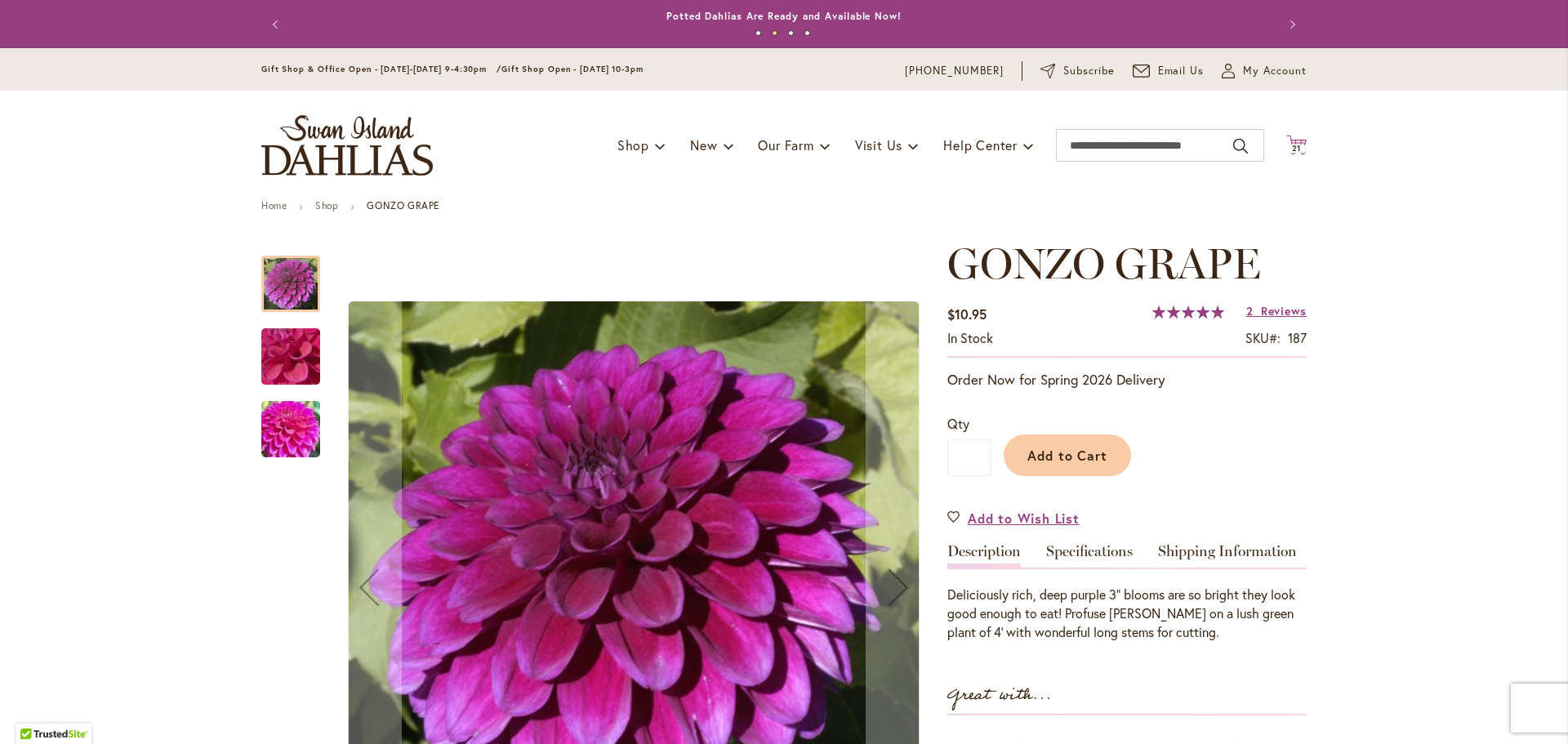
click at [1287, 144] on icon "Cart .cls-1 { fill: #231f20; }" at bounding box center [1297, 145] width 20 height 20
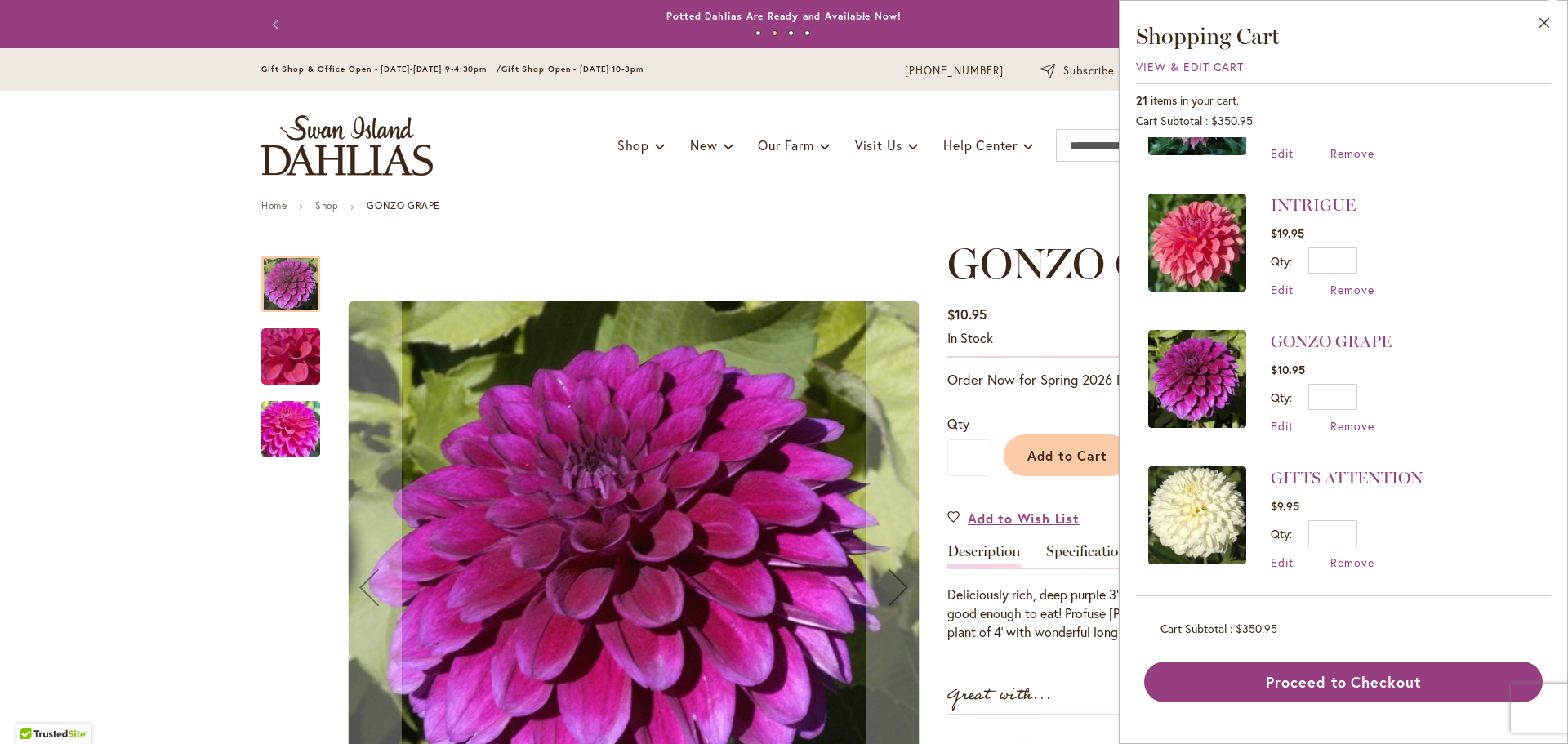
scroll to position [1062, 0]
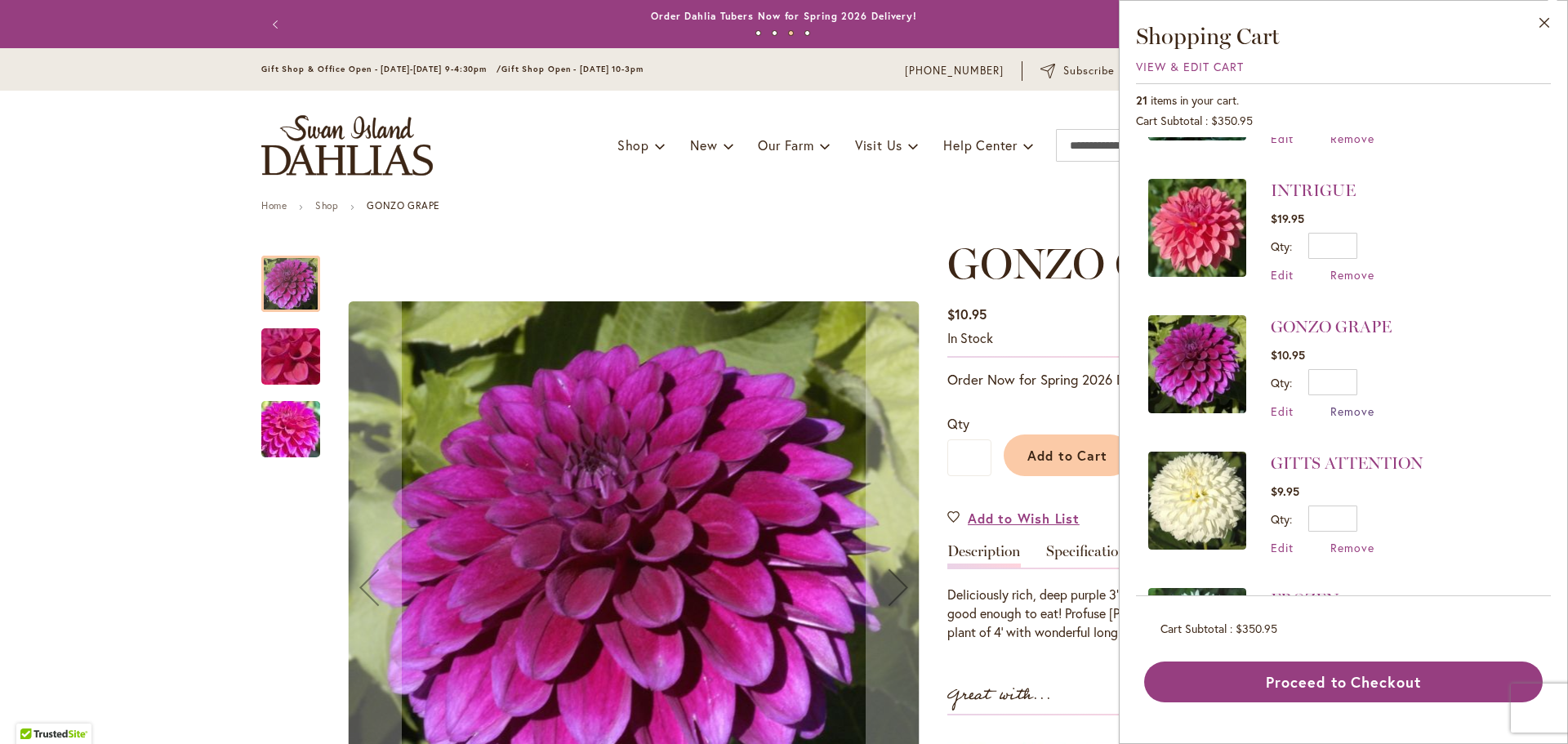
click at [1347, 410] on span "Remove" at bounding box center [1353, 411] width 44 height 15
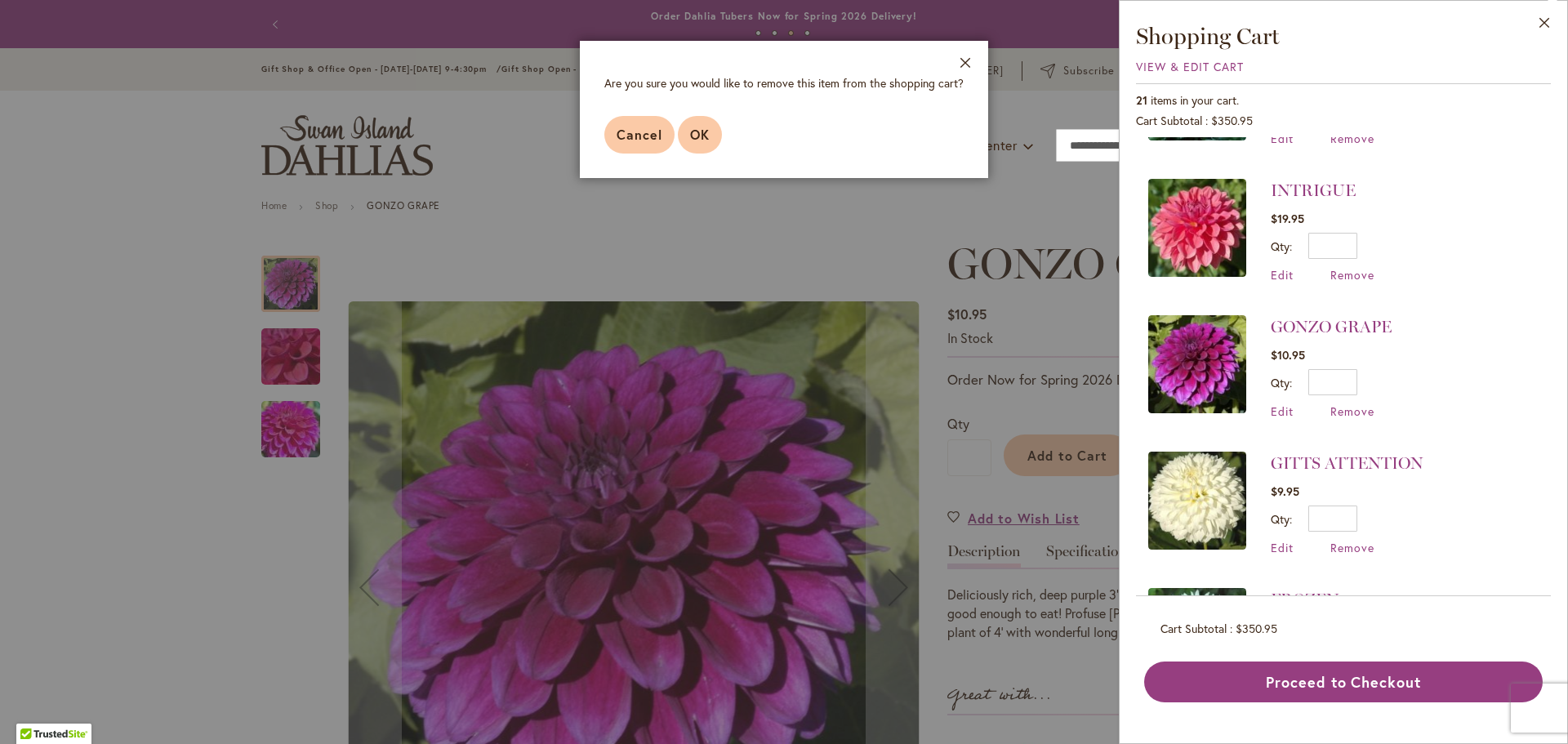
click at [701, 132] on span "OK" at bounding box center [700, 134] width 20 height 17
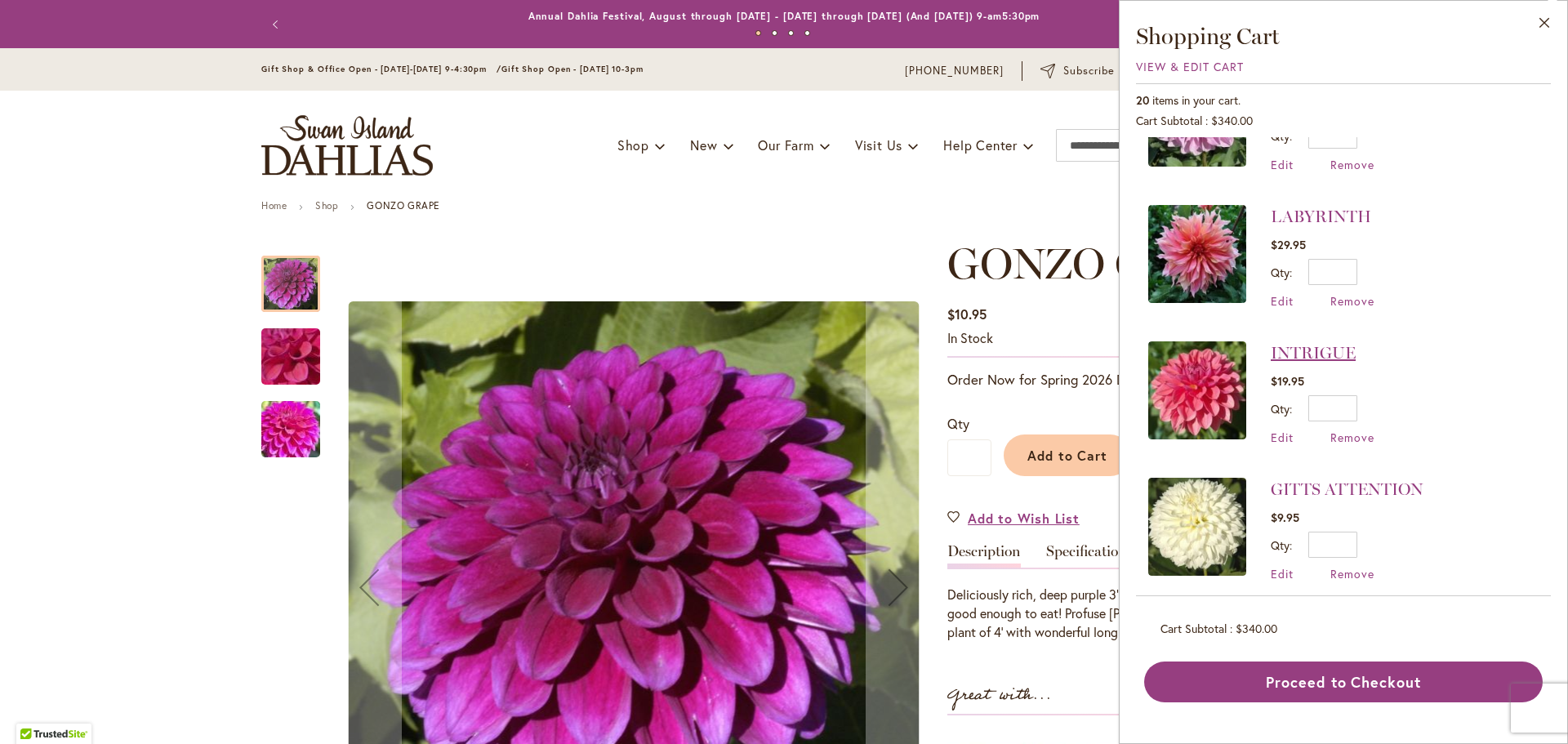
scroll to position [898, 0]
click at [1335, 355] on link "INTRIGUE" at bounding box center [1313, 353] width 85 height 20
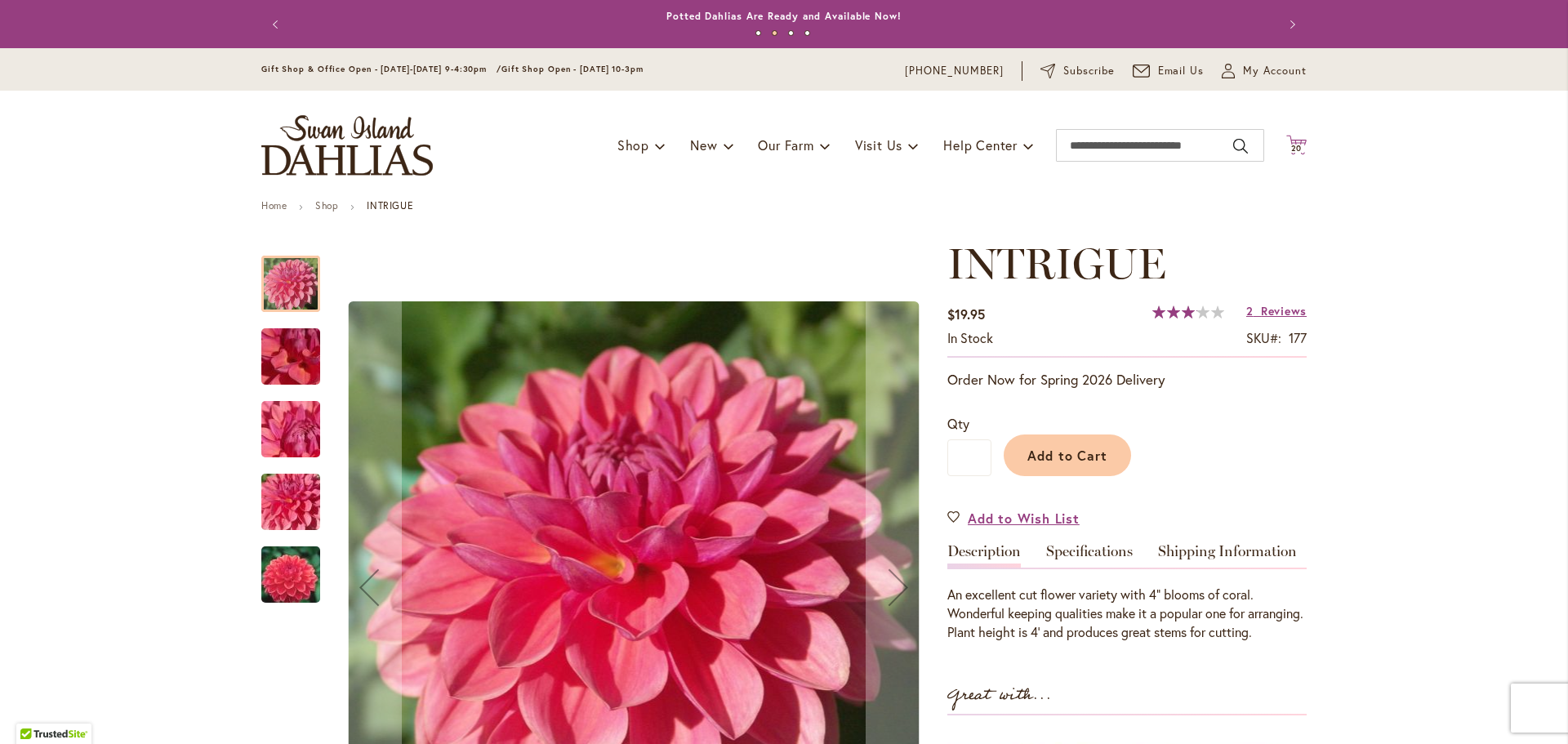
click at [1292, 149] on span "20" at bounding box center [1296, 148] width 11 height 10
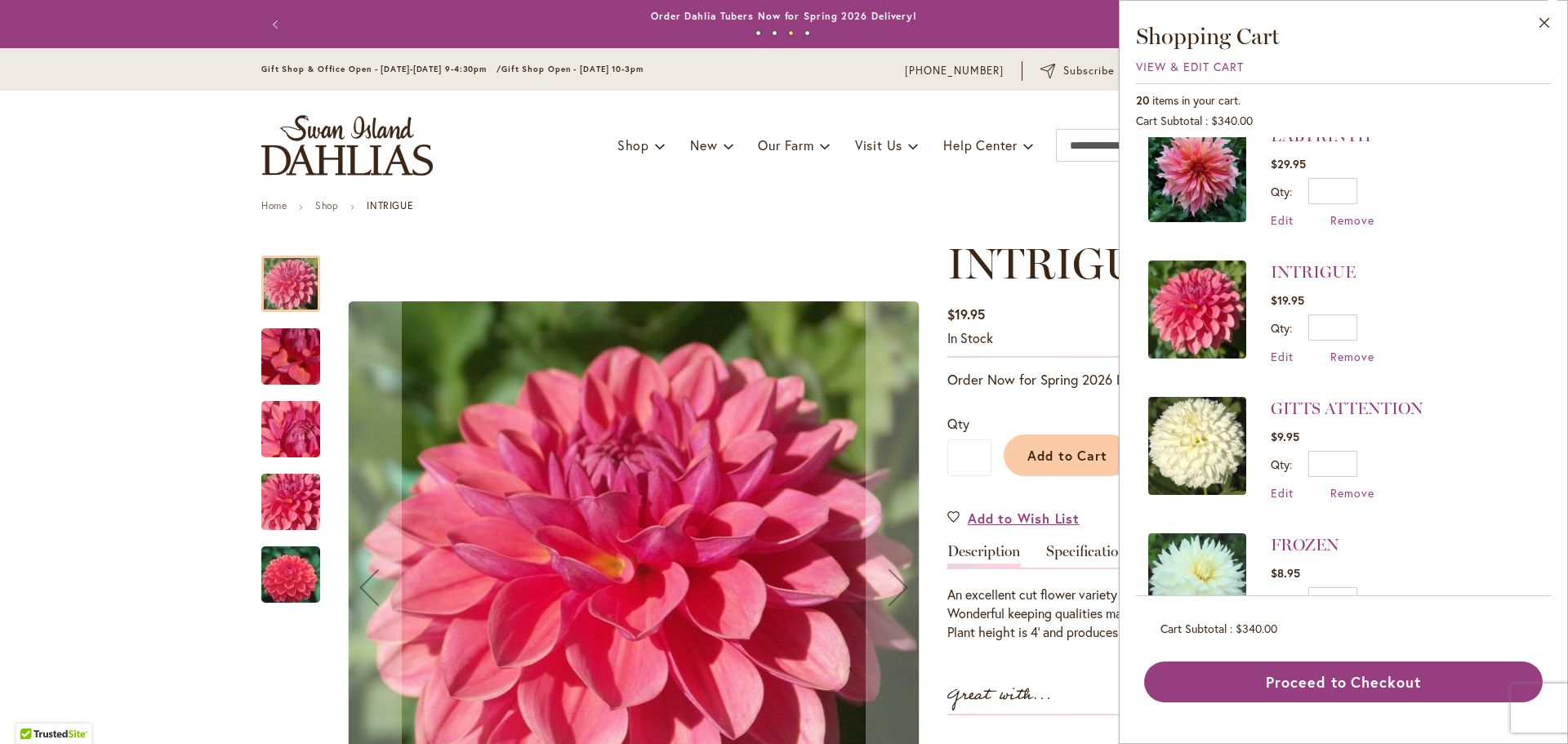
scroll to position [1062, 0]
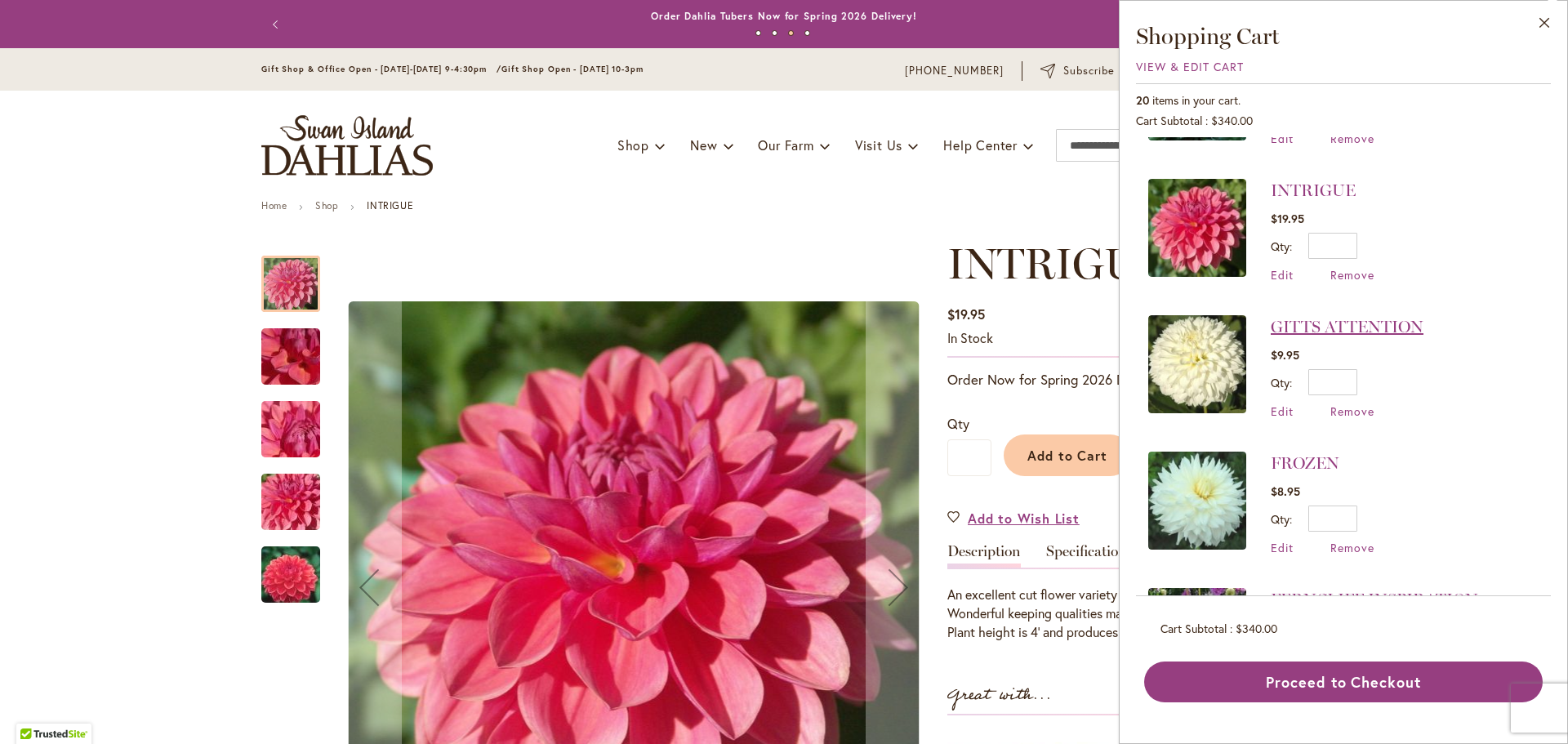
click at [1356, 324] on link "GITTS ATTENTION" at bounding box center [1347, 327] width 153 height 20
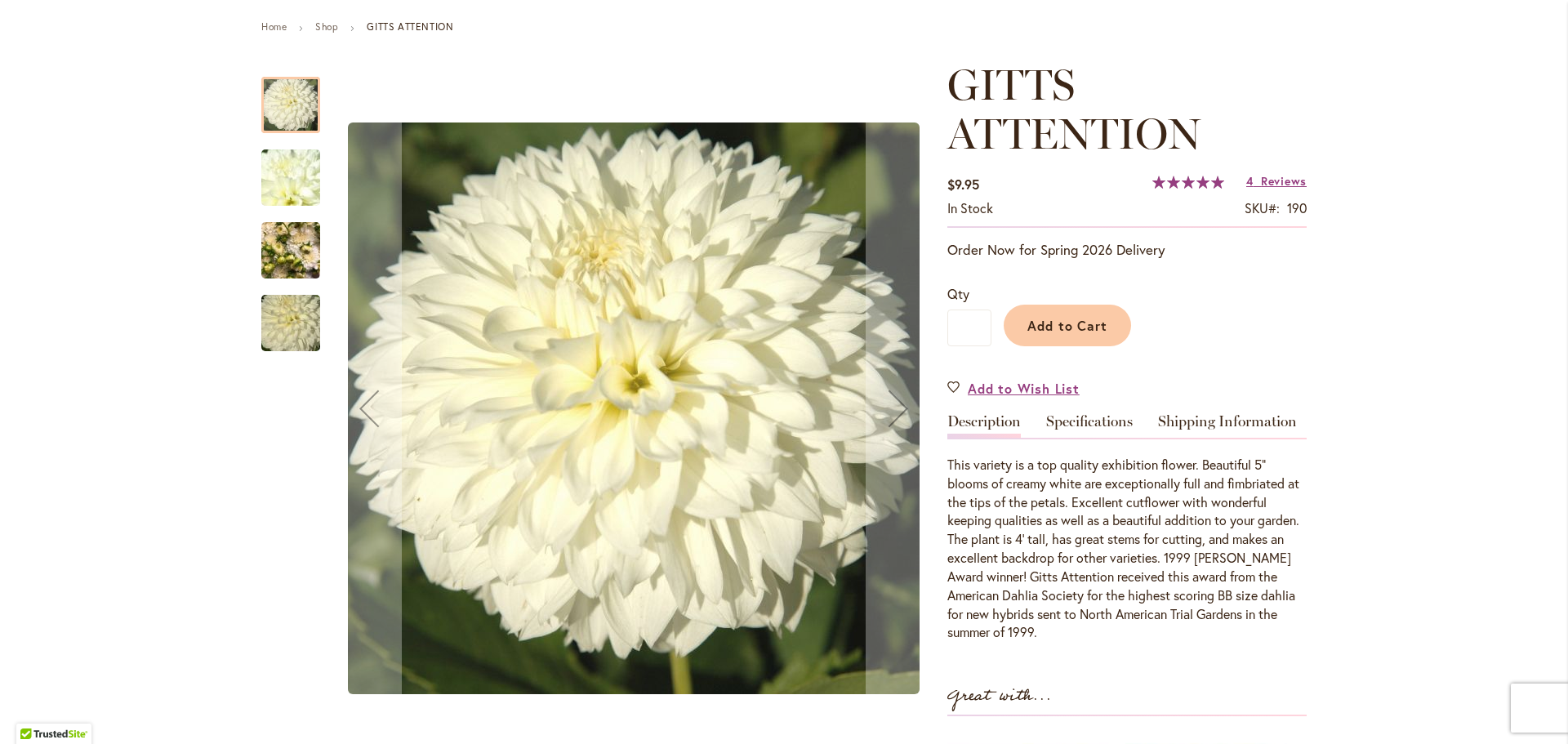
scroll to position [82, 0]
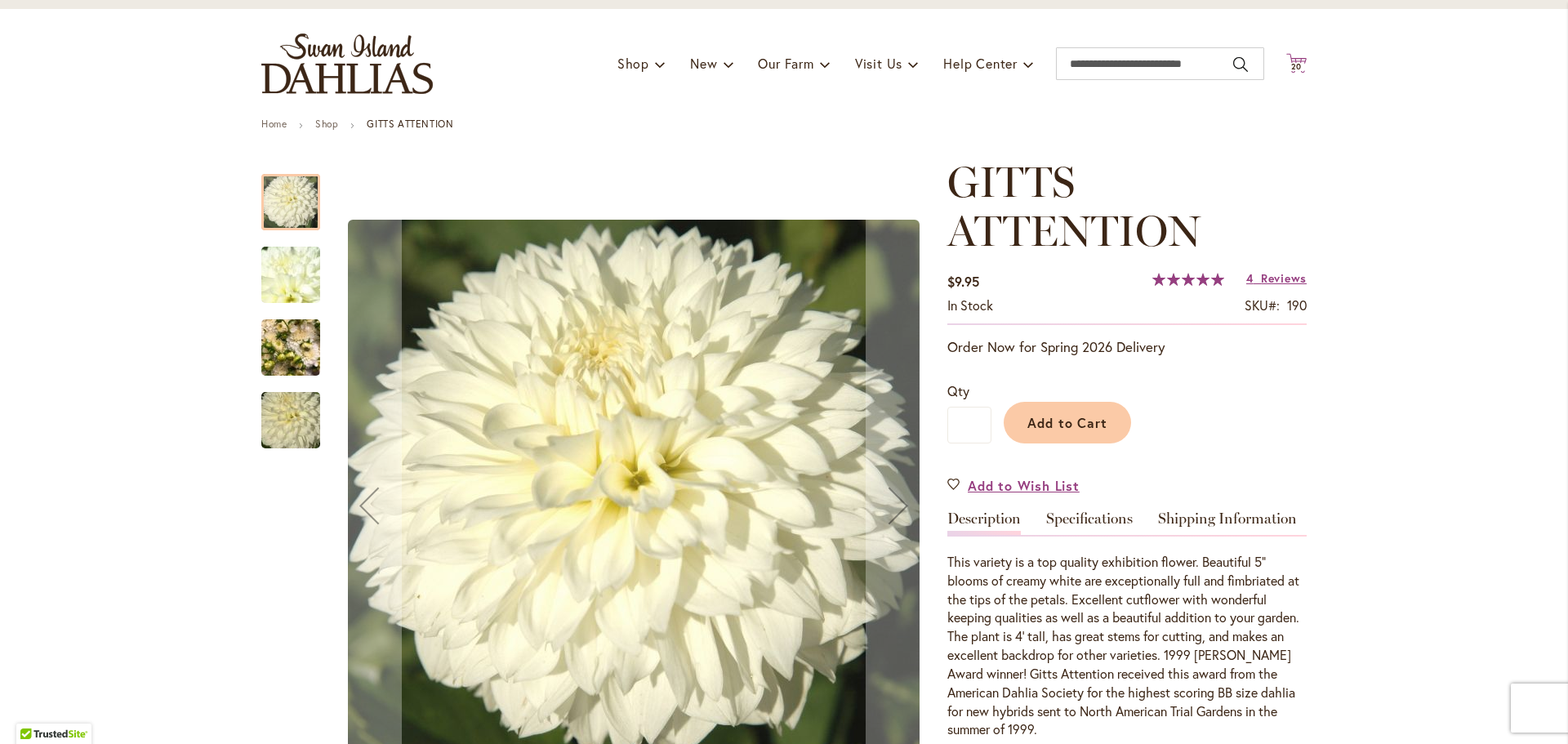
click at [1292, 63] on span "20" at bounding box center [1296, 66] width 11 height 10
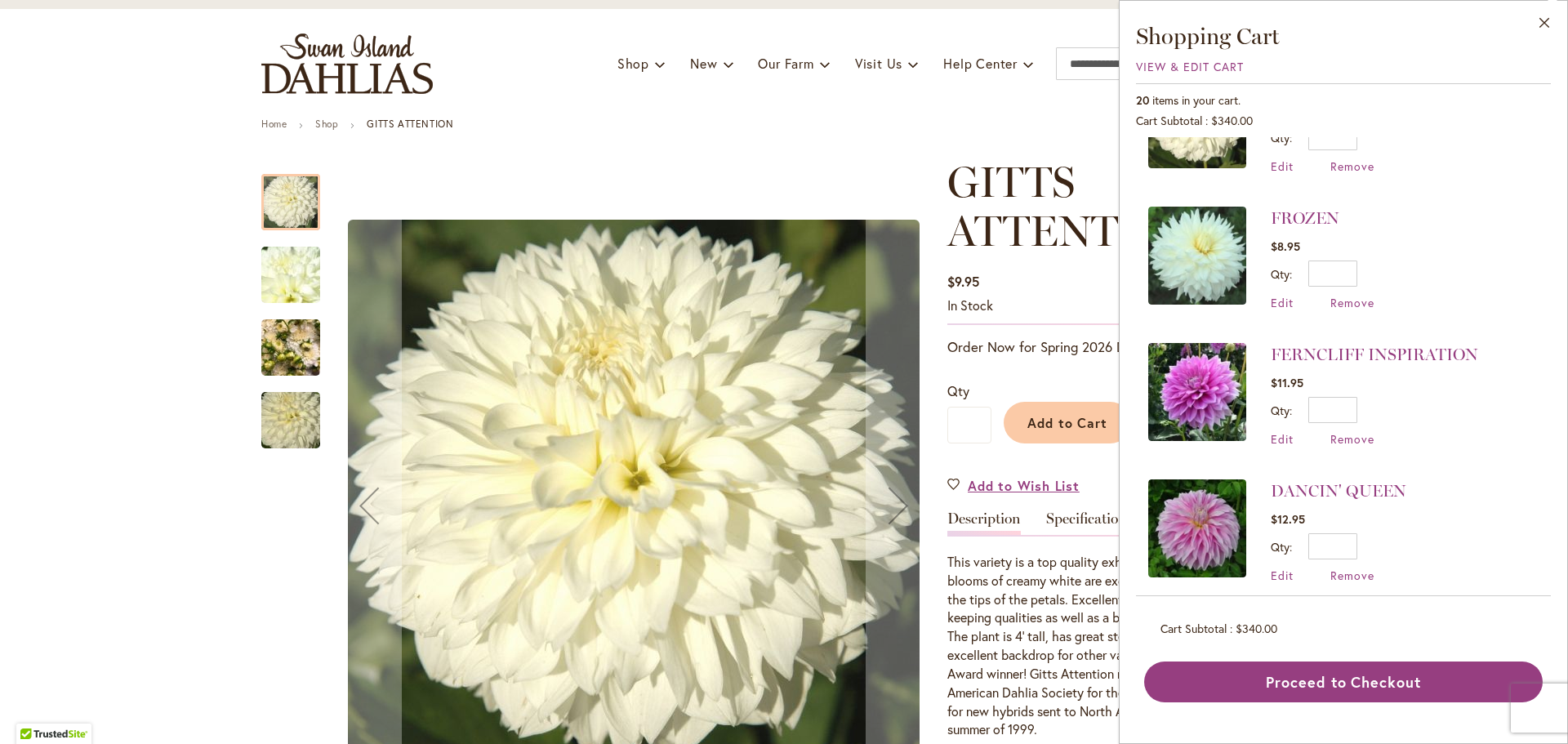
scroll to position [1225, 0]
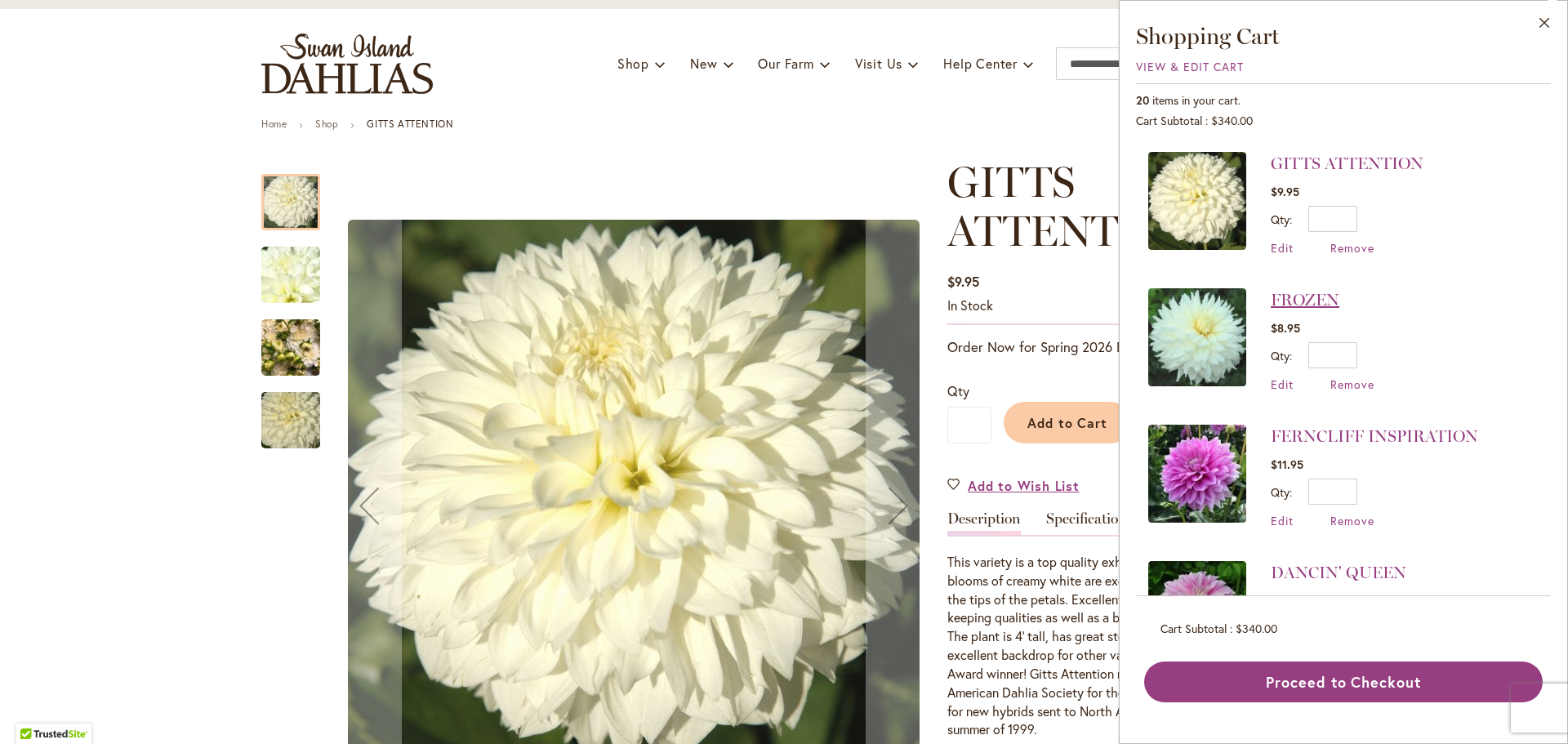
click at [1306, 299] on link "FROZEN" at bounding box center [1304, 299] width 69 height 20
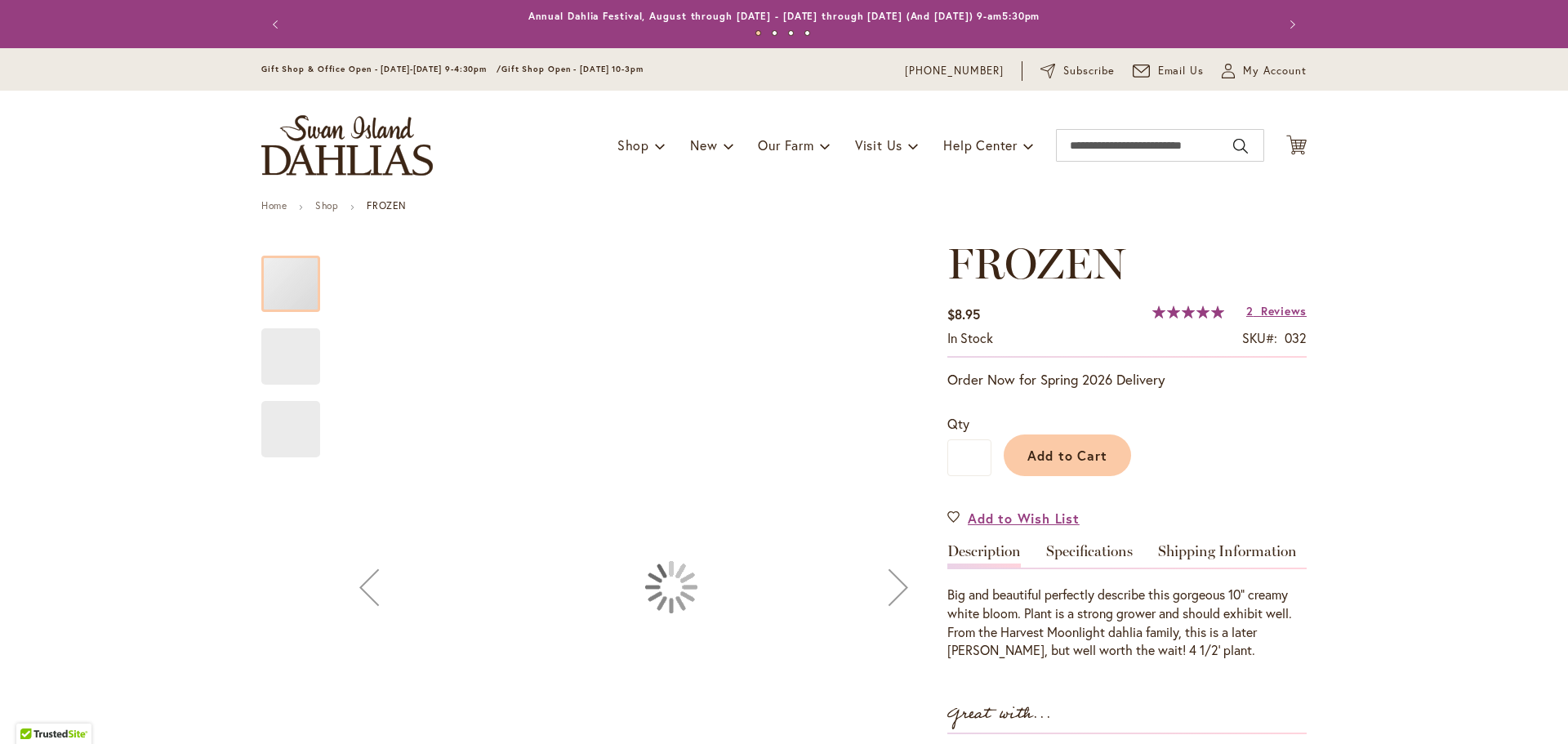
type input "******"
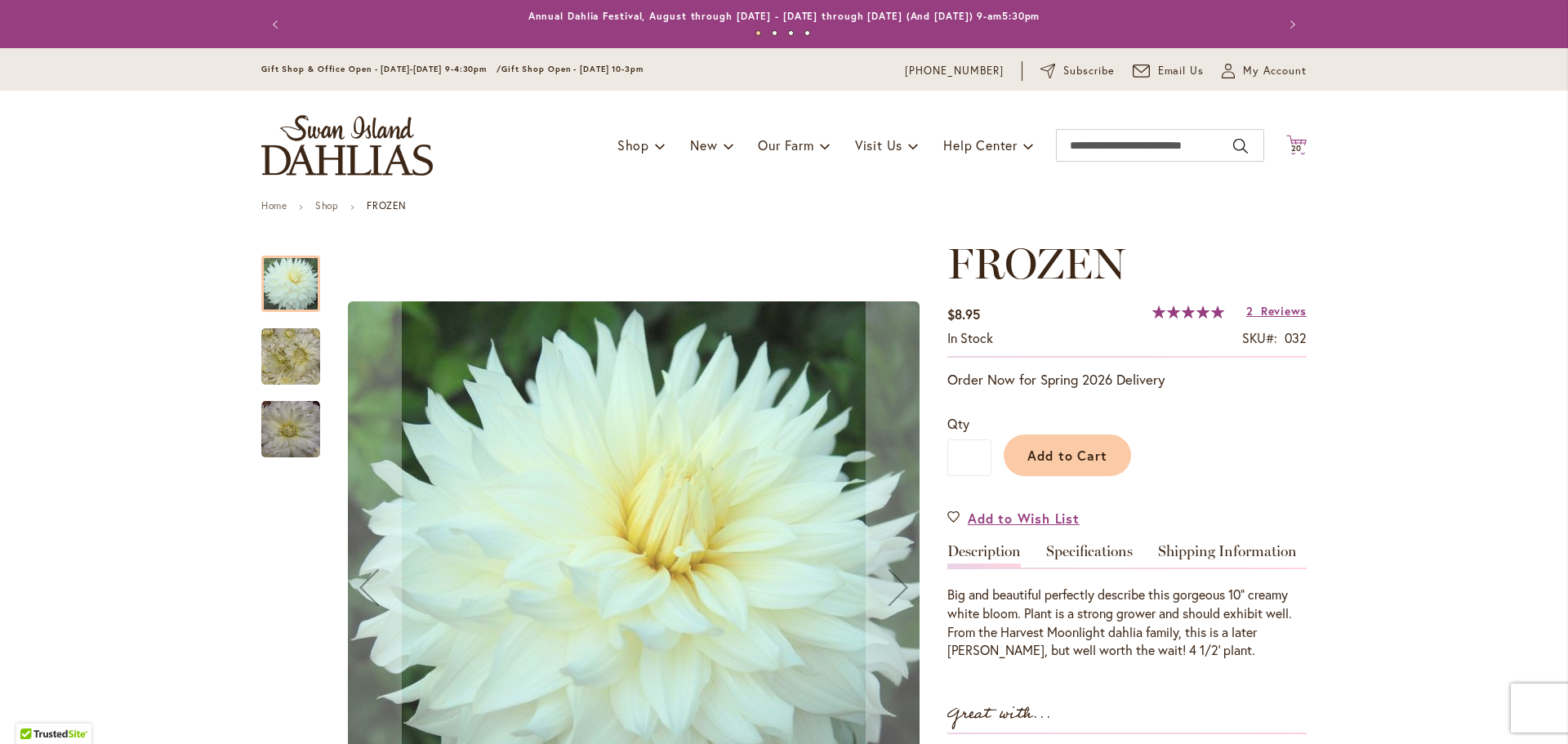
click at [1291, 145] on span "20" at bounding box center [1296, 148] width 11 height 10
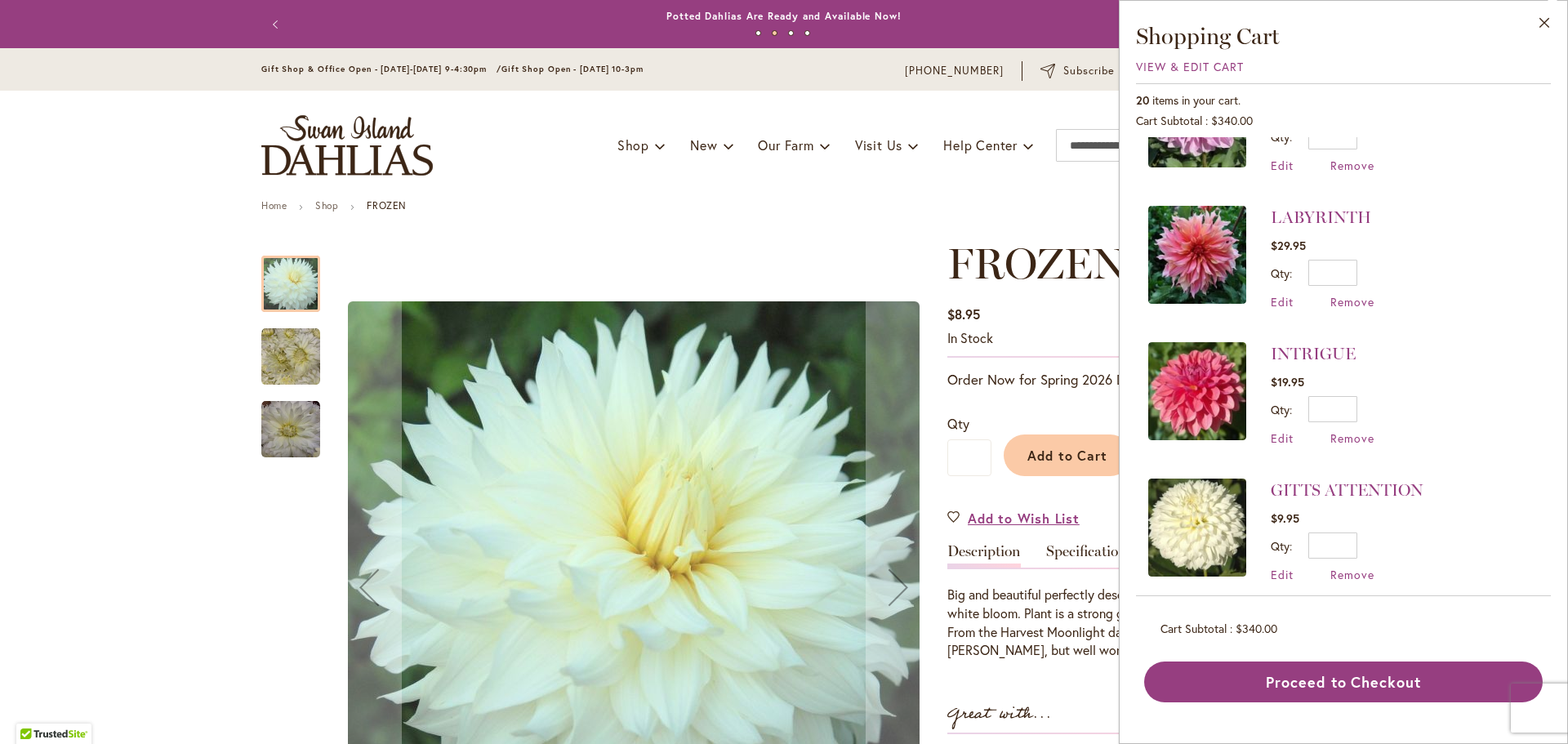
scroll to position [1225, 0]
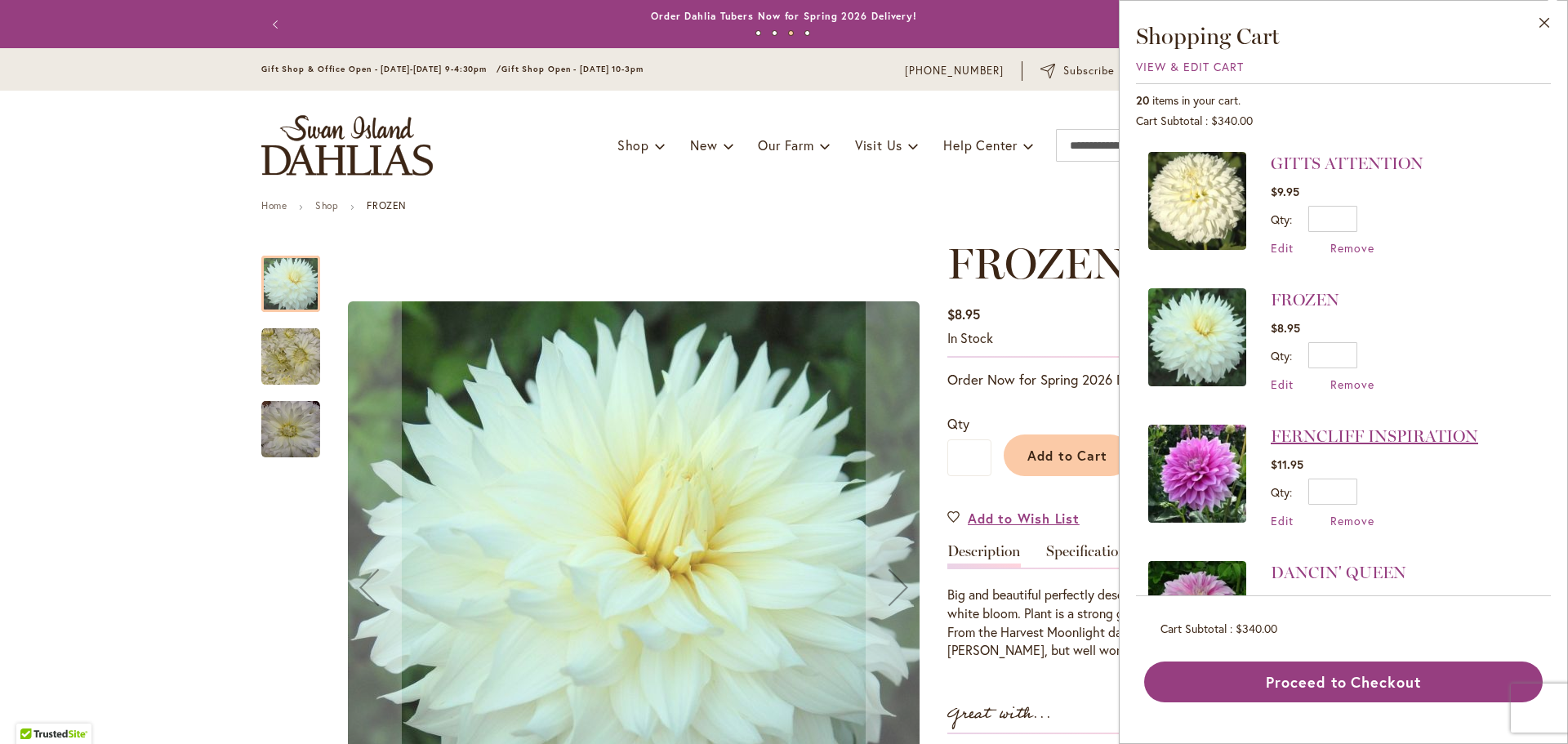
click at [1412, 434] on link "FERNCLIFF INSPIRATION" at bounding box center [1374, 435] width 207 height 20
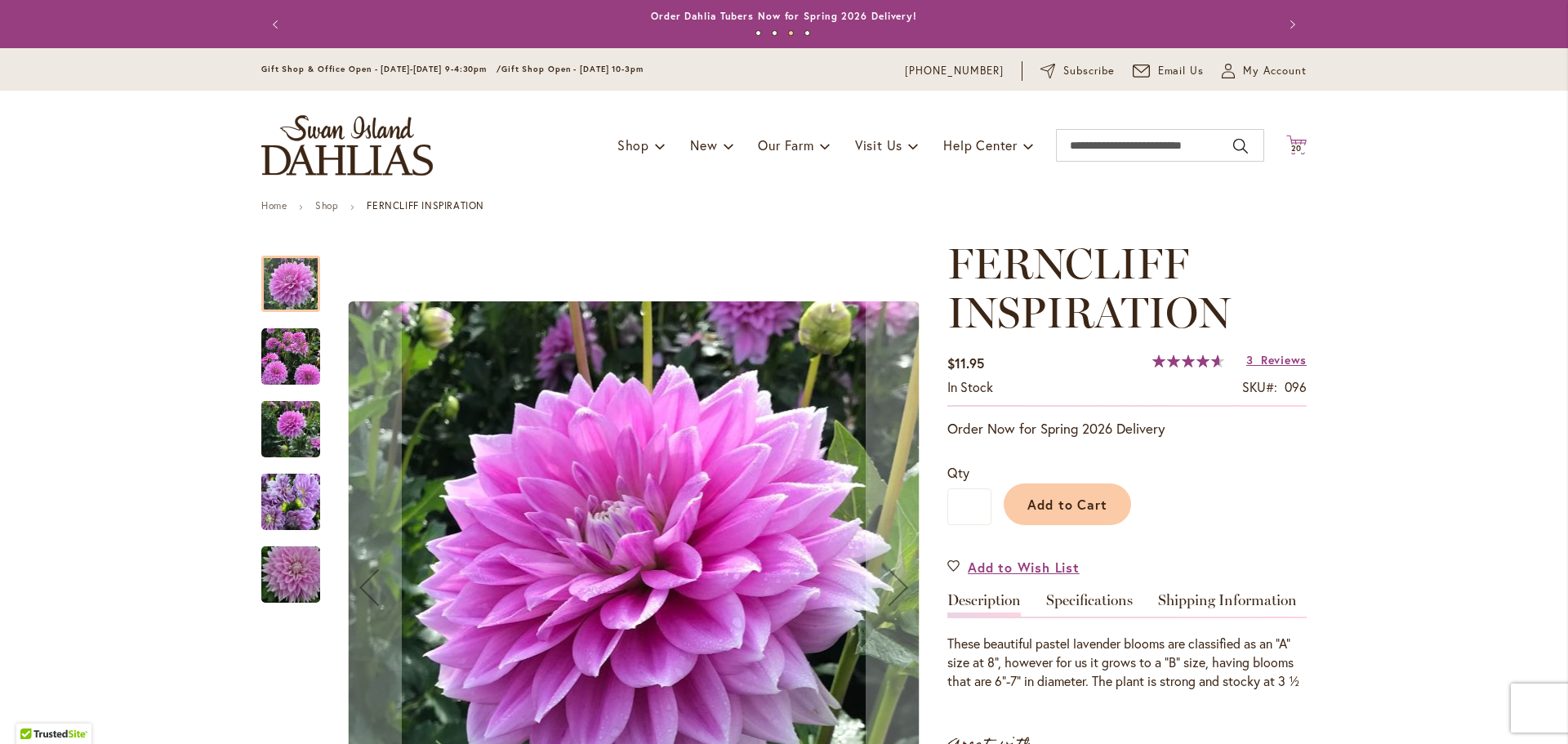
click at [1291, 145] on span "20" at bounding box center [1296, 148] width 11 height 10
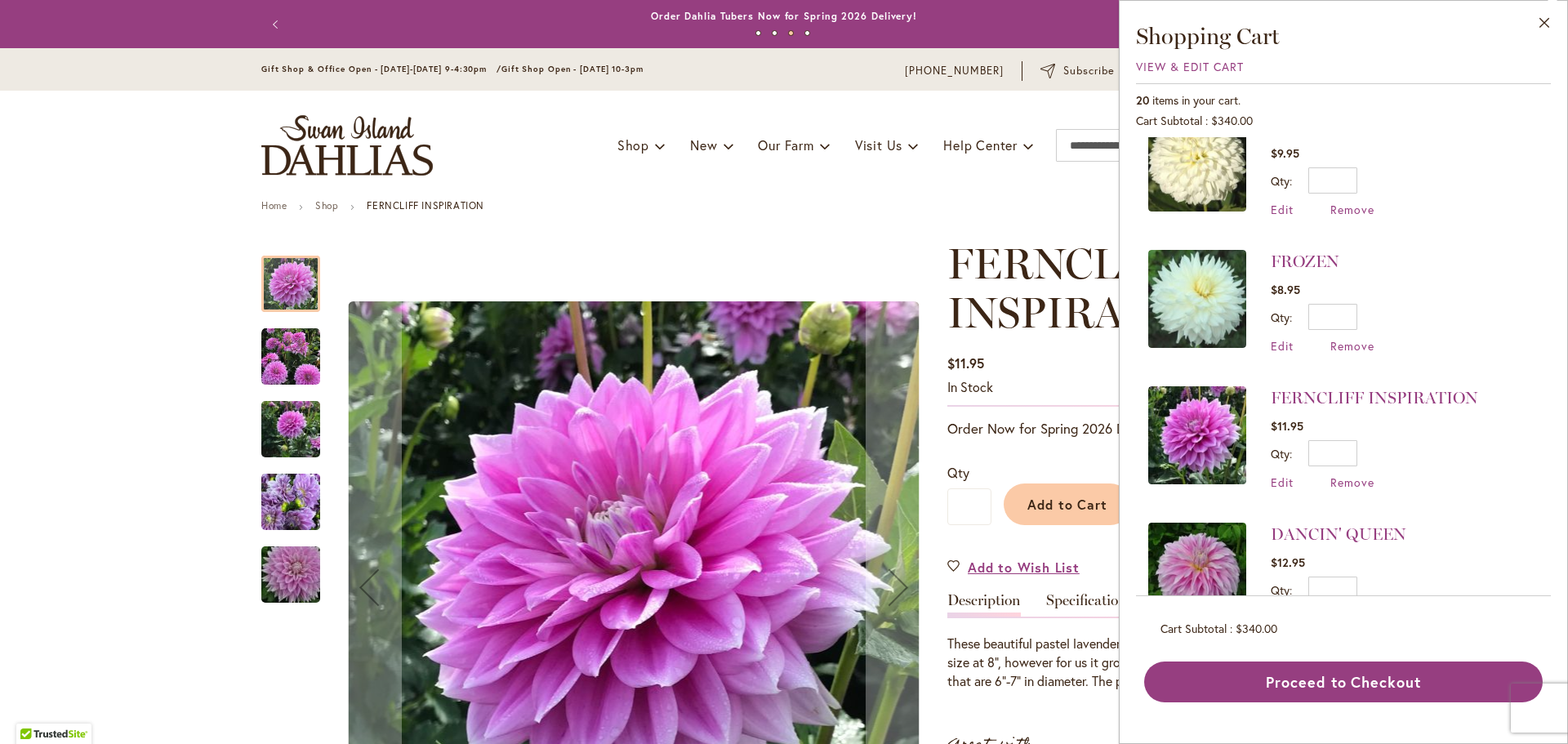
scroll to position [1307, 0]
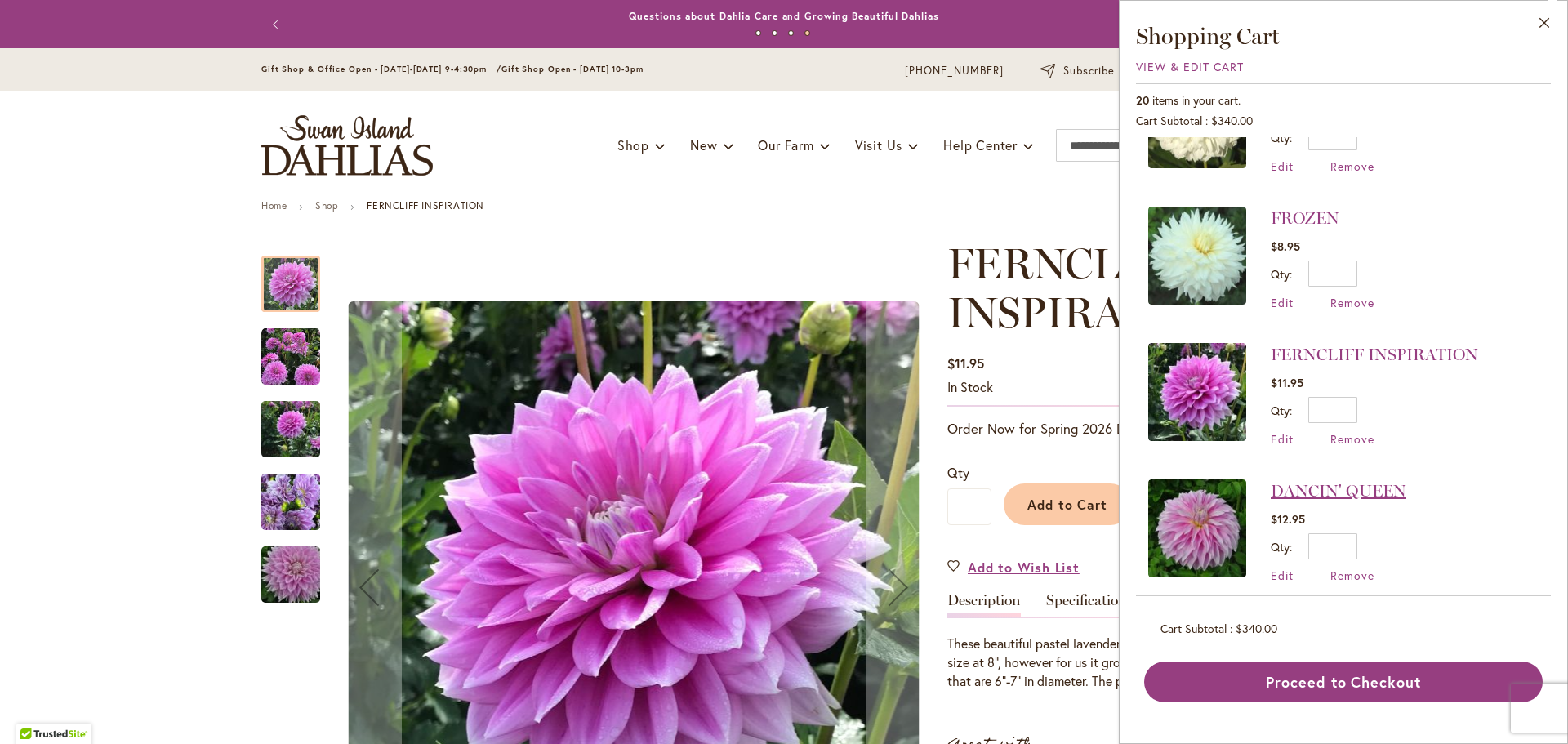
click at [1362, 487] on link "DANCIN' QUEEN" at bounding box center [1338, 491] width 135 height 20
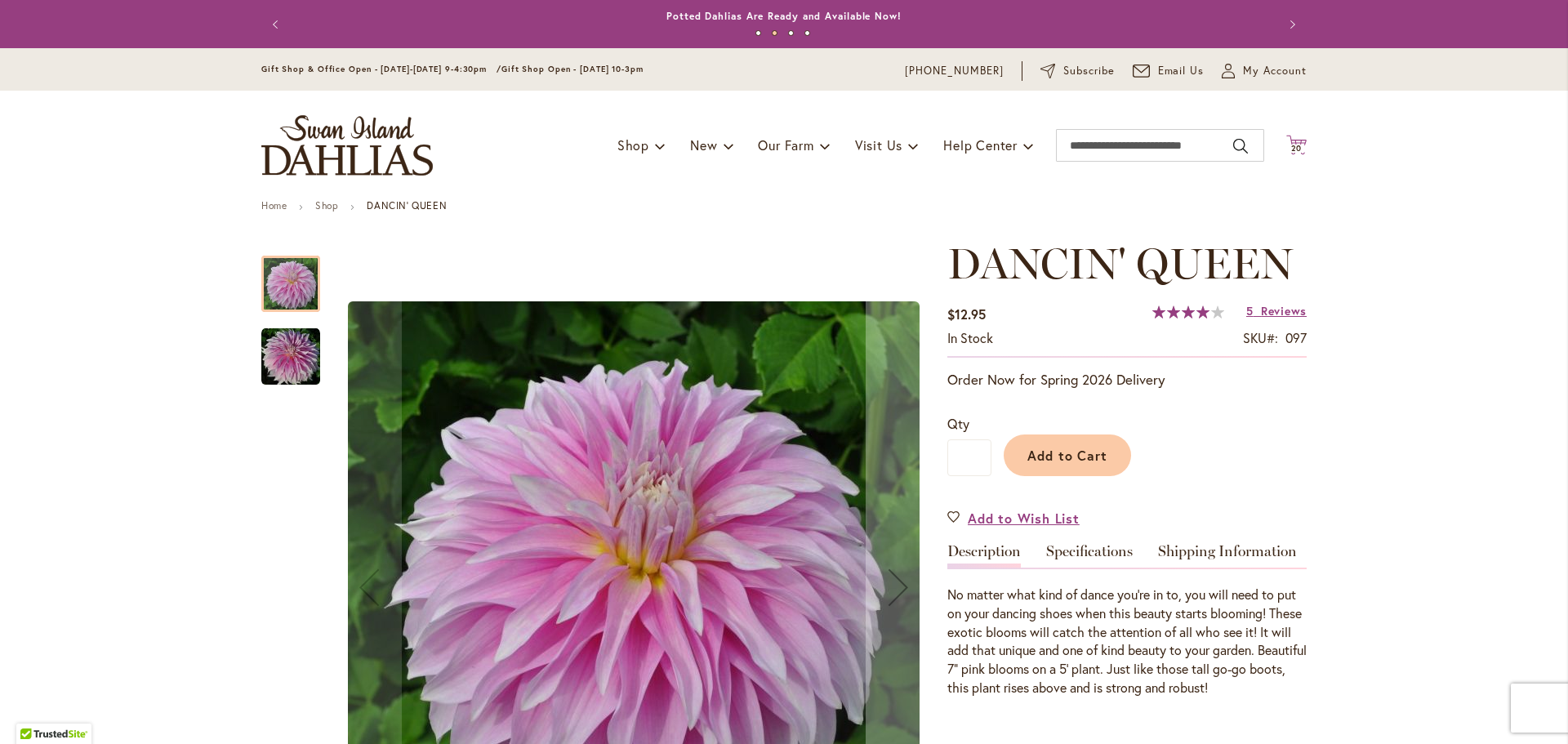
click at [1296, 143] on icon at bounding box center [1297, 144] width 20 height 20
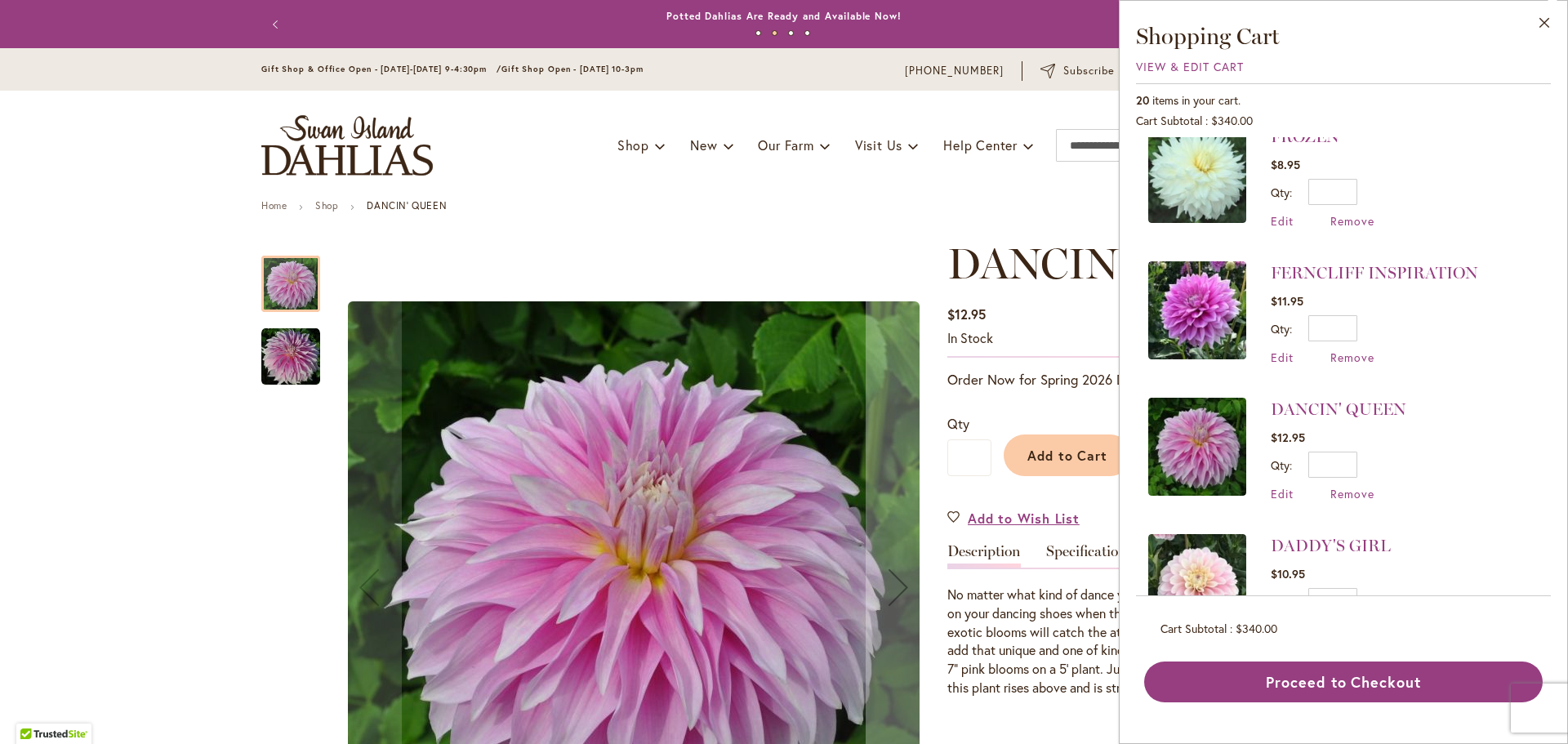
scroll to position [1633, 0]
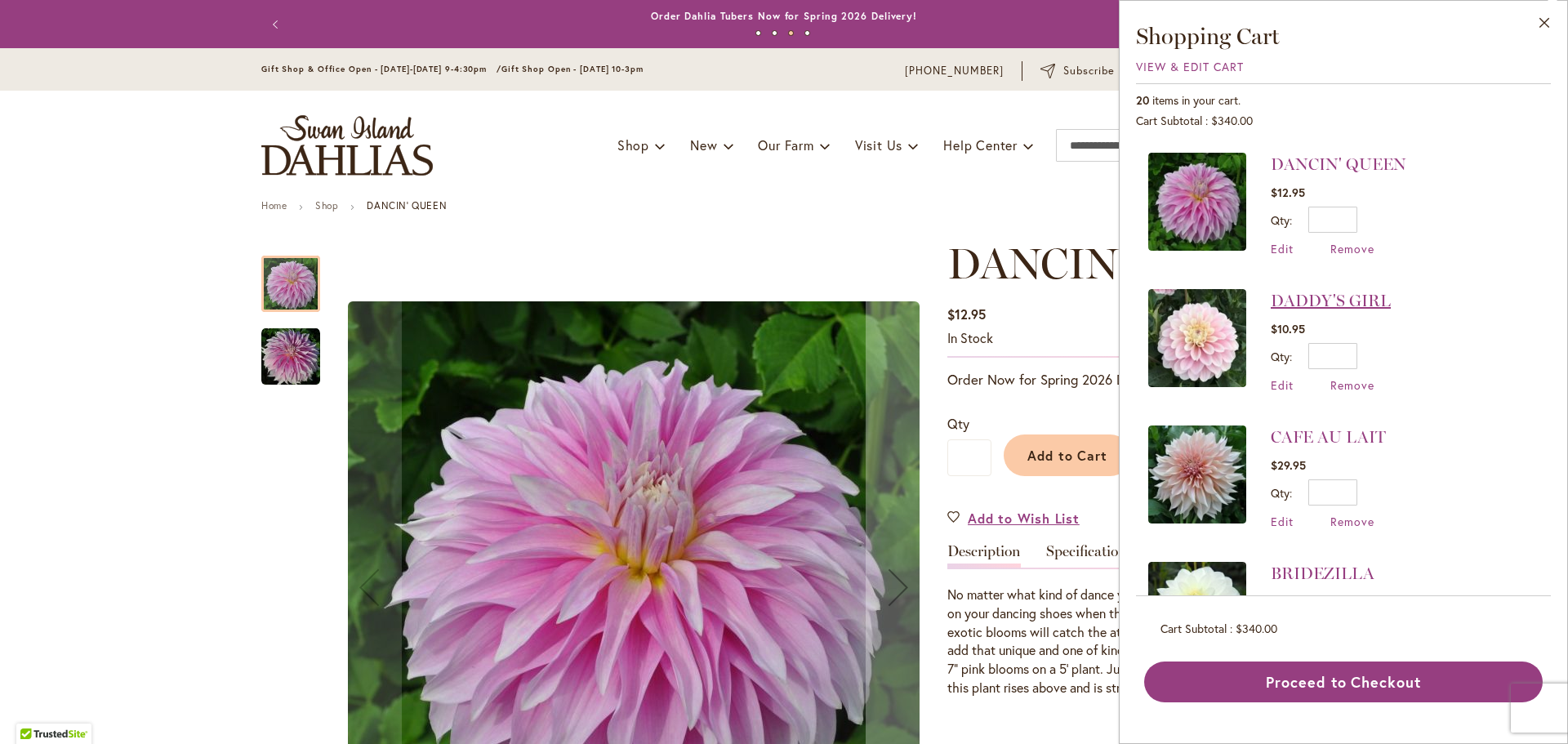
click at [1325, 297] on link "DADDY'S GIRL" at bounding box center [1330, 300] width 120 height 20
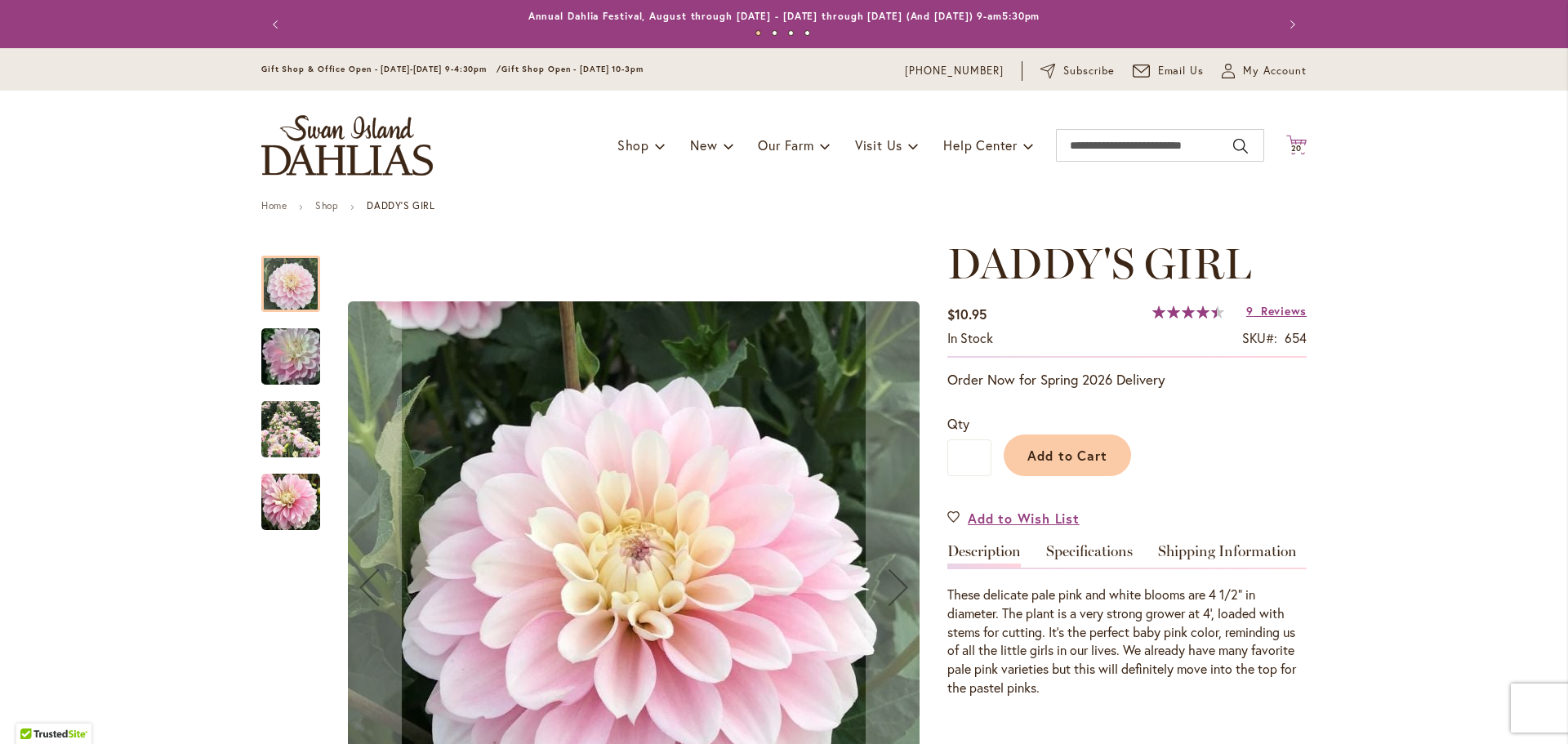
click at [1293, 143] on icon at bounding box center [1297, 144] width 20 height 20
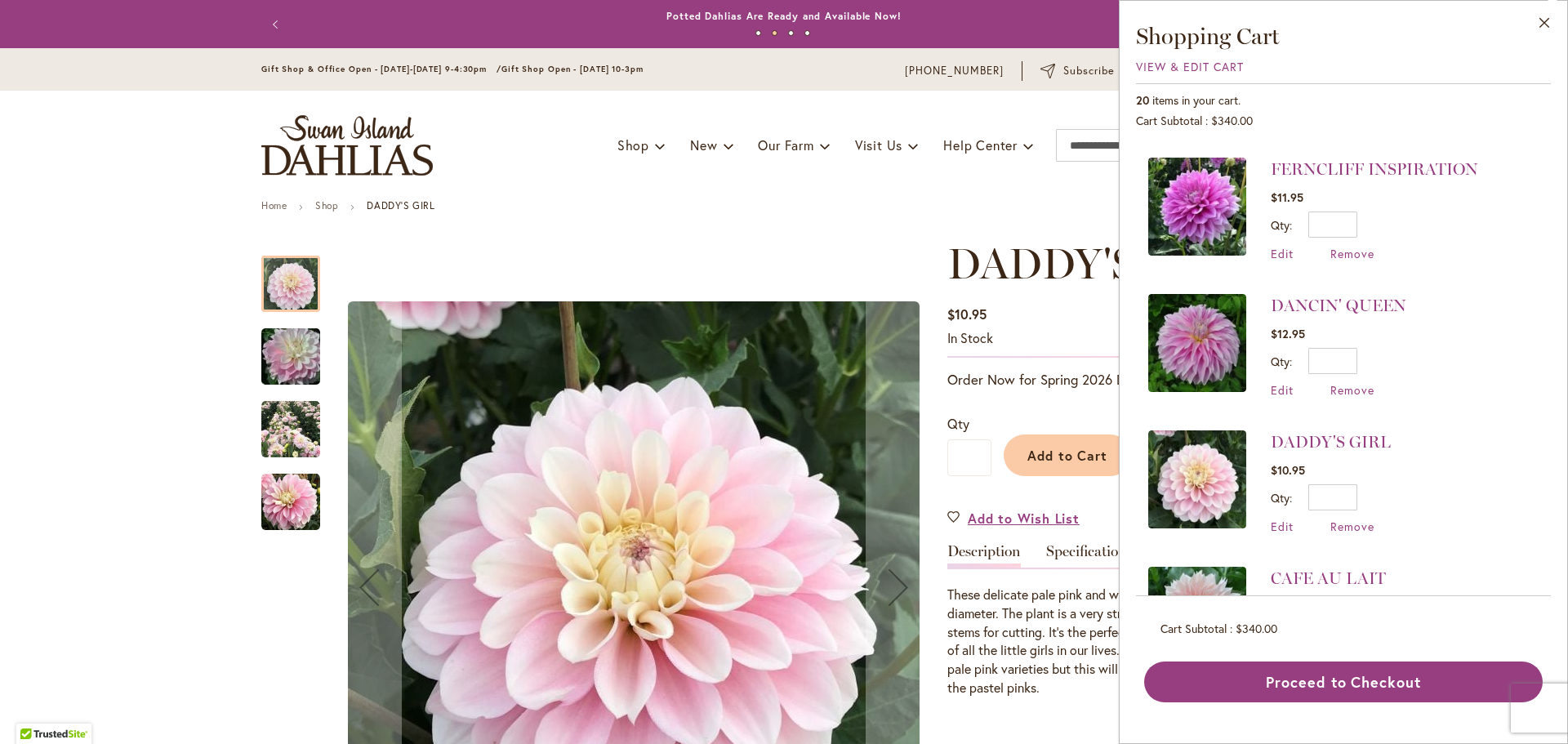
scroll to position [1633, 0]
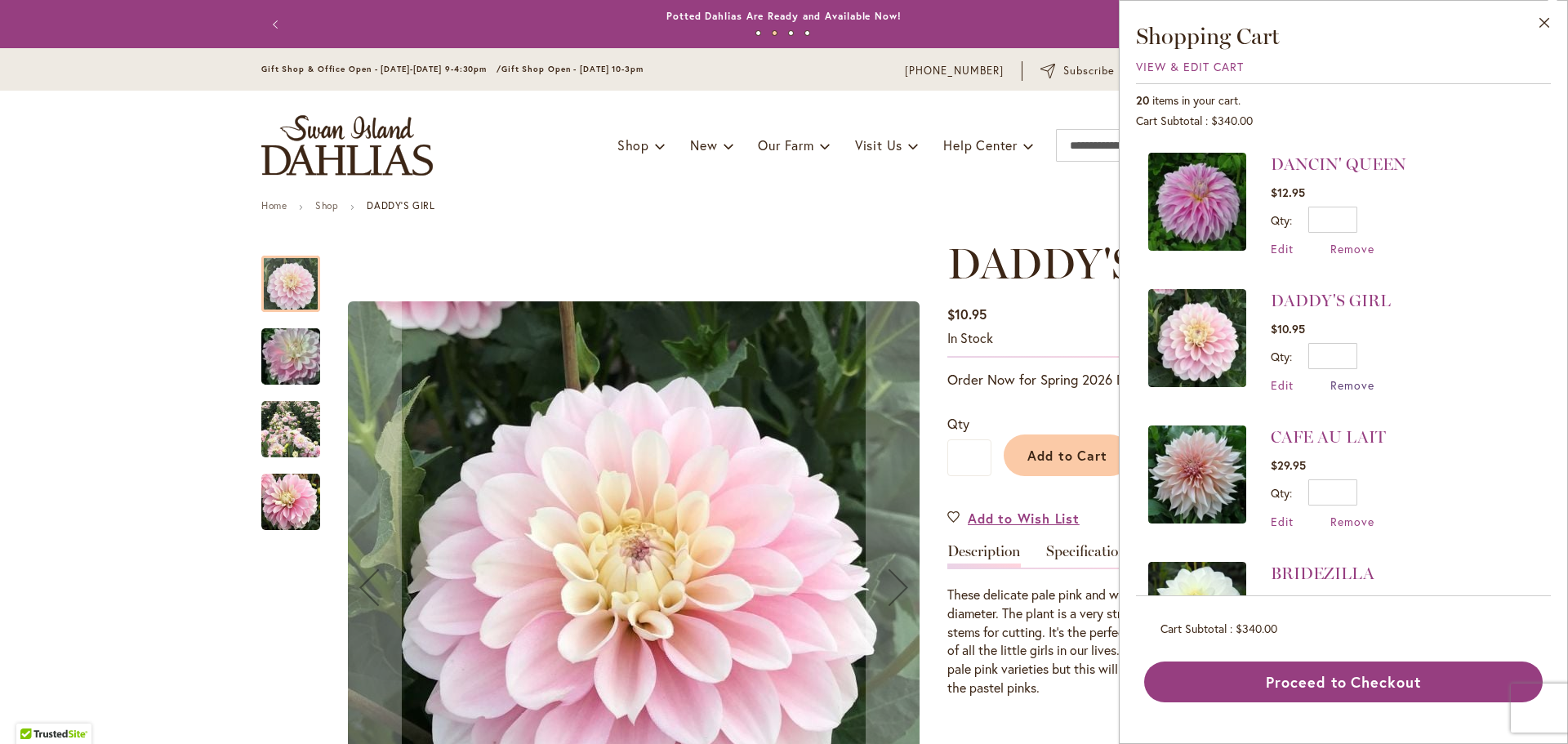
click at [1362, 385] on span "Remove" at bounding box center [1353, 385] width 44 height 15
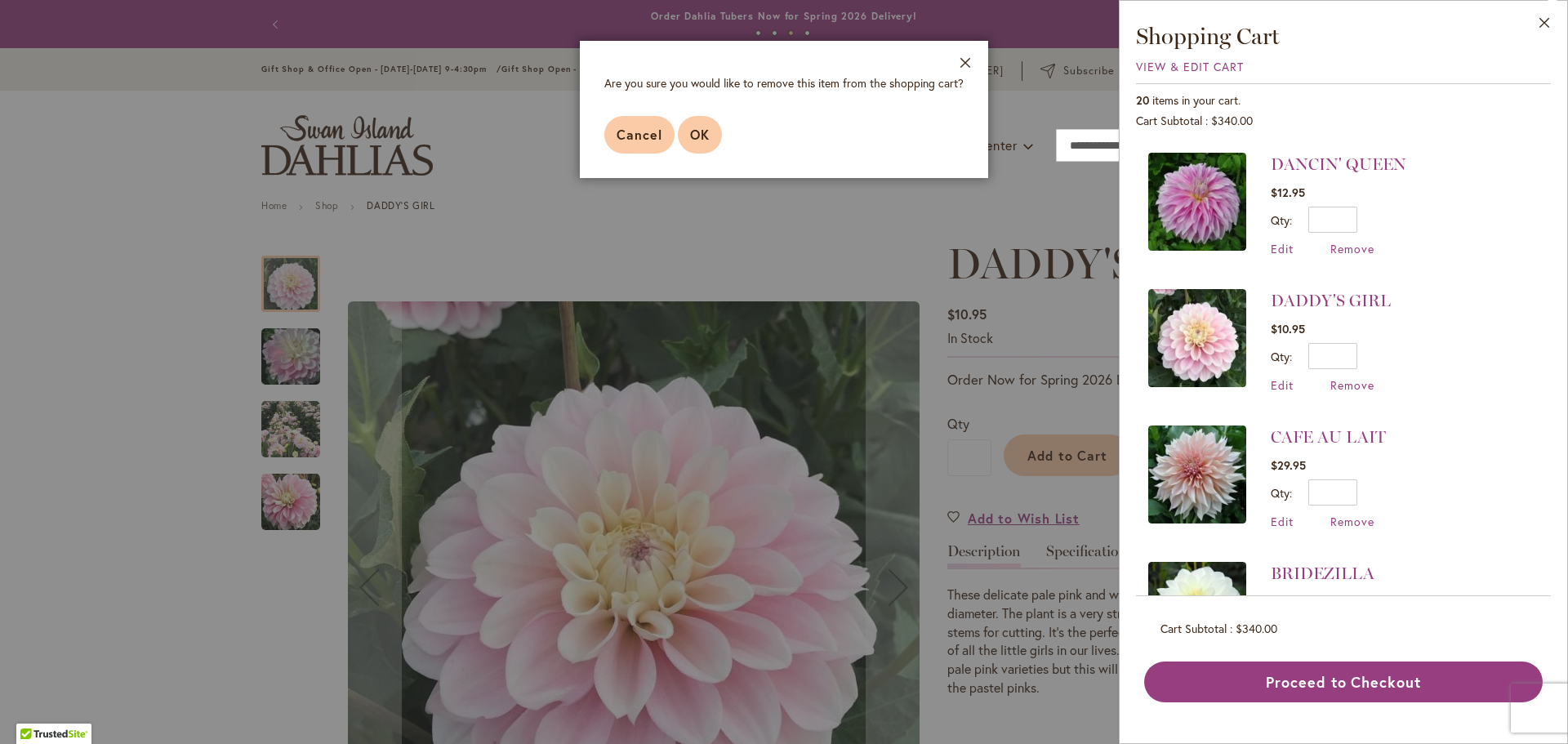
click at [691, 136] on span "OK" at bounding box center [700, 134] width 20 height 17
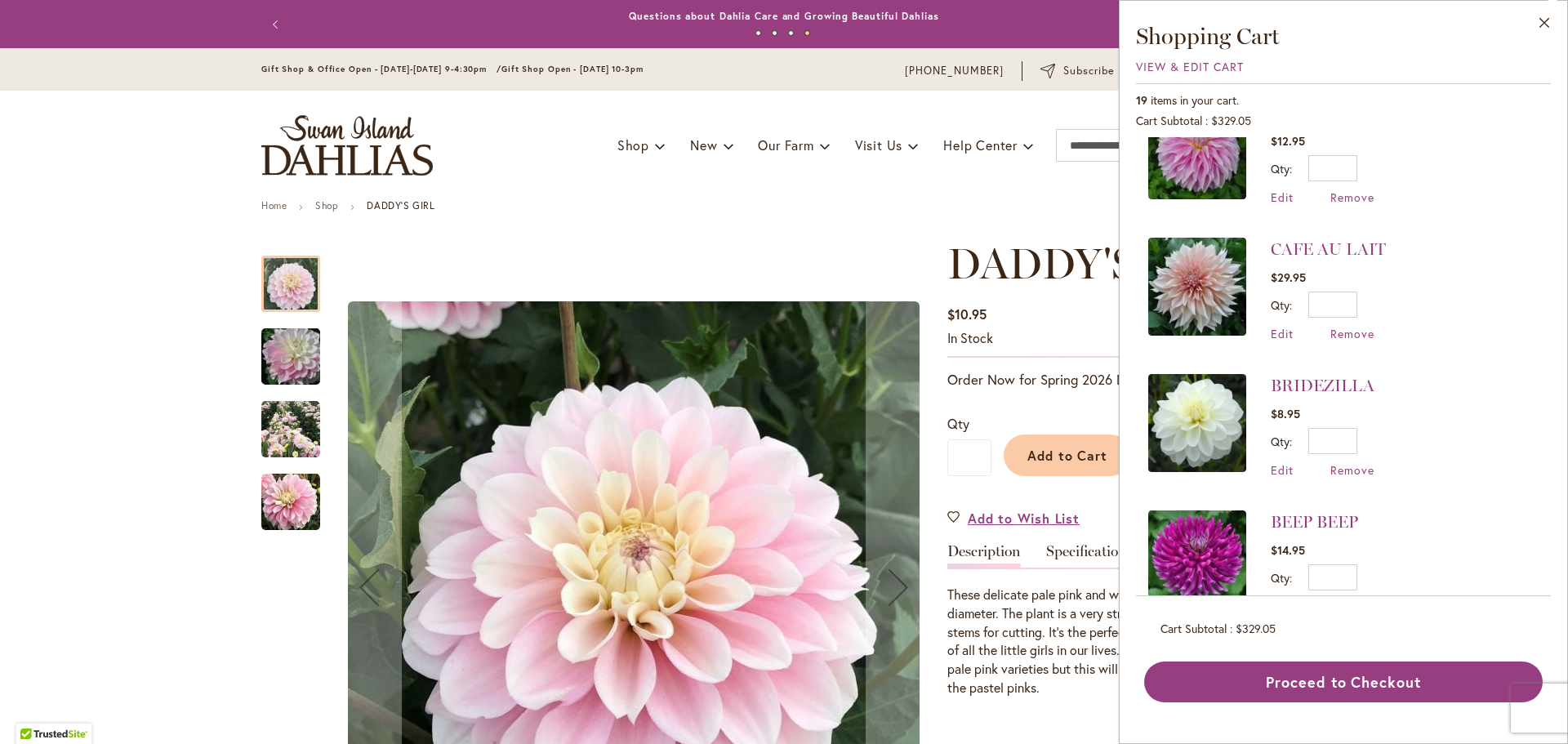
scroll to position [1715, 0]
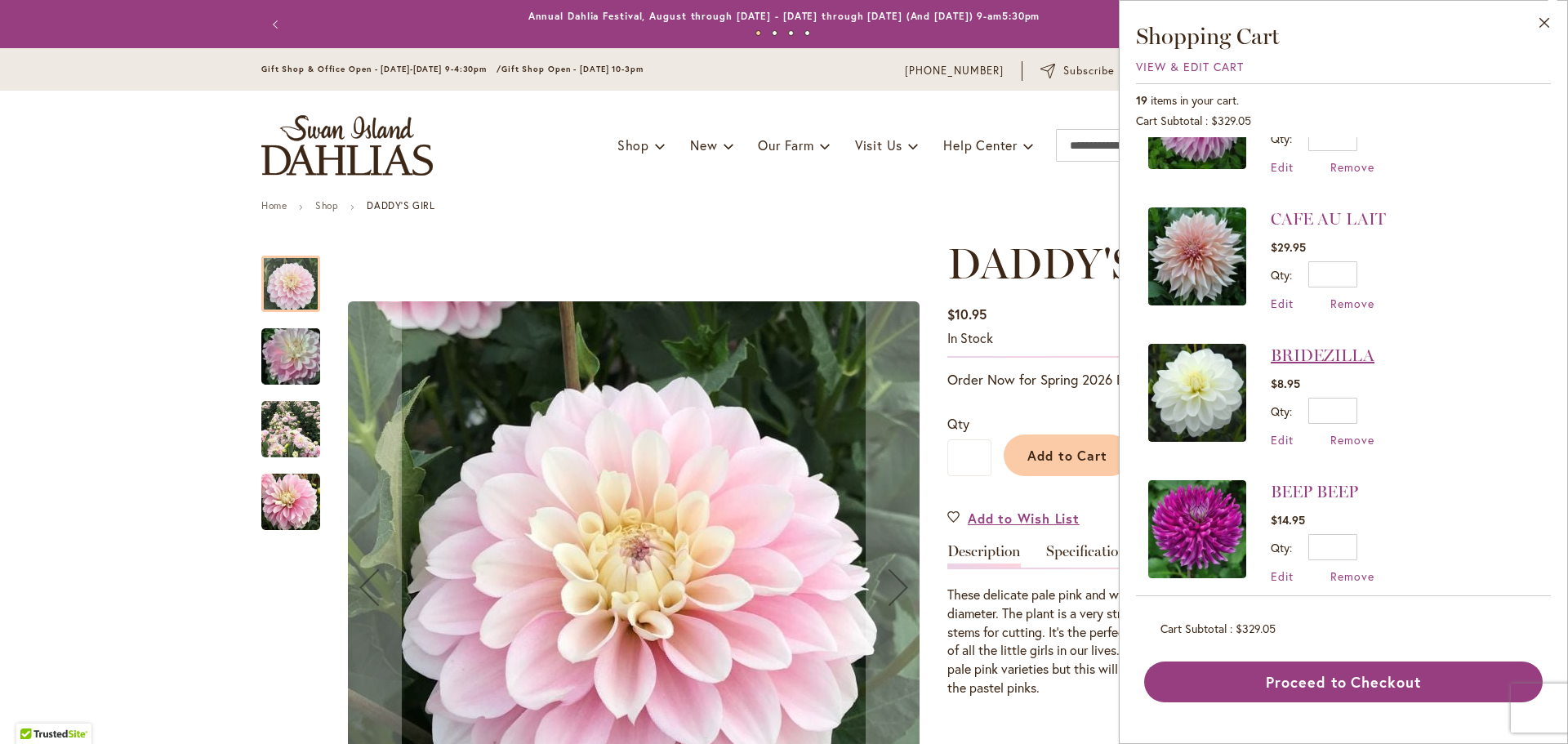
click at [1327, 347] on link "BRIDEZILLA" at bounding box center [1322, 355] width 104 height 20
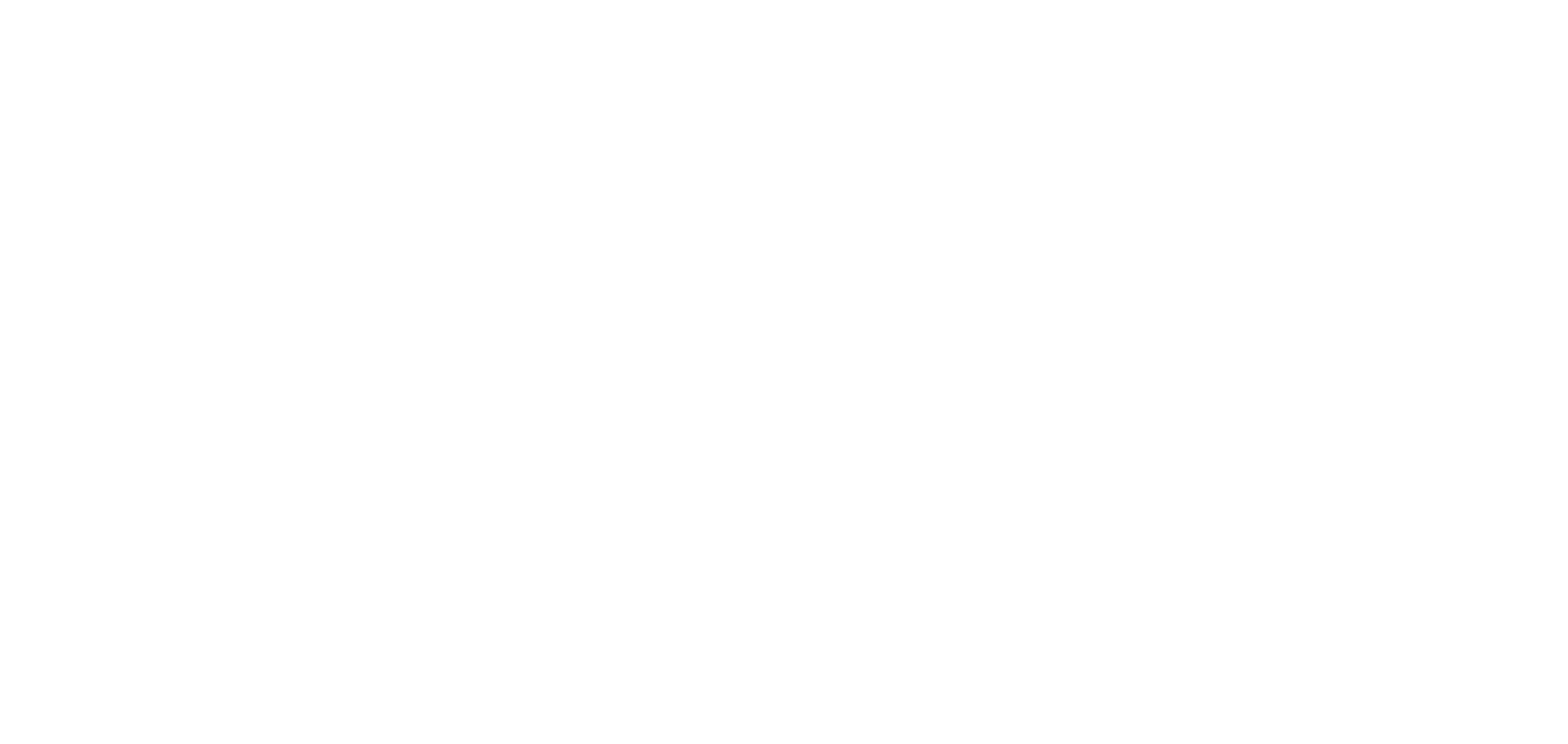
click at [1320, 358] on body at bounding box center [784, 372] width 1568 height 744
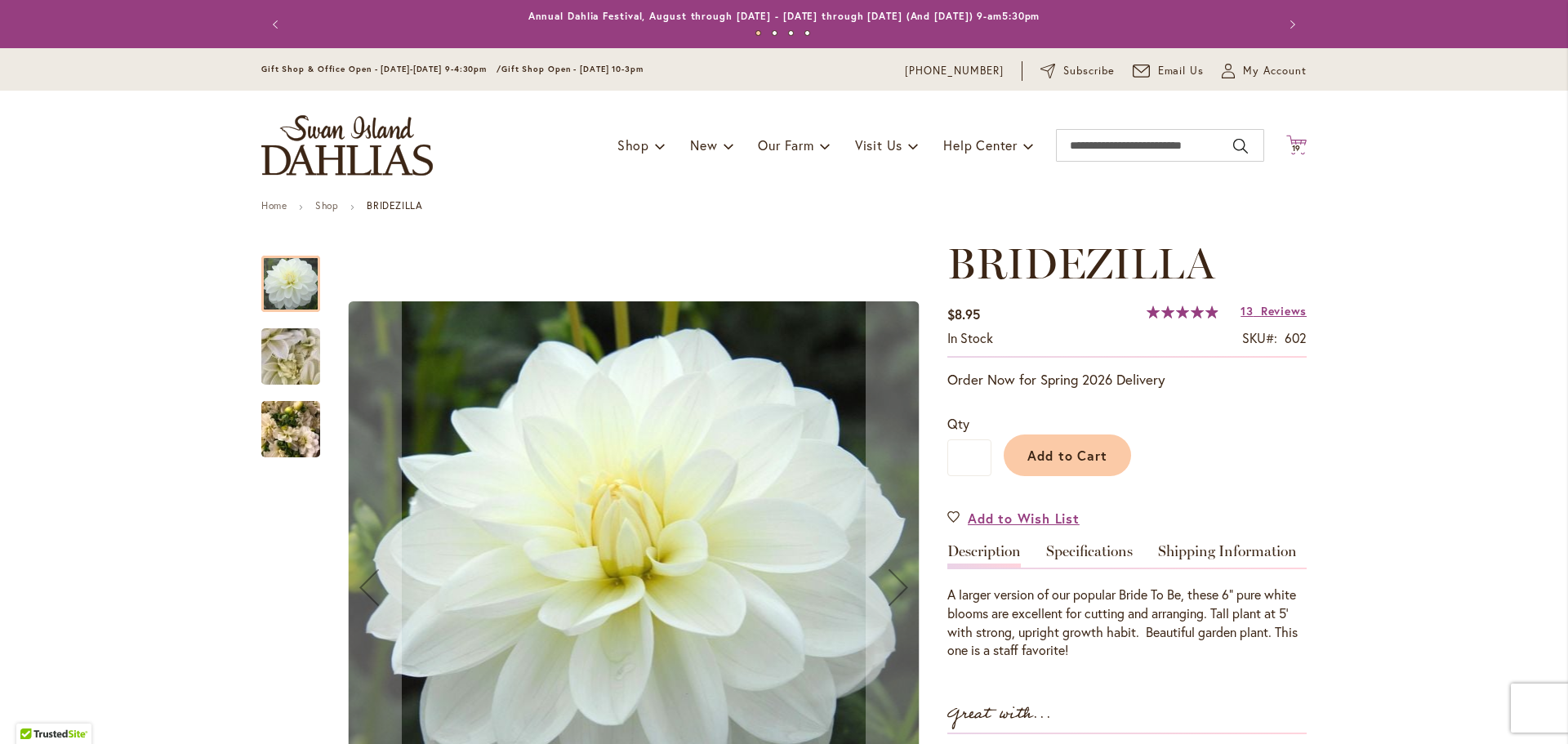
click at [1289, 142] on icon "Cart .cls-1 { fill: #231f20; }" at bounding box center [1297, 145] width 20 height 20
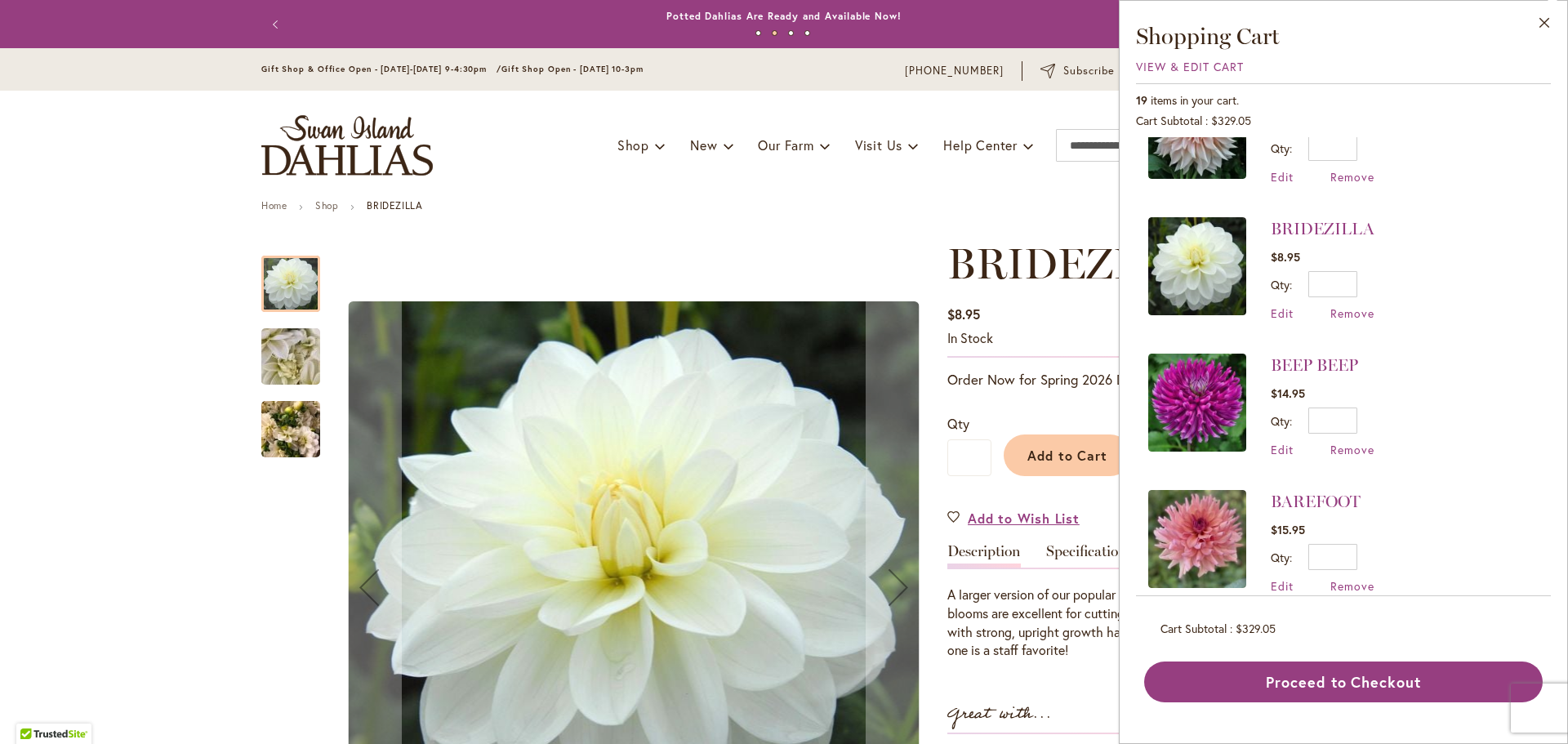
scroll to position [1760, 0]
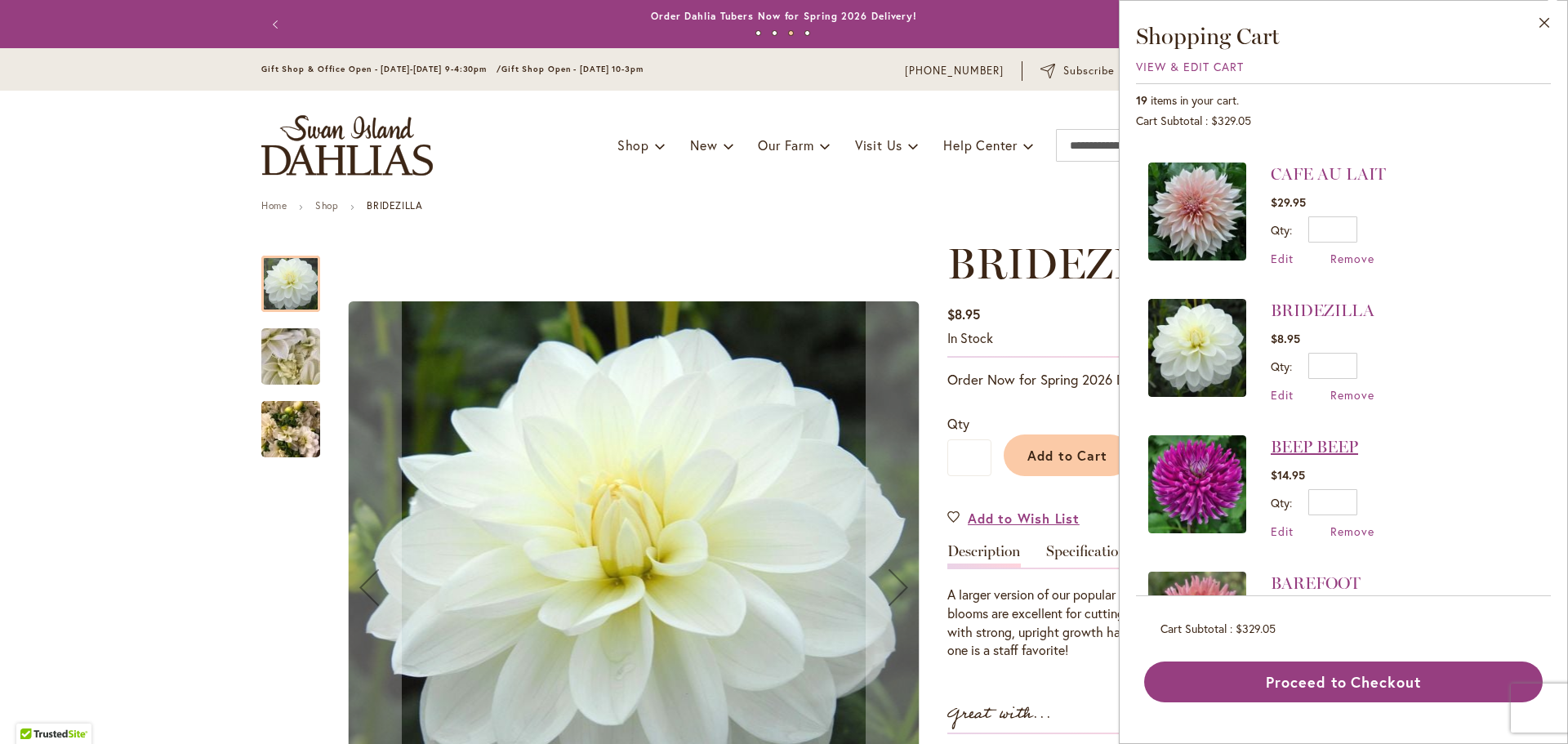
click at [1329, 440] on link "BEEP BEEP" at bounding box center [1314, 446] width 88 height 20
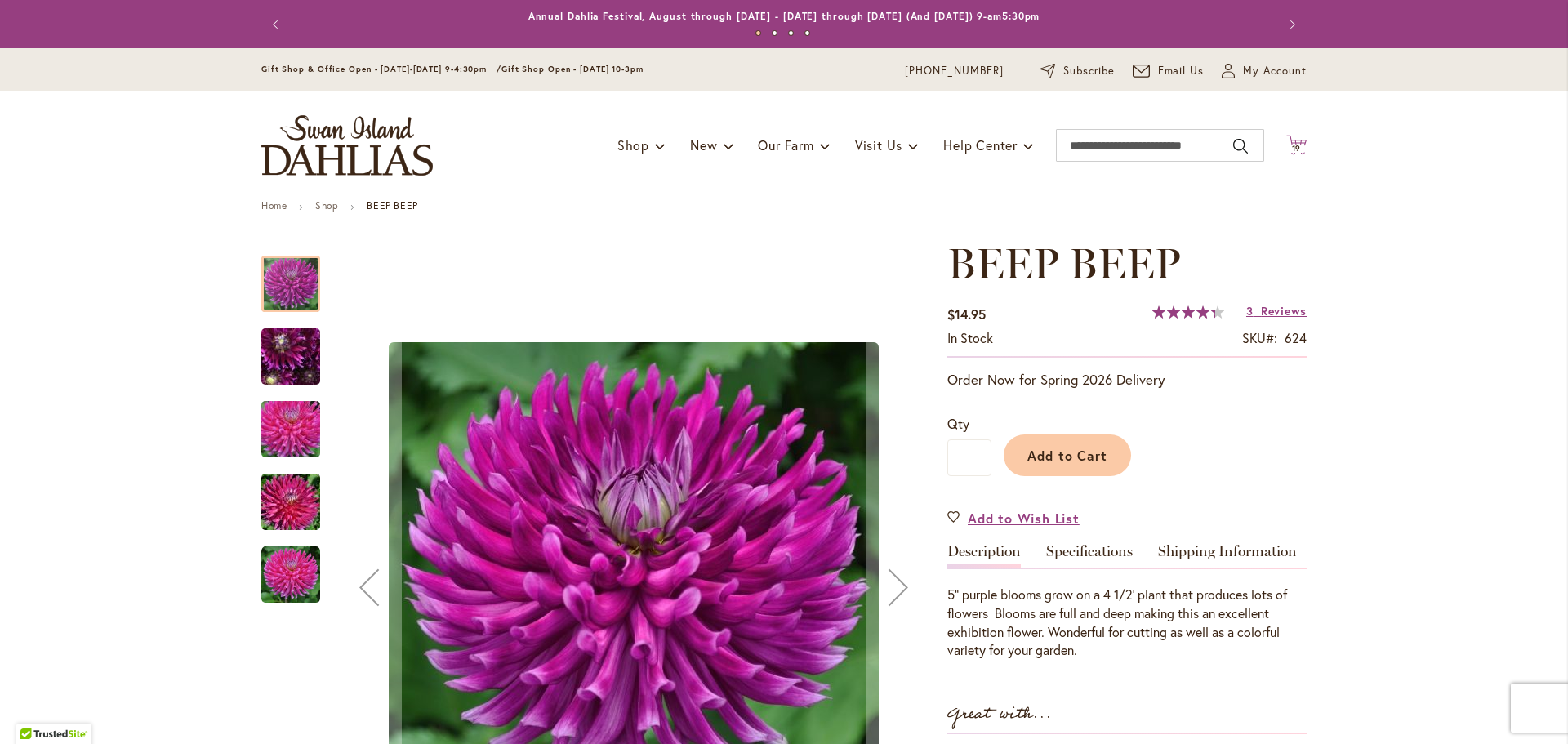
click at [1292, 148] on span "19" at bounding box center [1297, 148] width 10 height 10
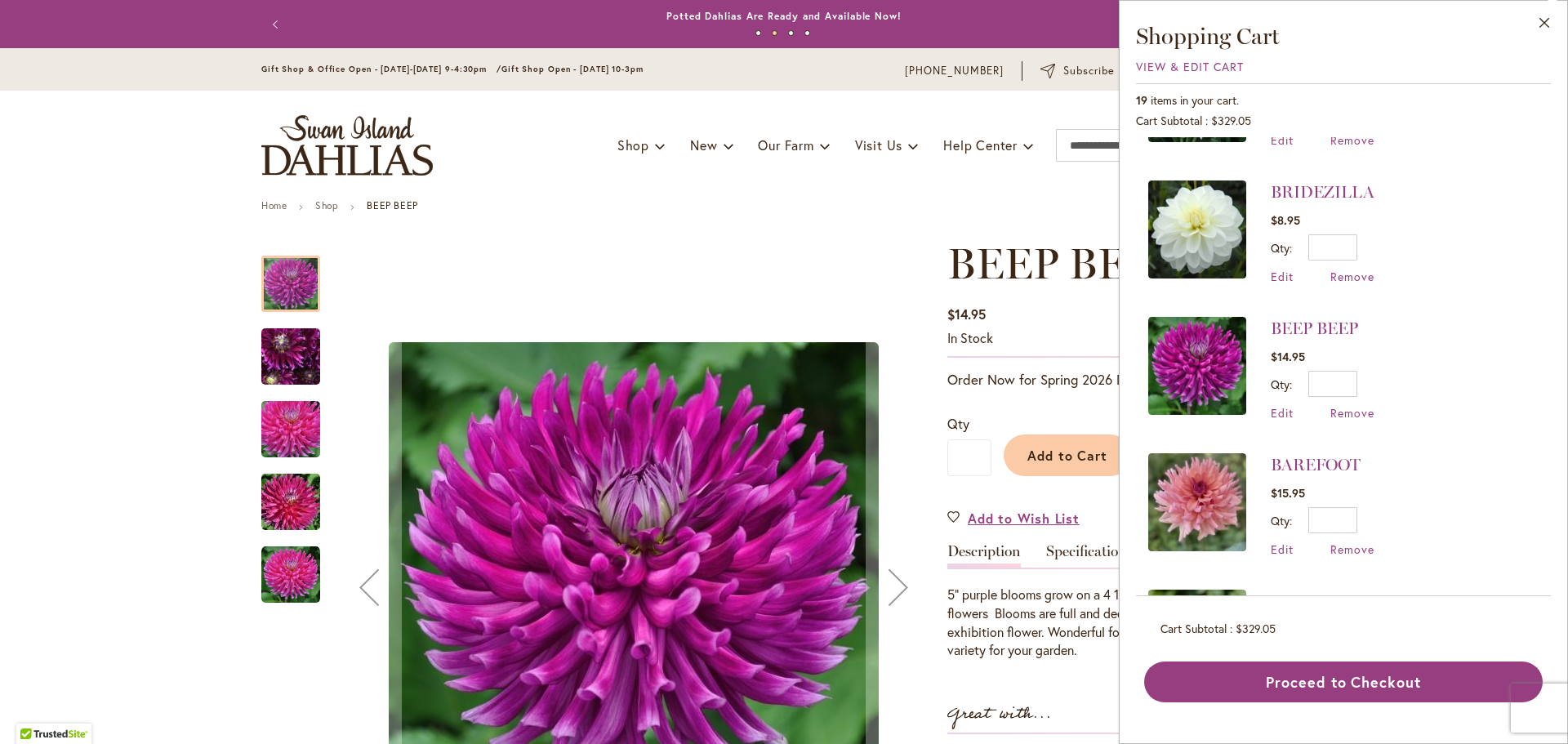
scroll to position [2005, 0]
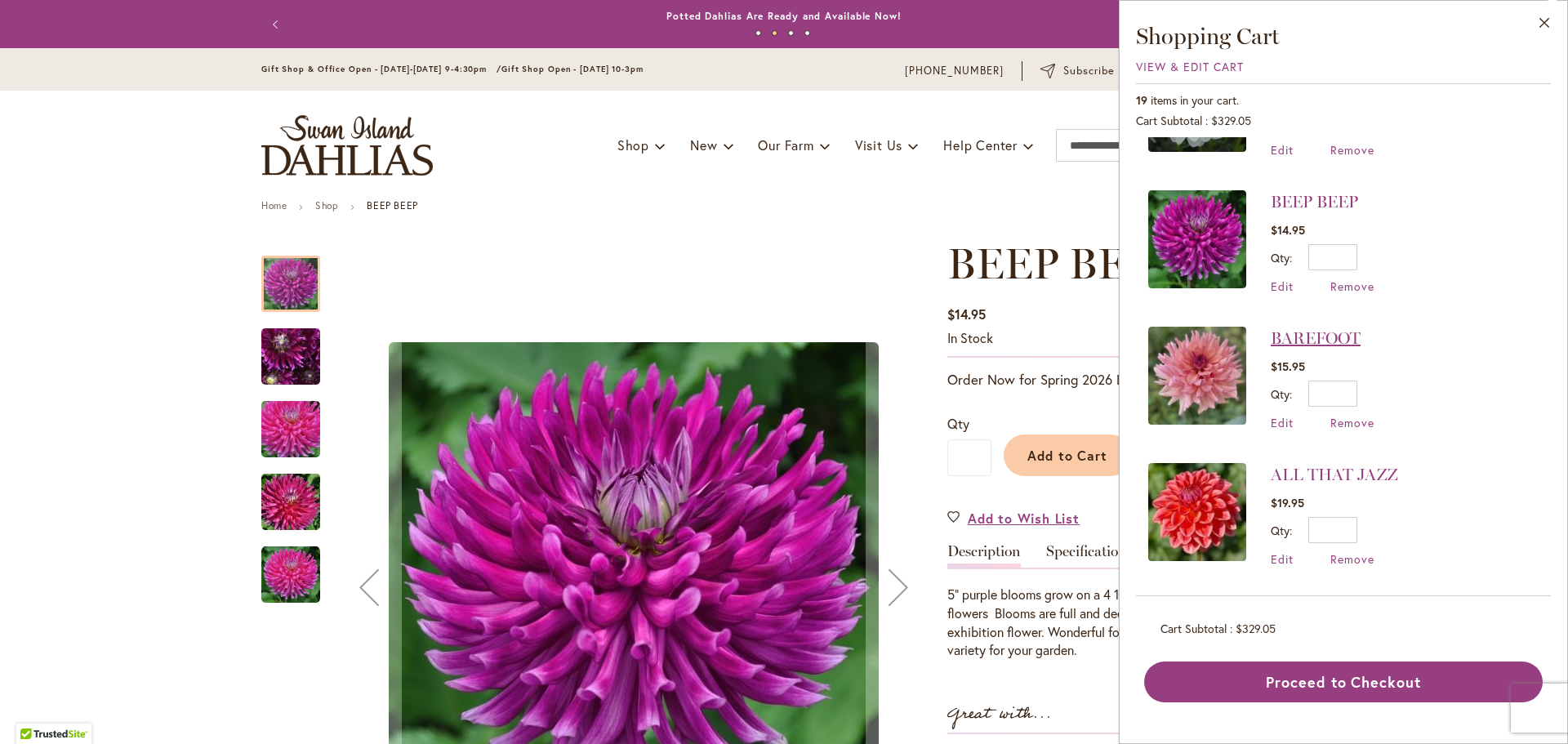
click at [1332, 336] on link "BAREFOOT" at bounding box center [1315, 338] width 90 height 20
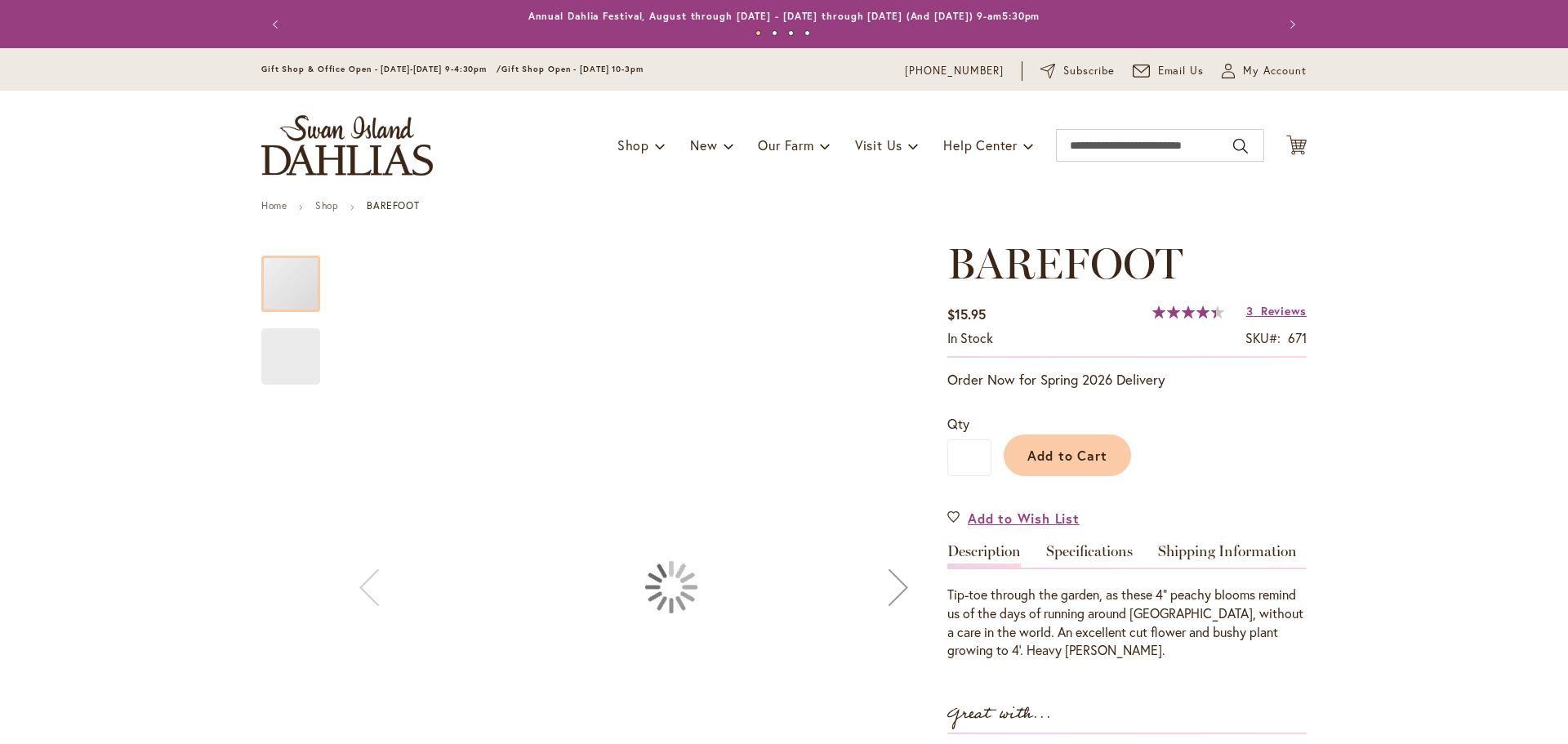
type input "******"
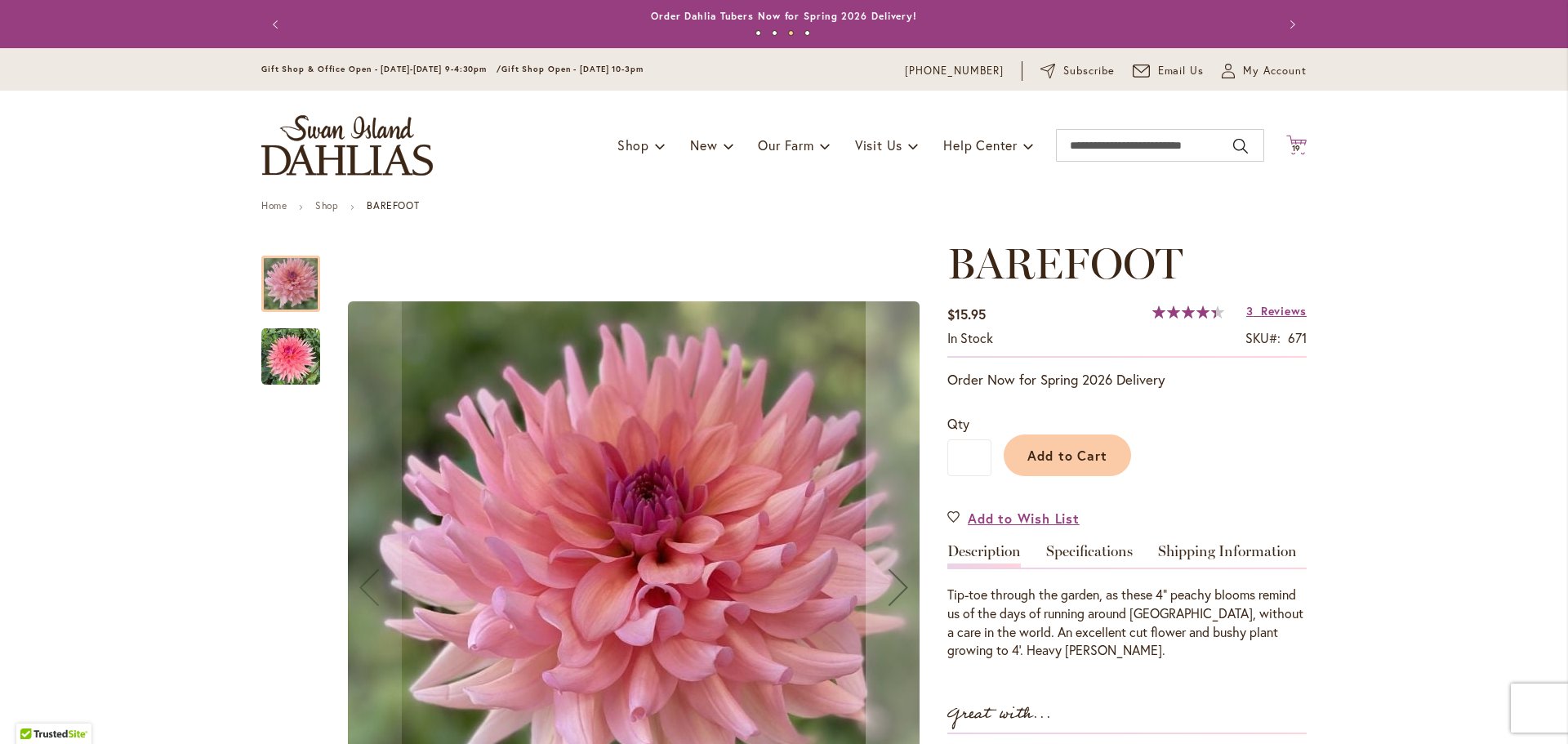
click at [1292, 146] on span "19" at bounding box center [1297, 148] width 10 height 10
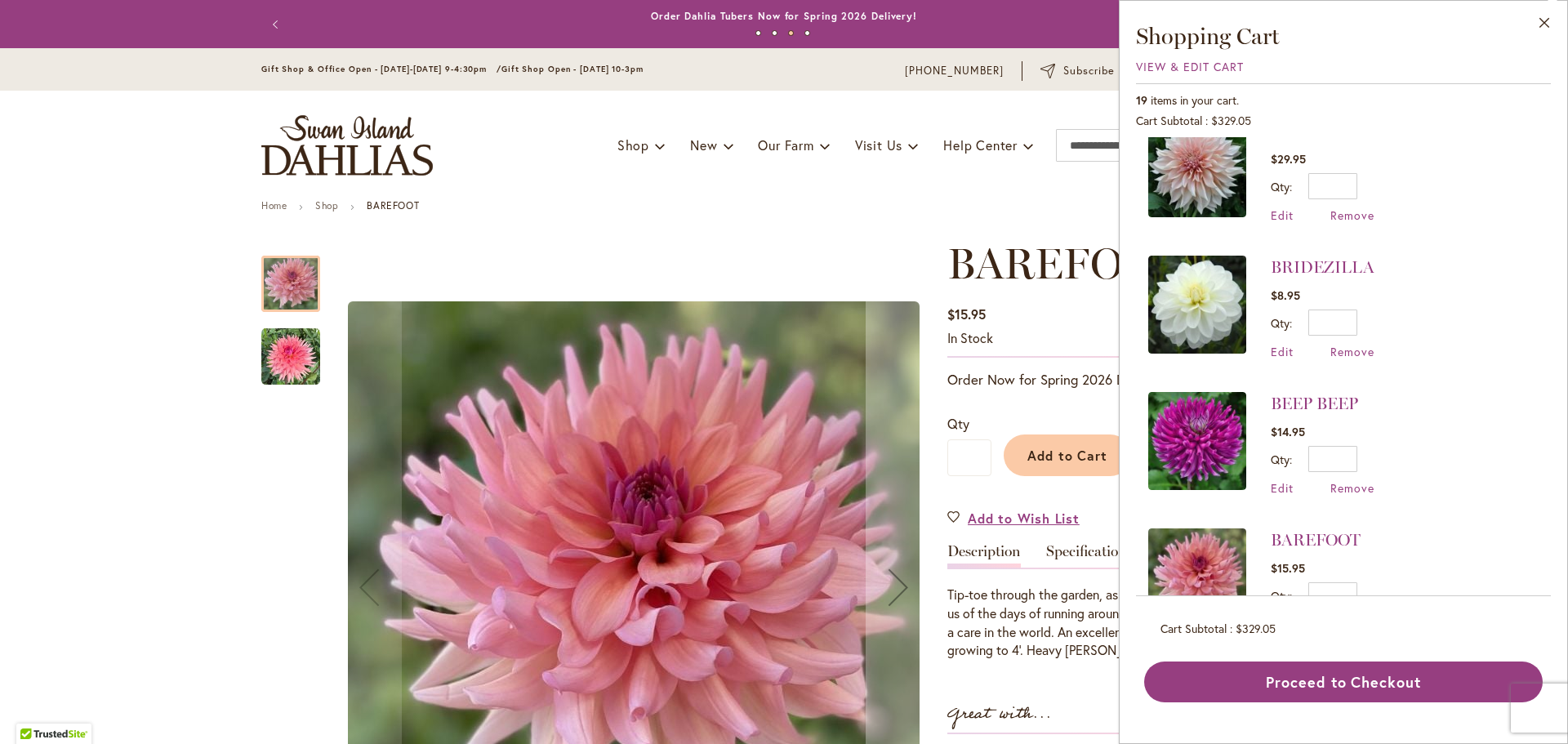
scroll to position [2005, 0]
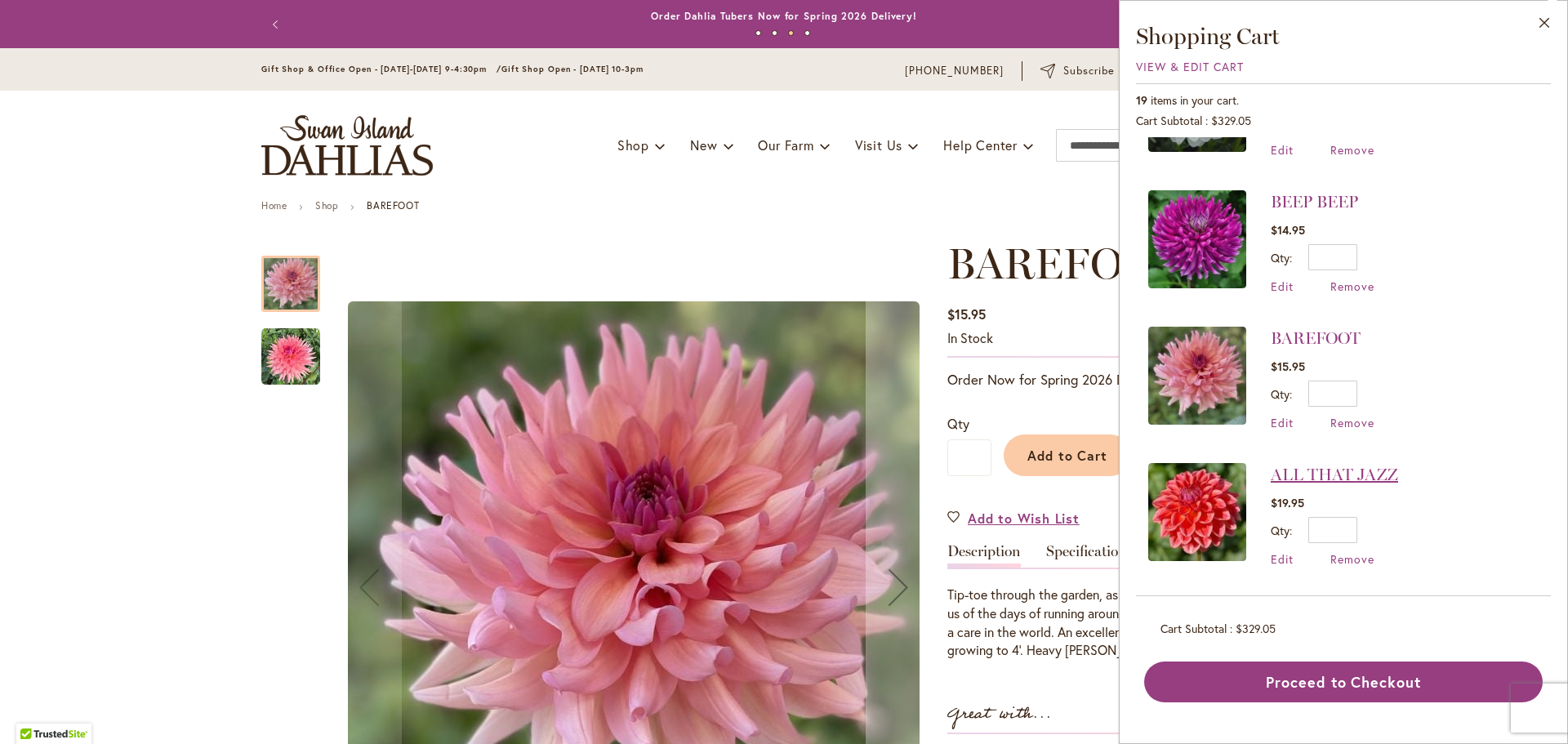
click at [1361, 475] on link "ALL THAT JAZZ" at bounding box center [1334, 474] width 128 height 20
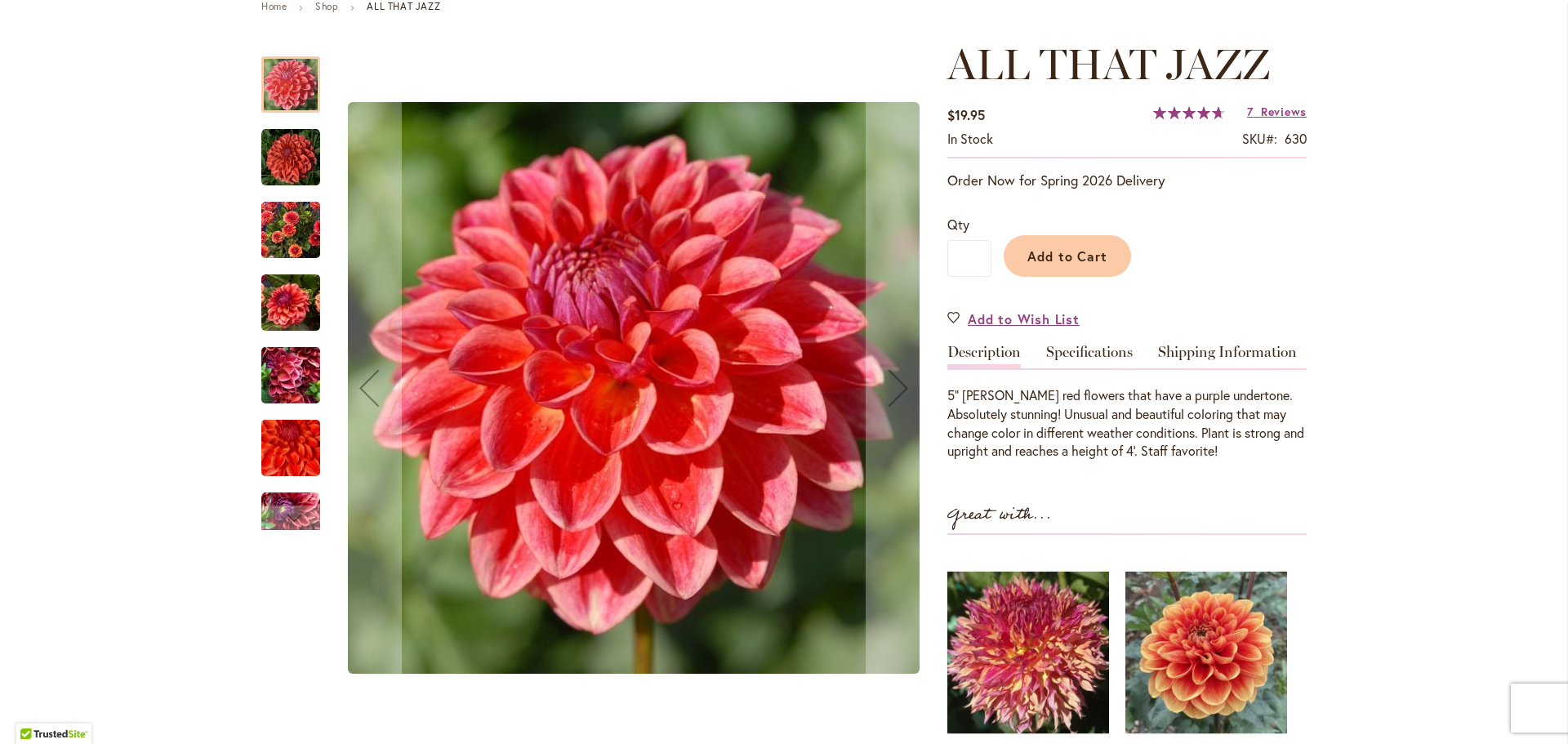
scroll to position [327, 0]
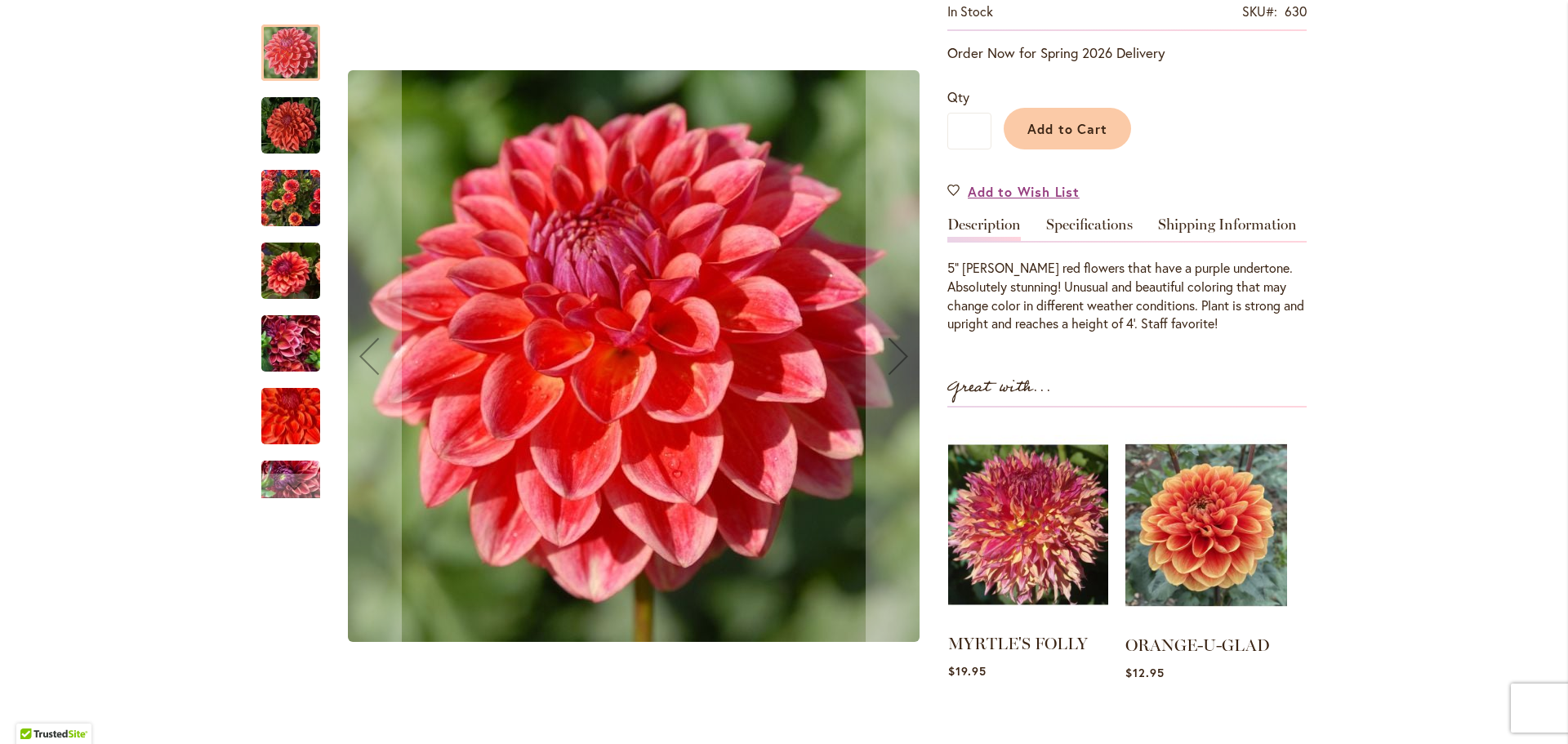
click at [1043, 540] on img at bounding box center [1028, 524] width 160 height 200
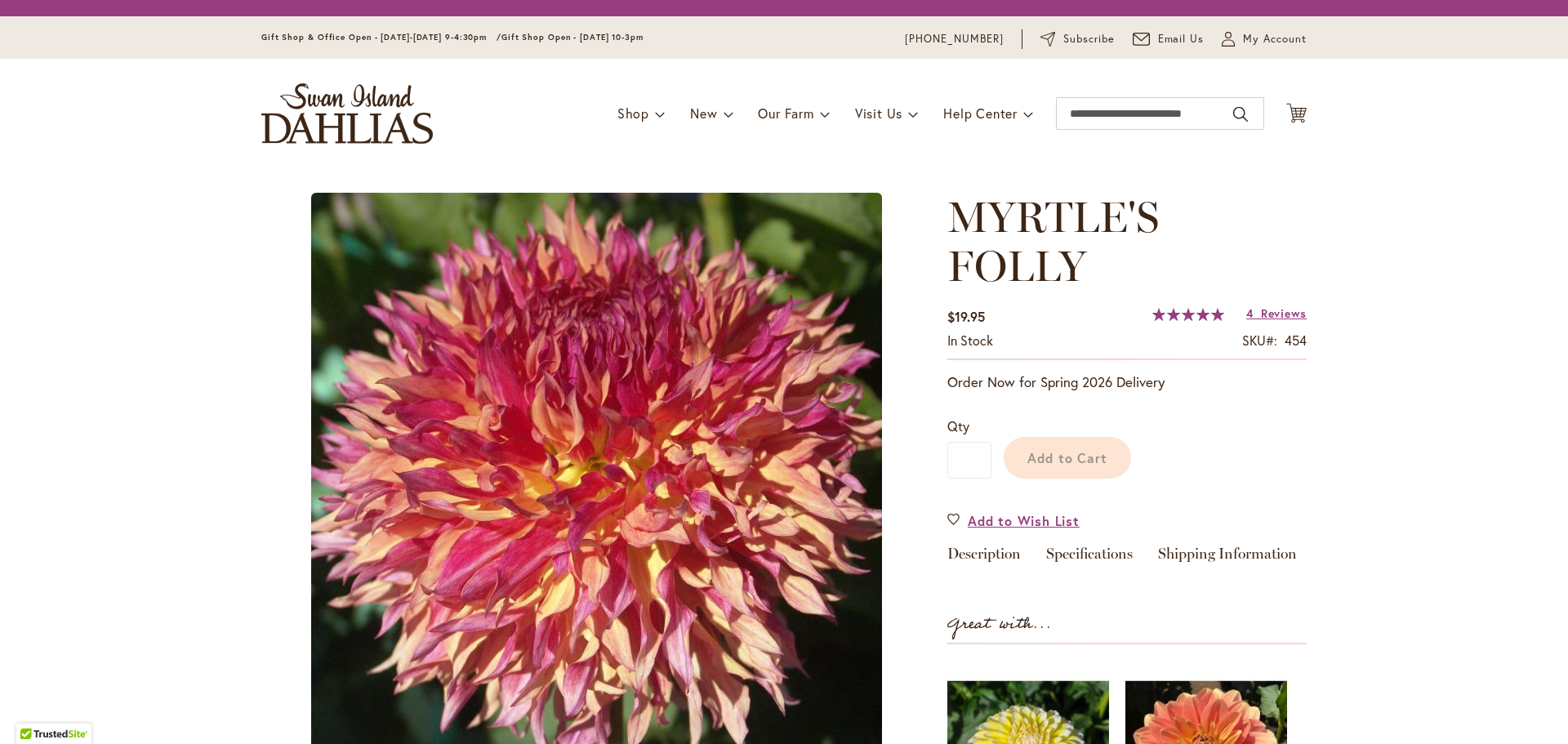
type input "******"
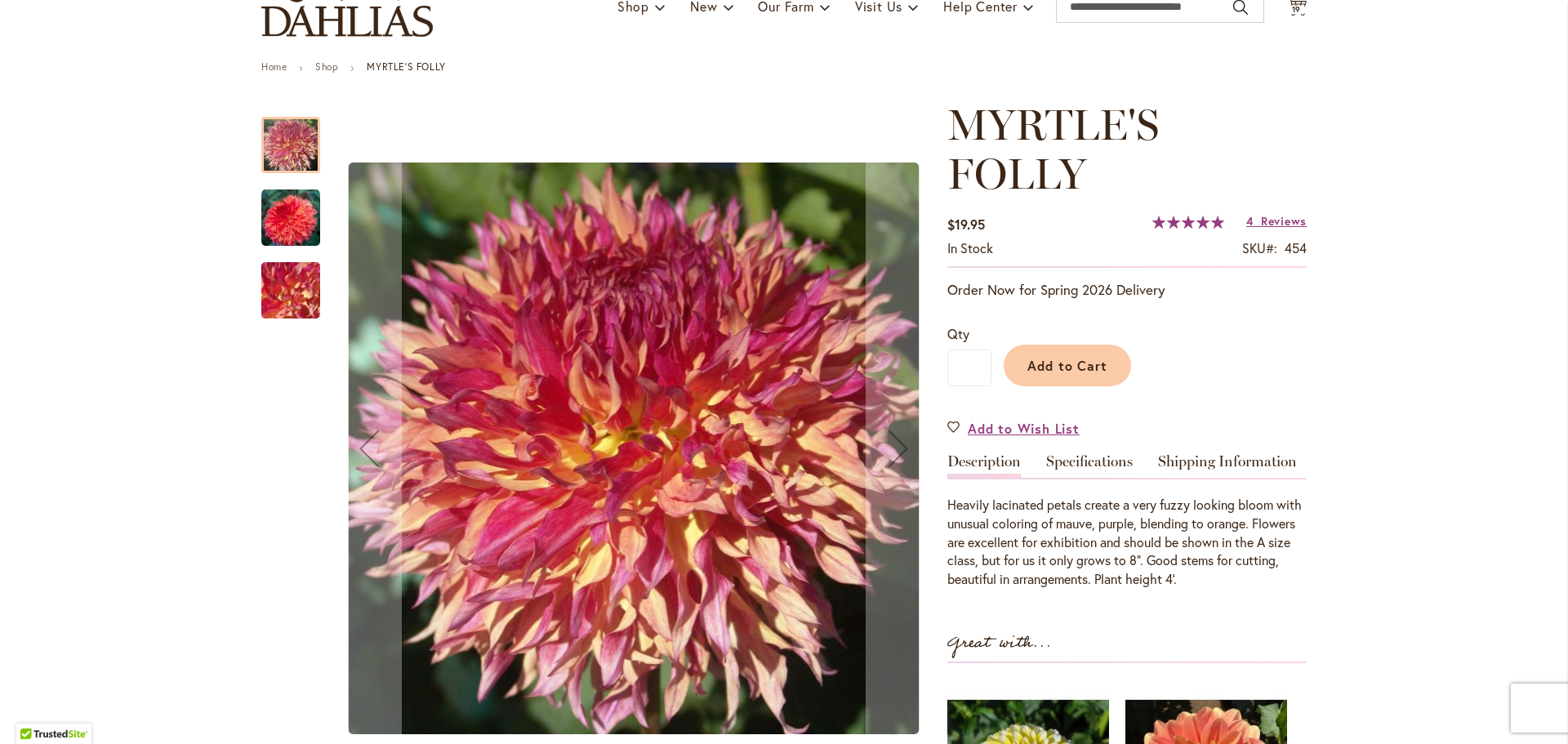
scroll to position [163, 0]
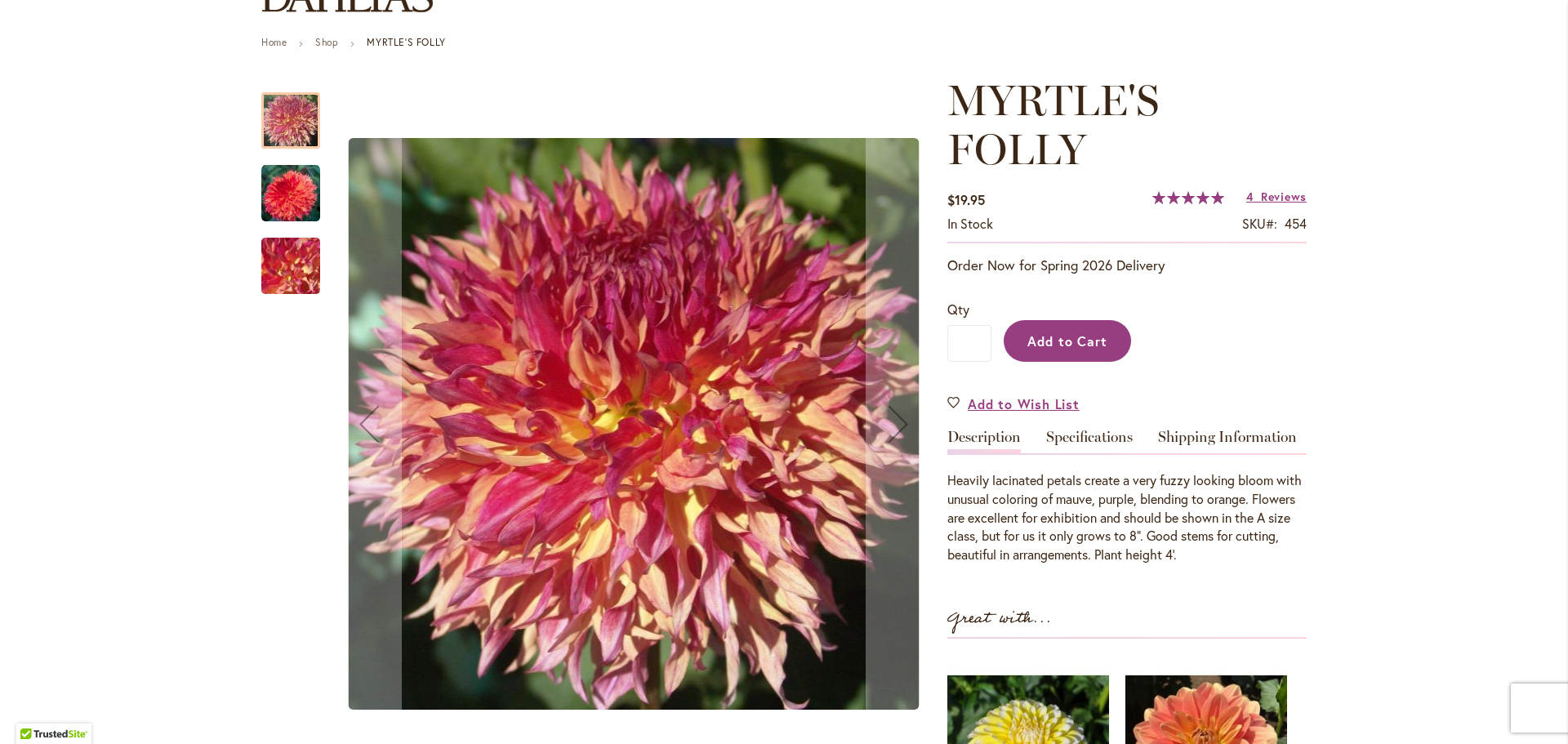
click at [1069, 342] on span "Add to Cart" at bounding box center [1067, 341] width 81 height 17
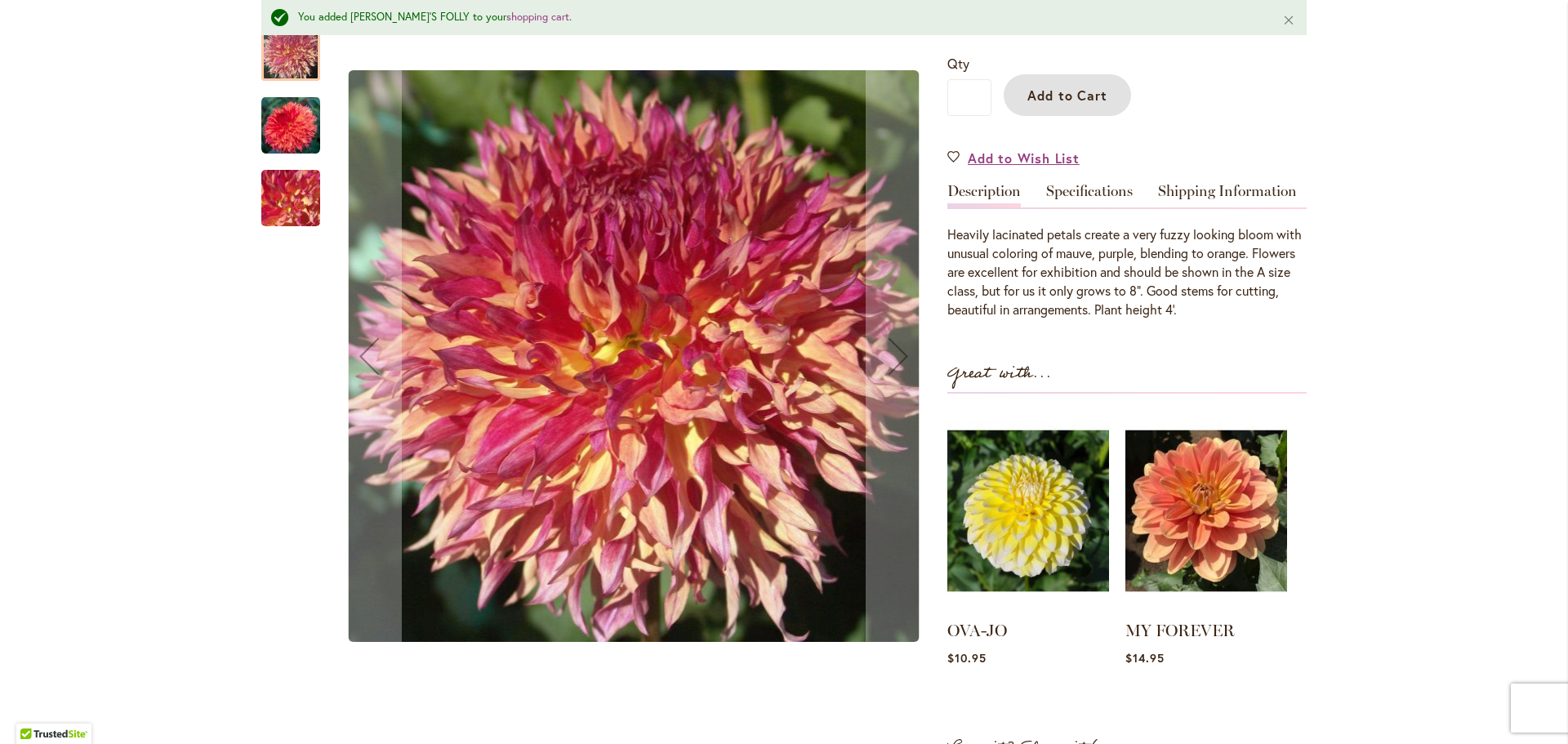
scroll to position [0, 0]
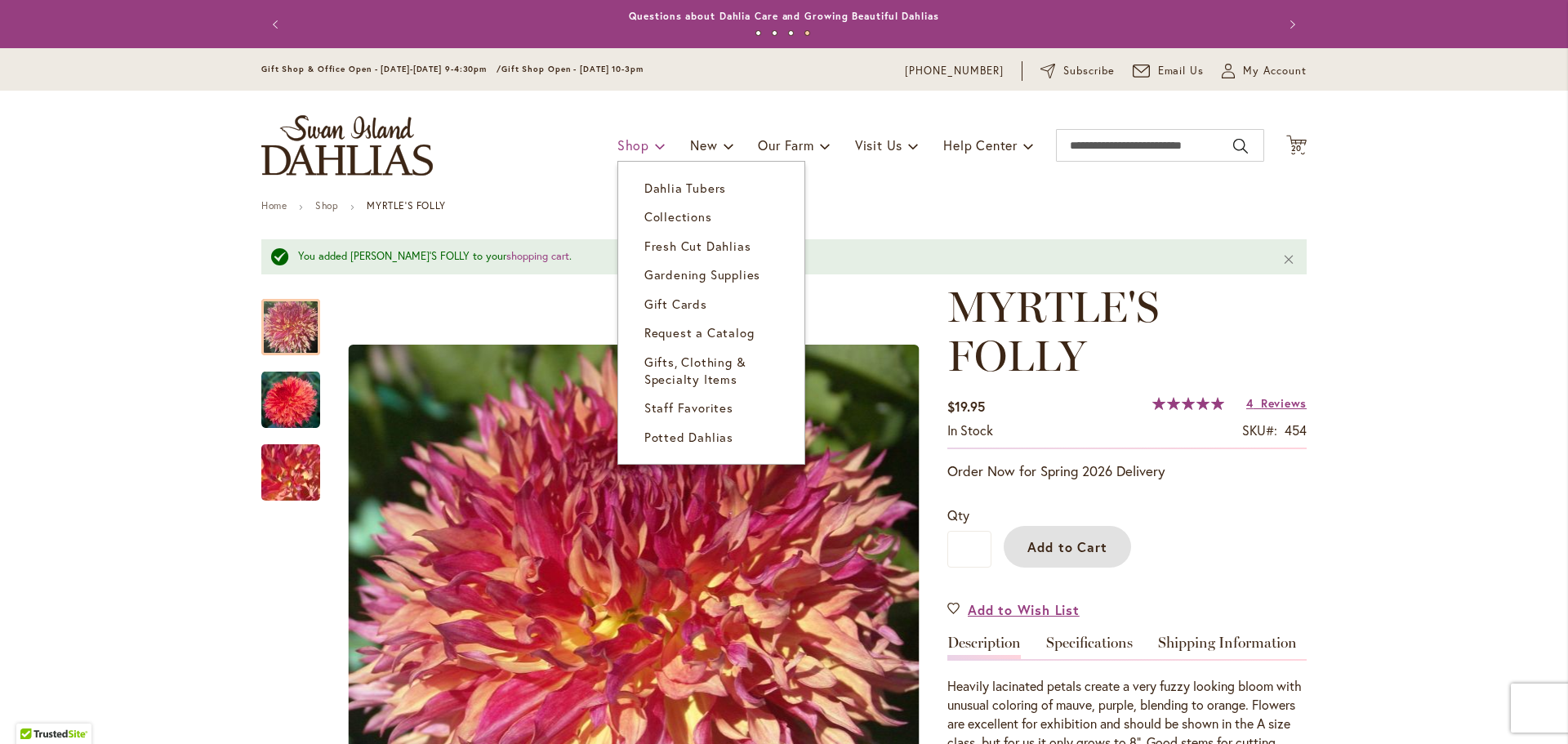
click at [618, 142] on span "Shop" at bounding box center [633, 145] width 31 height 17
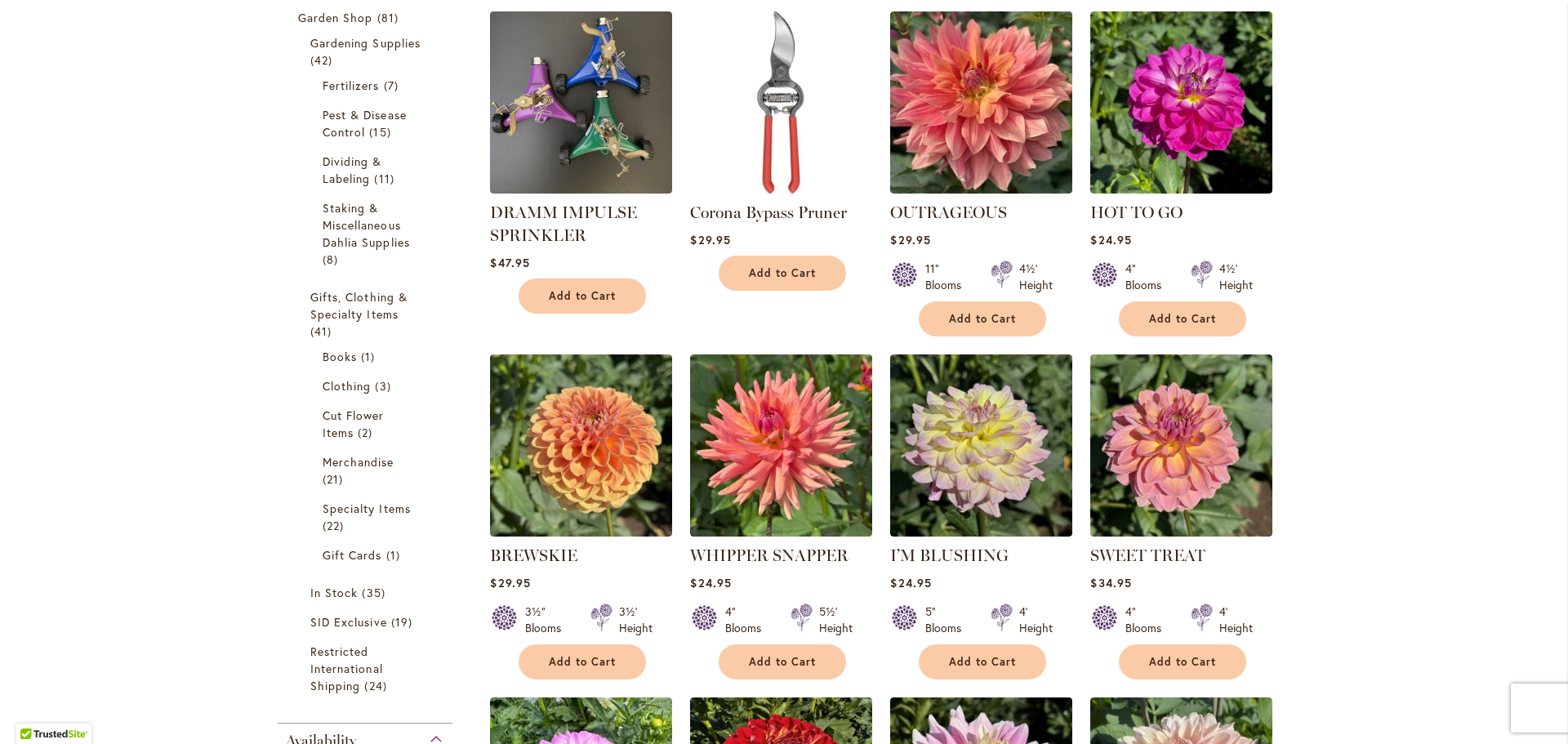
scroll to position [653, 0]
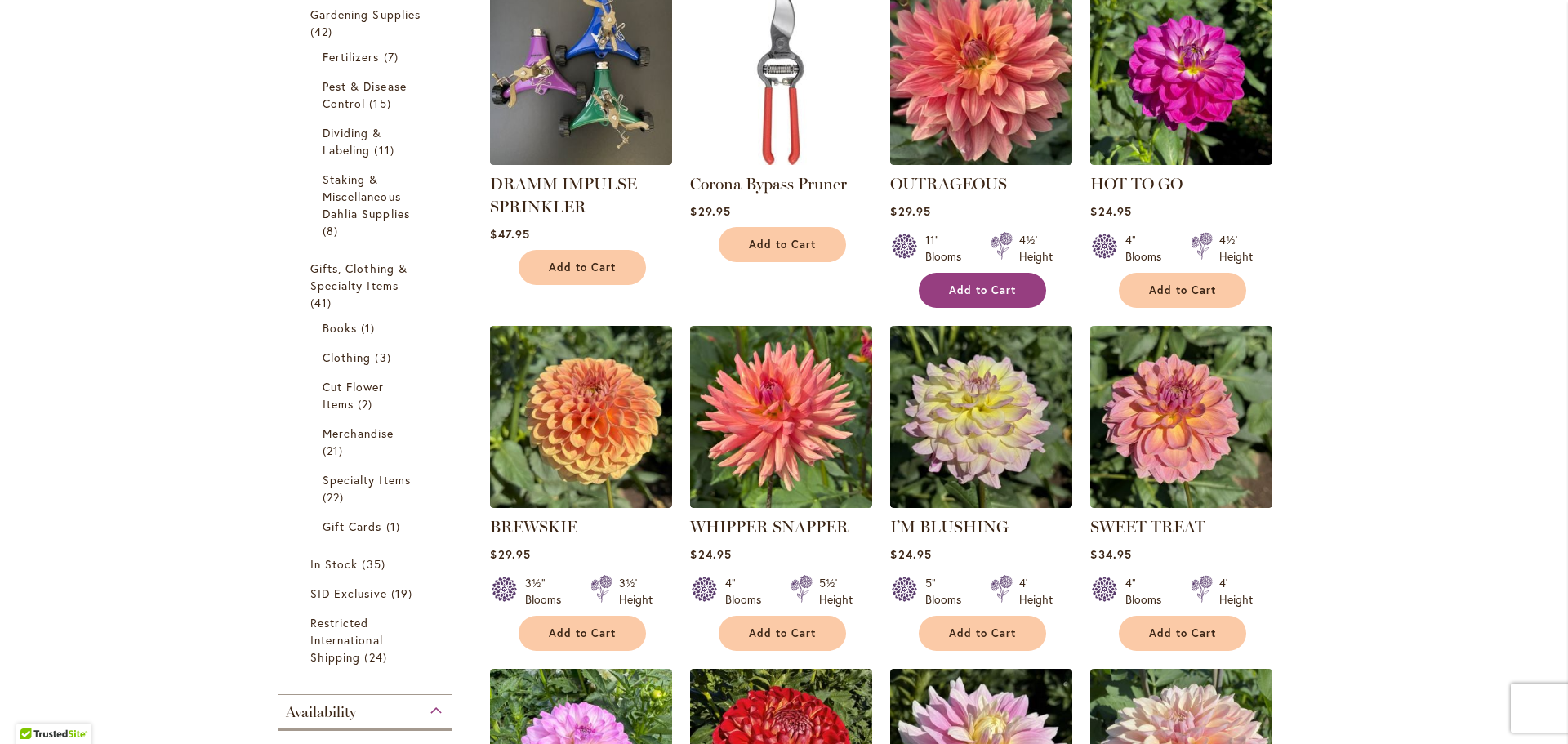
click at [986, 287] on span "Add to Cart" at bounding box center [982, 290] width 67 height 14
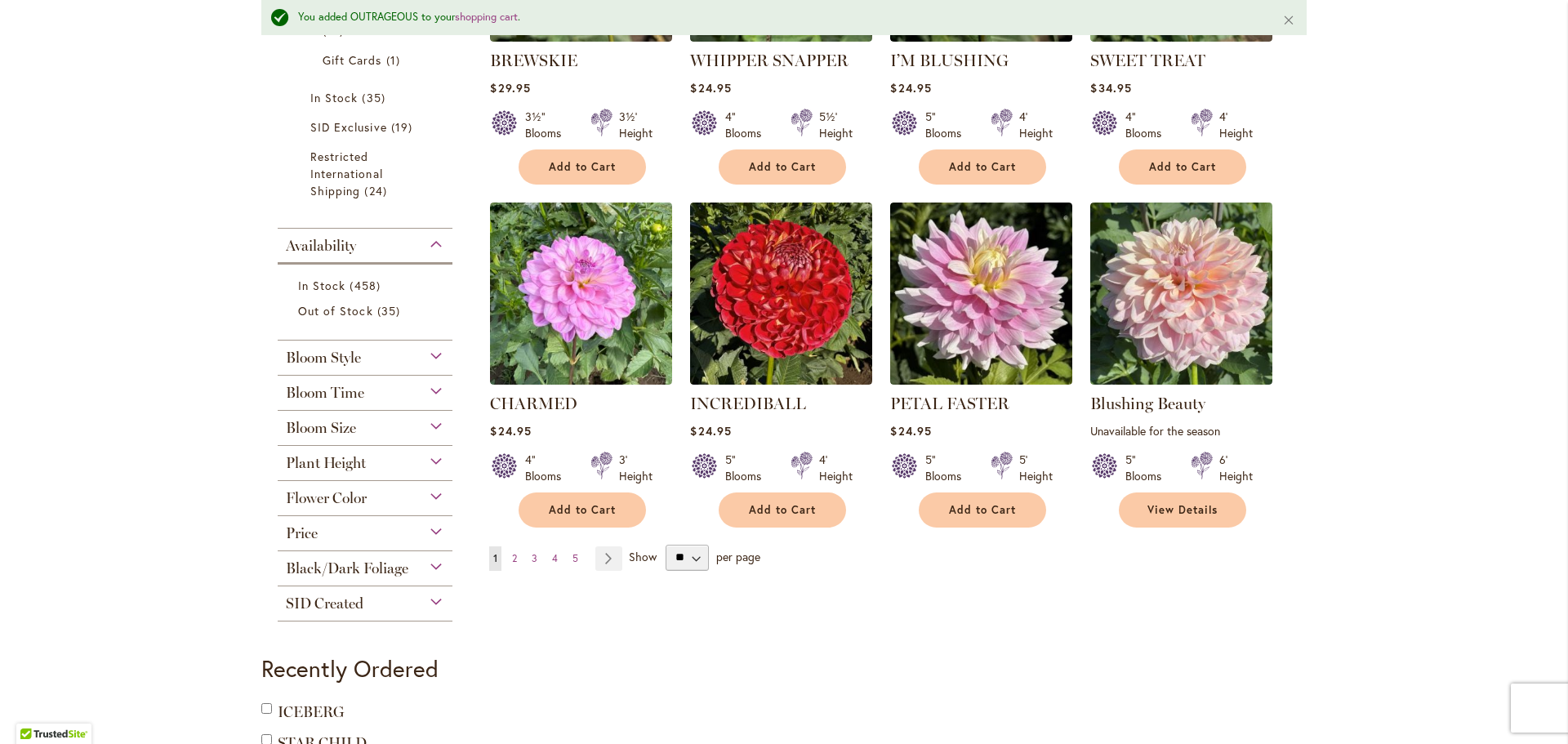
scroll to position [1187, 0]
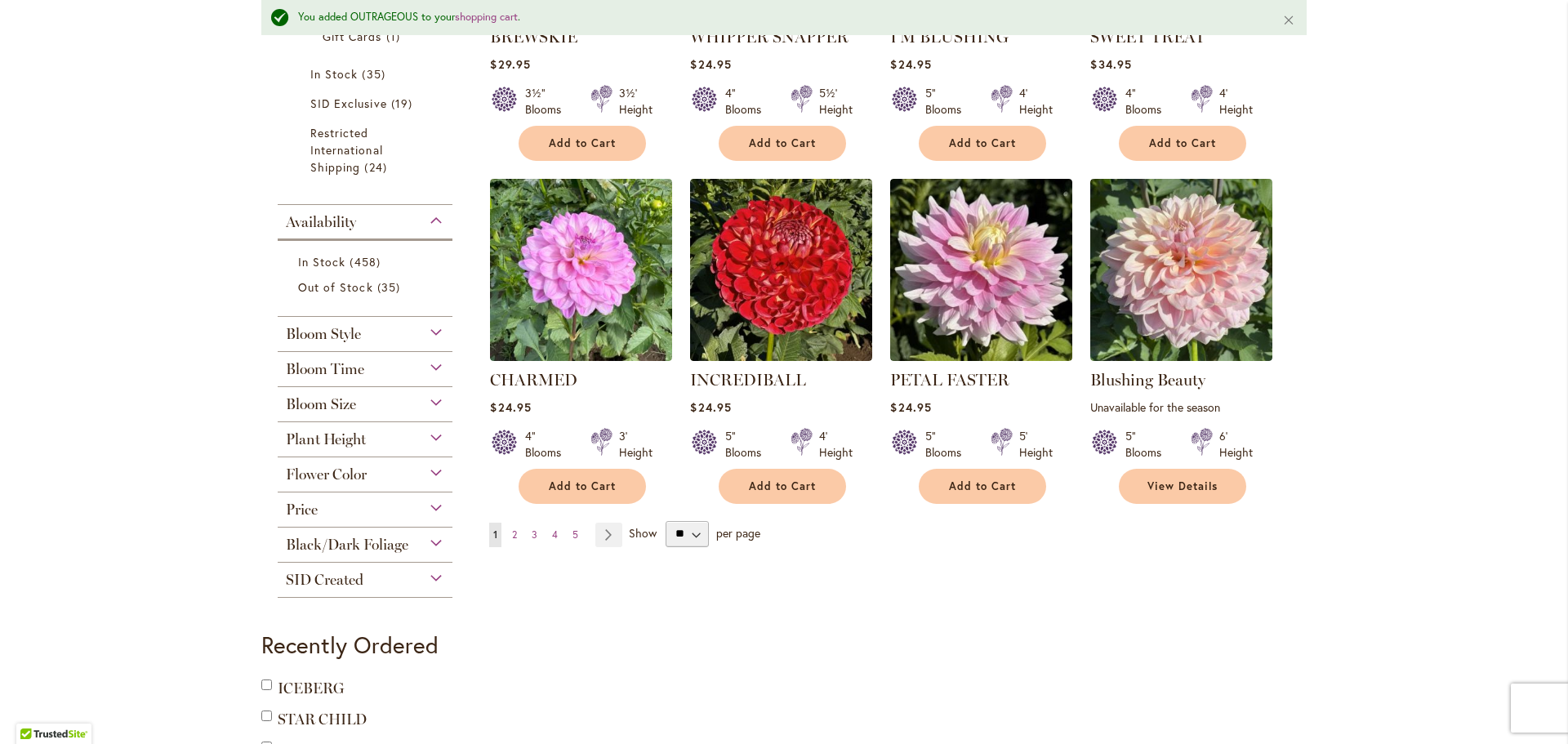
click at [362, 407] on div "Bloom Size" at bounding box center [366, 400] width 175 height 26
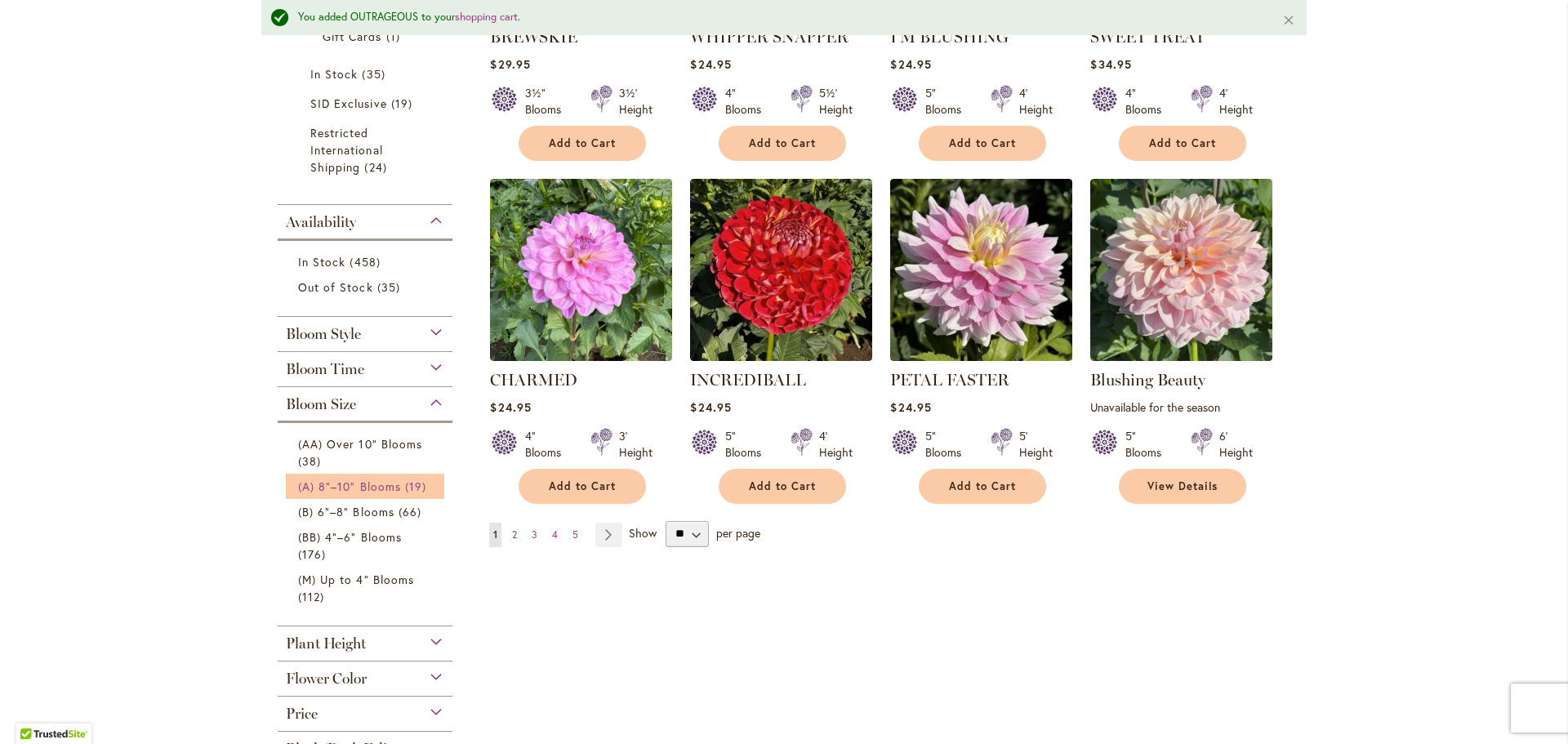
click at [390, 484] on span "(A) 8"–10" Blooms" at bounding box center [349, 486] width 103 height 15
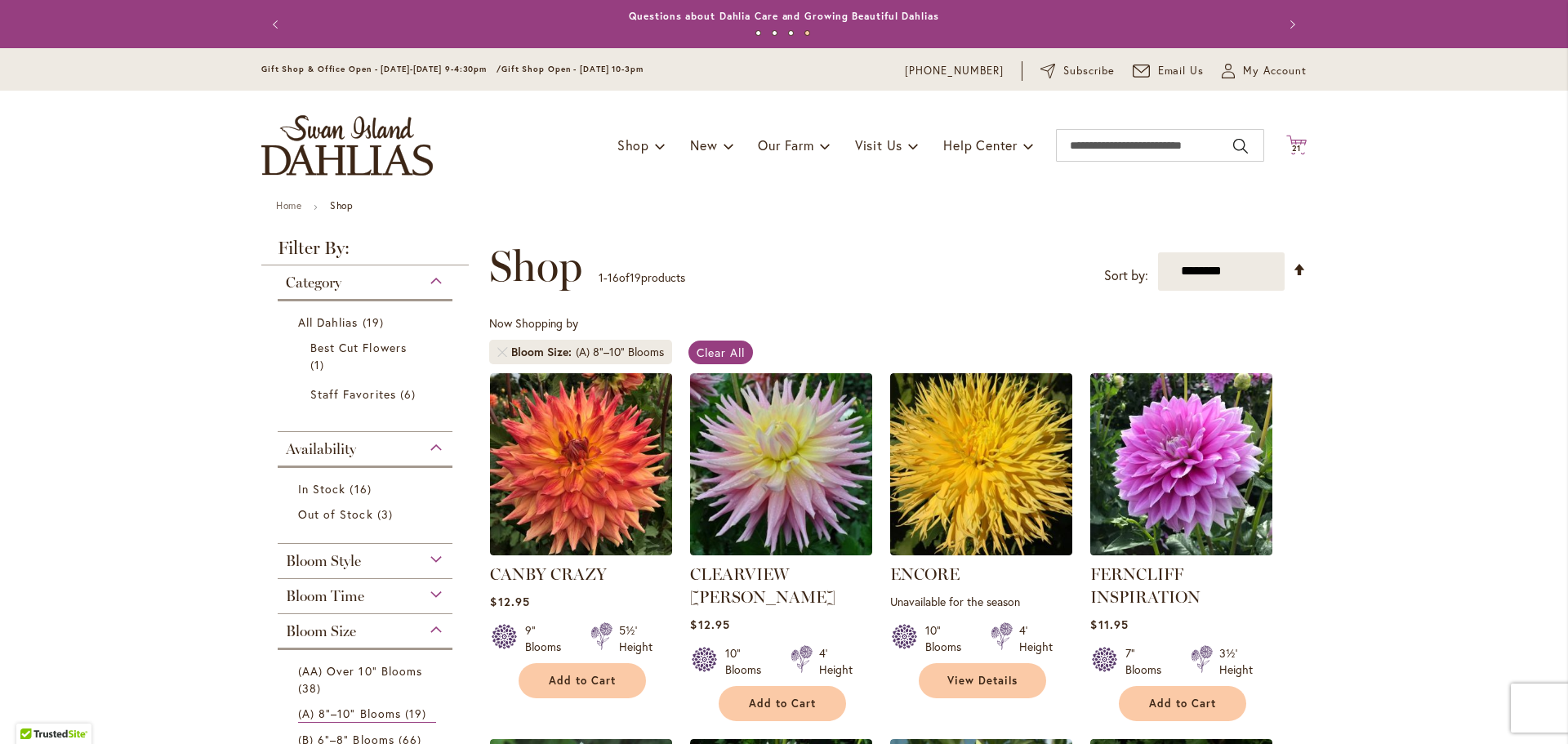
click at [1287, 144] on icon "Cart .cls-1 { fill: #231f20; }" at bounding box center [1297, 145] width 20 height 20
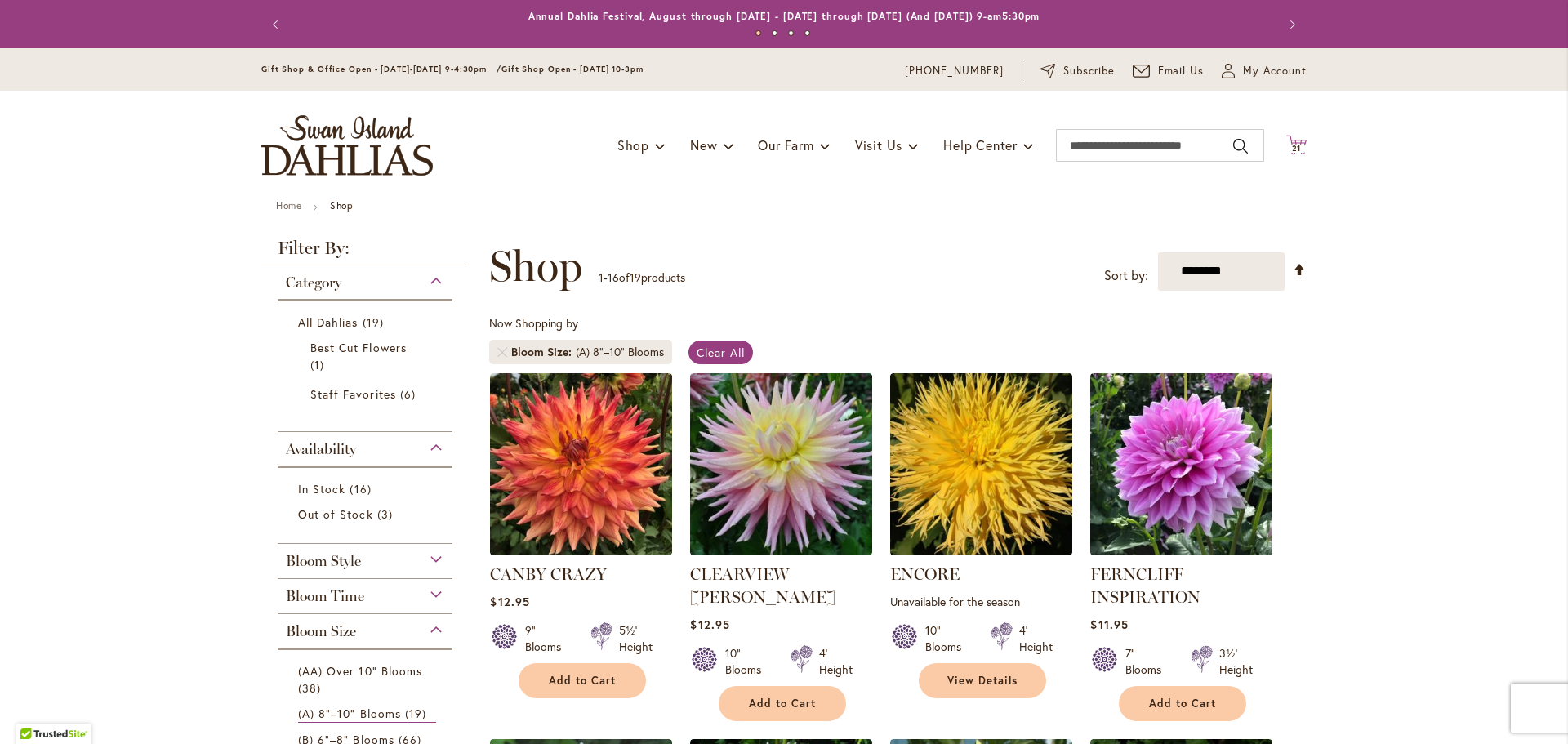
click at [1287, 140] on icon at bounding box center [1297, 144] width 20 height 20
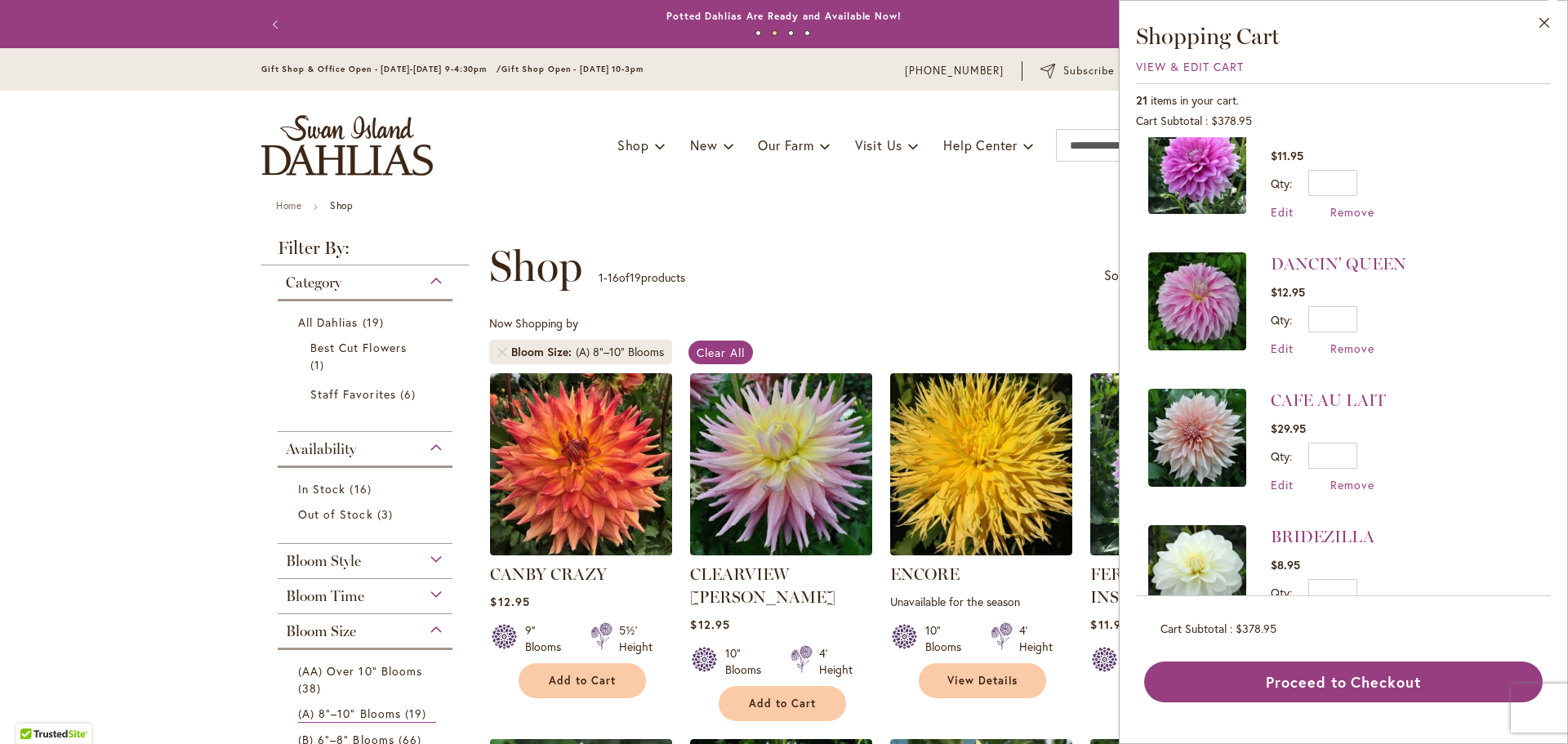
scroll to position [1787, 0]
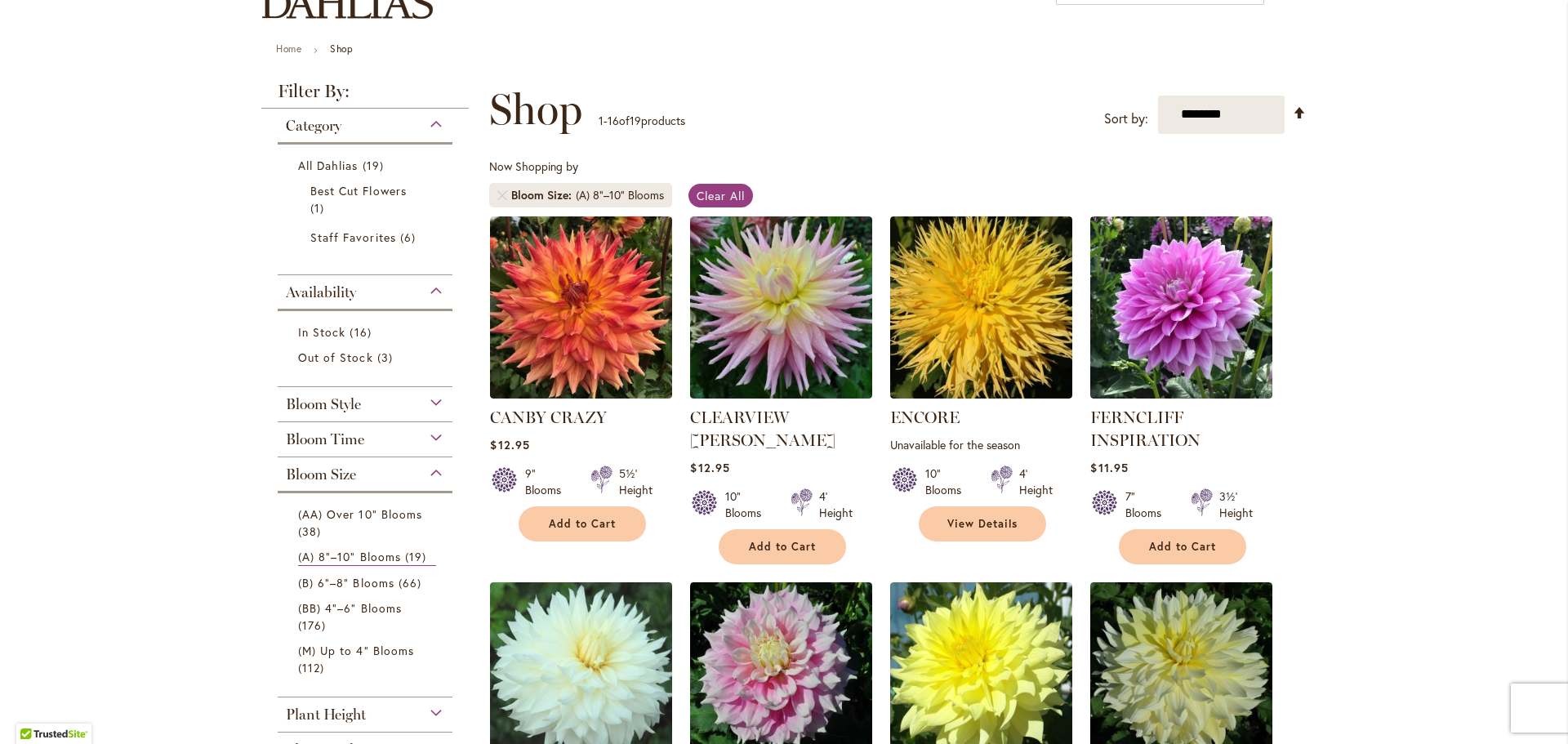
scroll to position [245, 0]
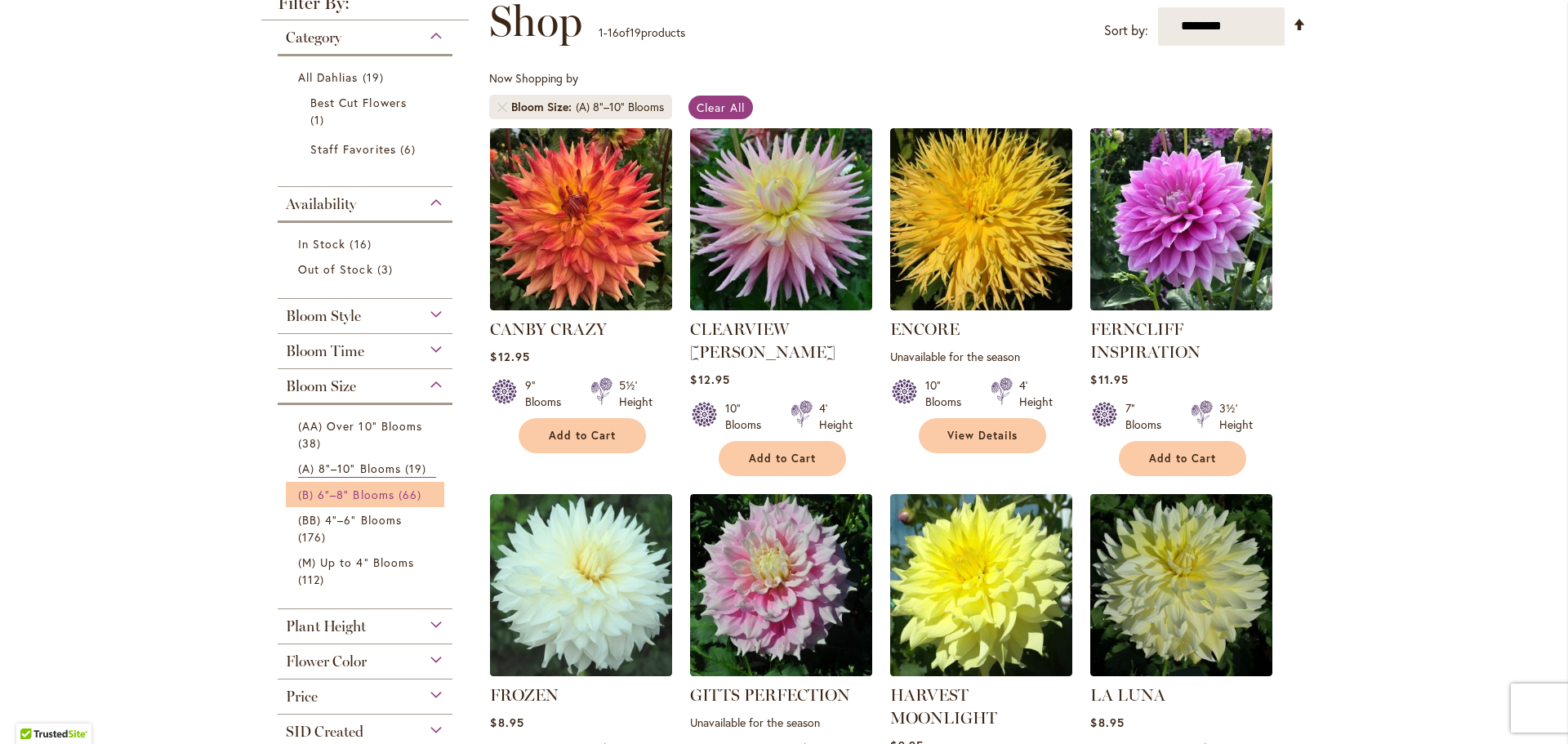
click at [368, 498] on span "(B) 6"–8" Blooms" at bounding box center [346, 494] width 96 height 15
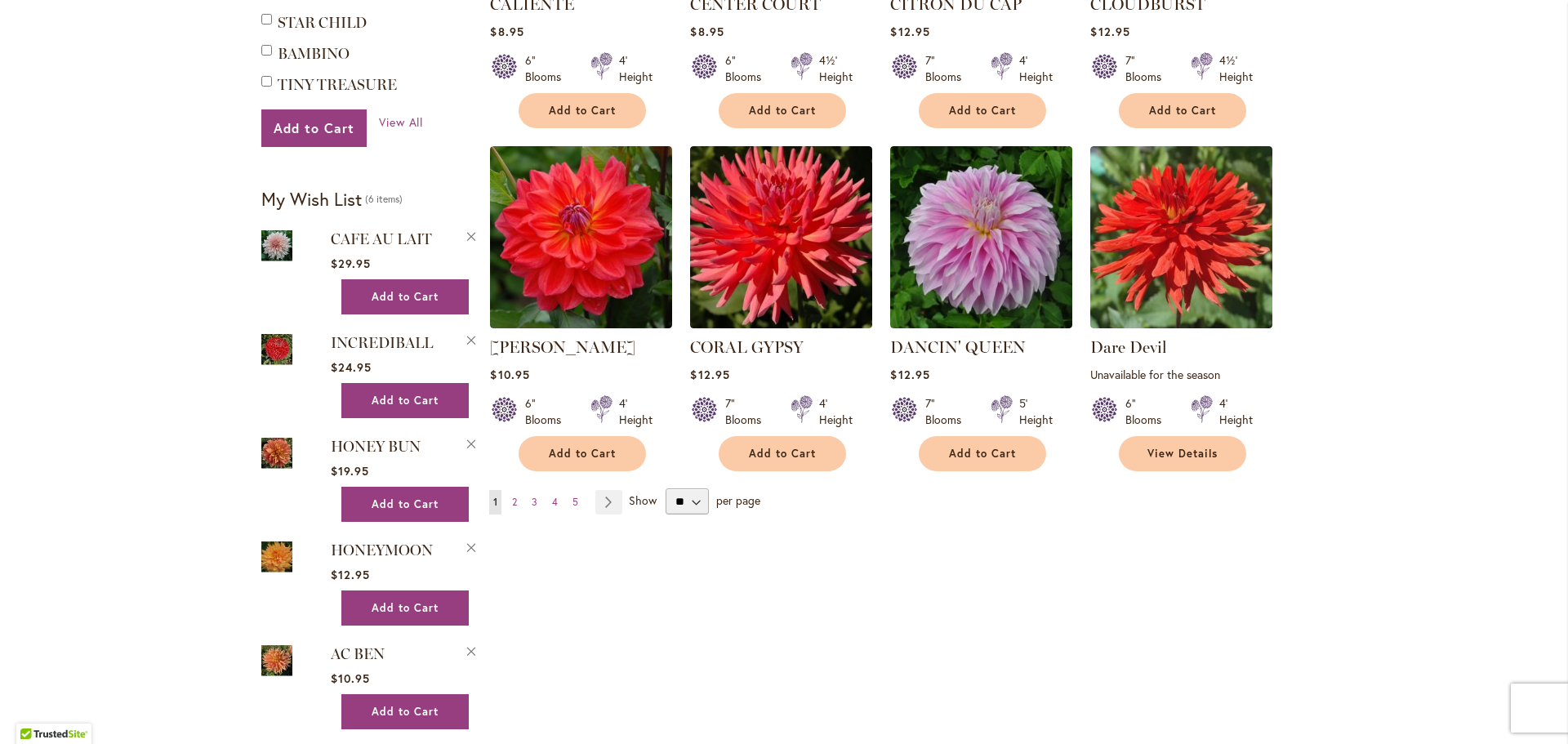
scroll to position [1389, 0]
